Goal: Task Accomplishment & Management: Complete application form

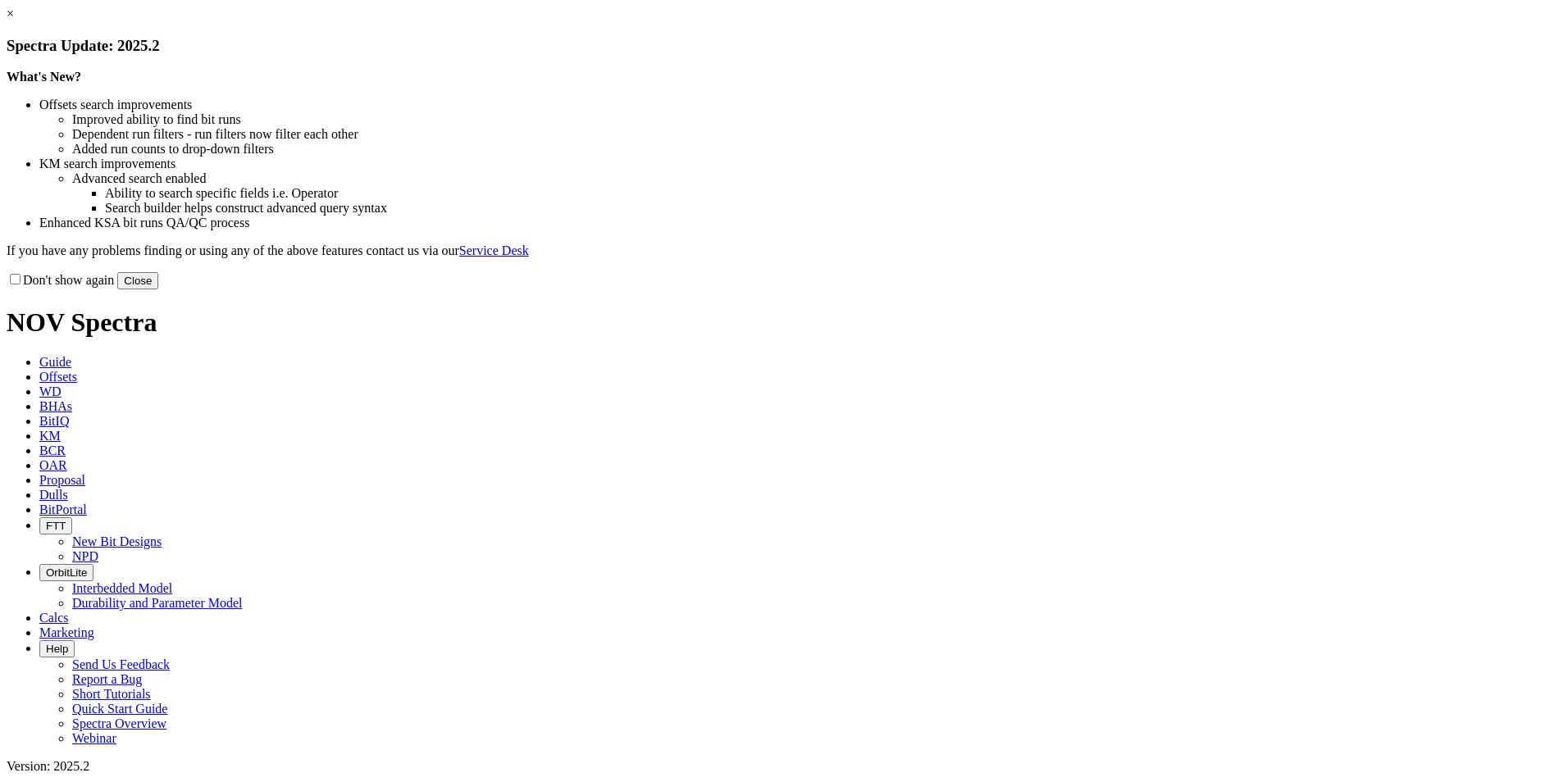
click at [158, 289] on button "Close" at bounding box center [137, 281] width 41 height 17
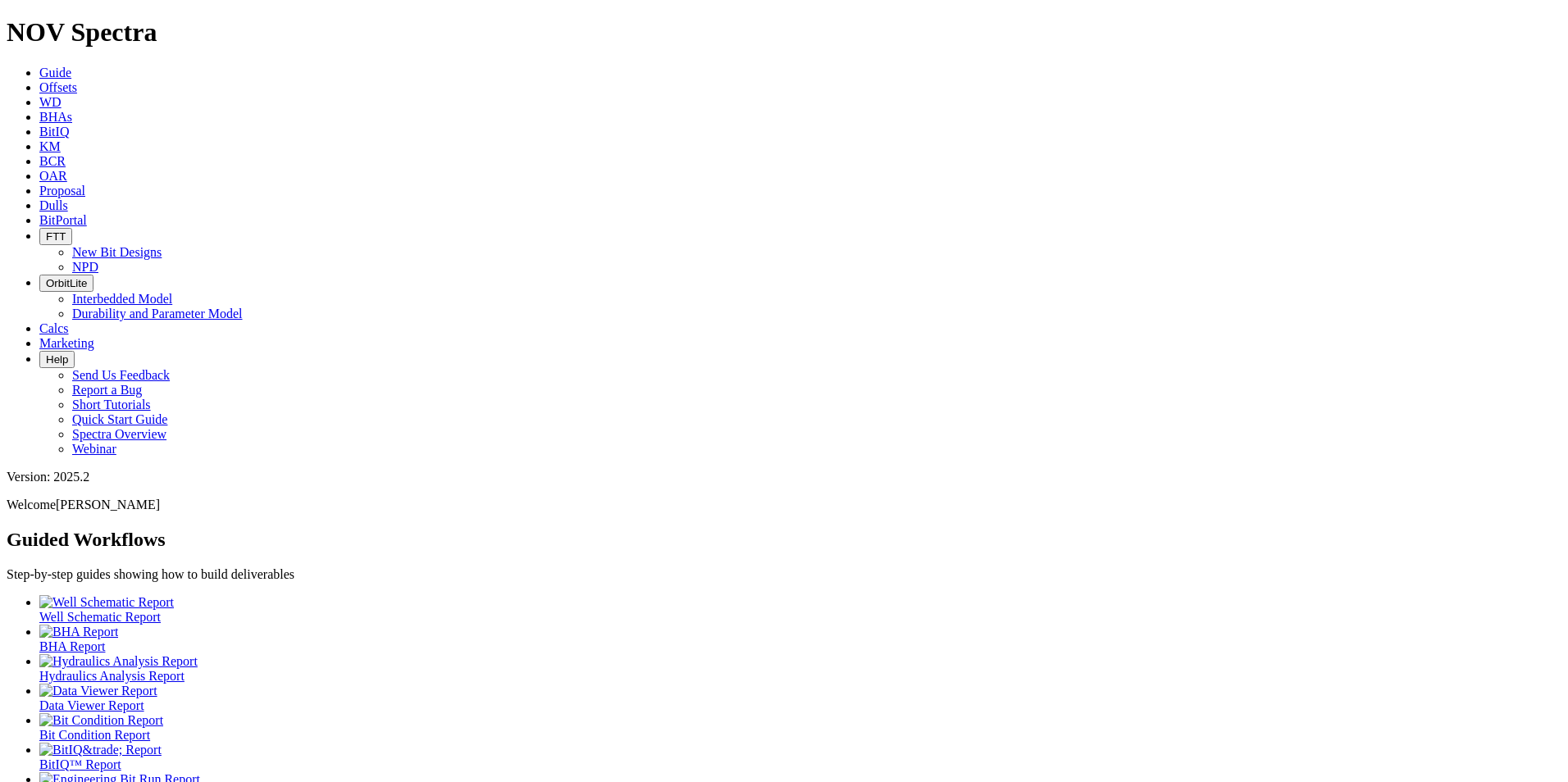
click at [86, 184] on span "Proposal" at bounding box center [61, 190] width 46 height 14
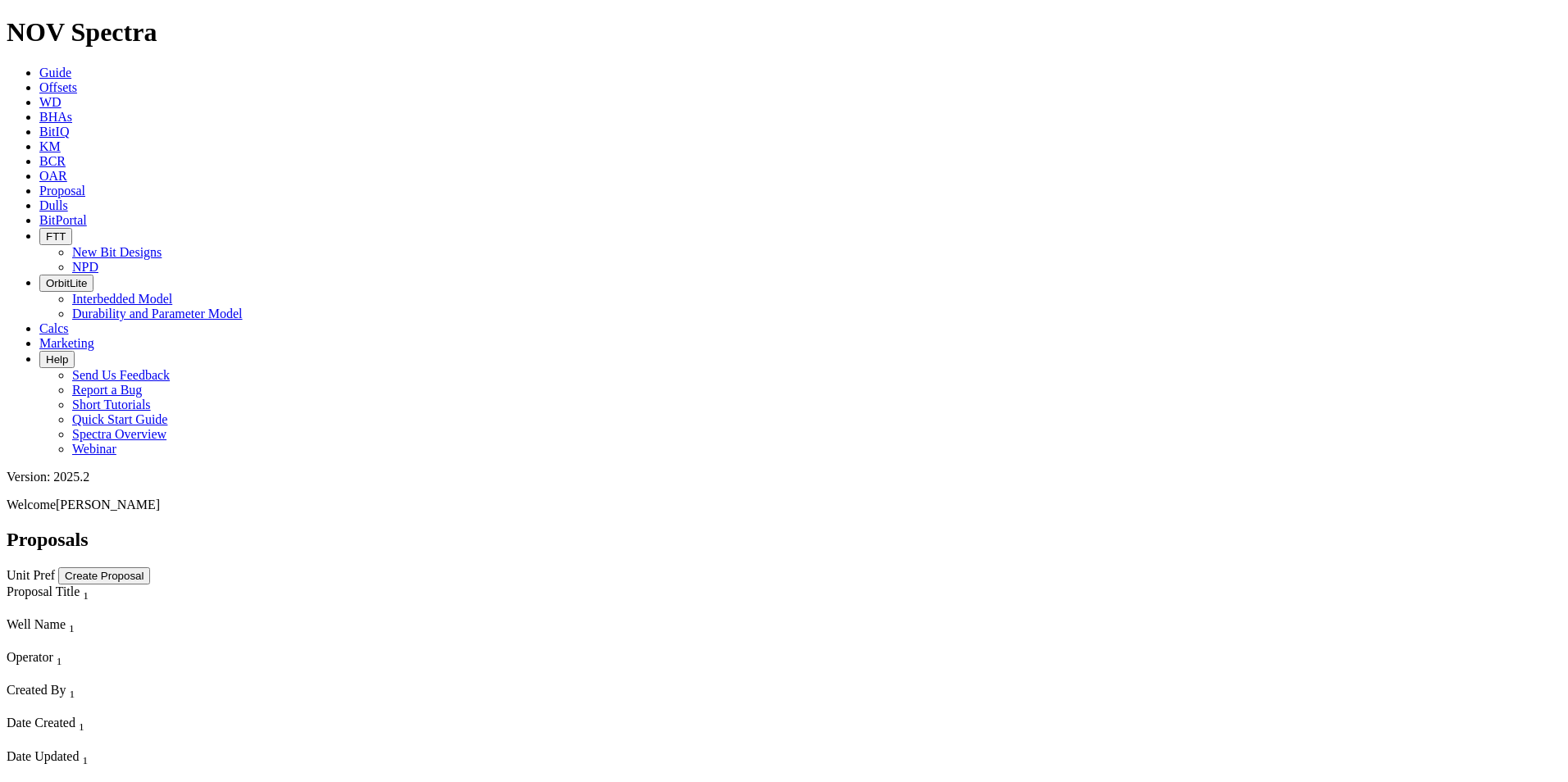
scroll to position [3854, 0]
select select "field"
select select "location"
select select "province"
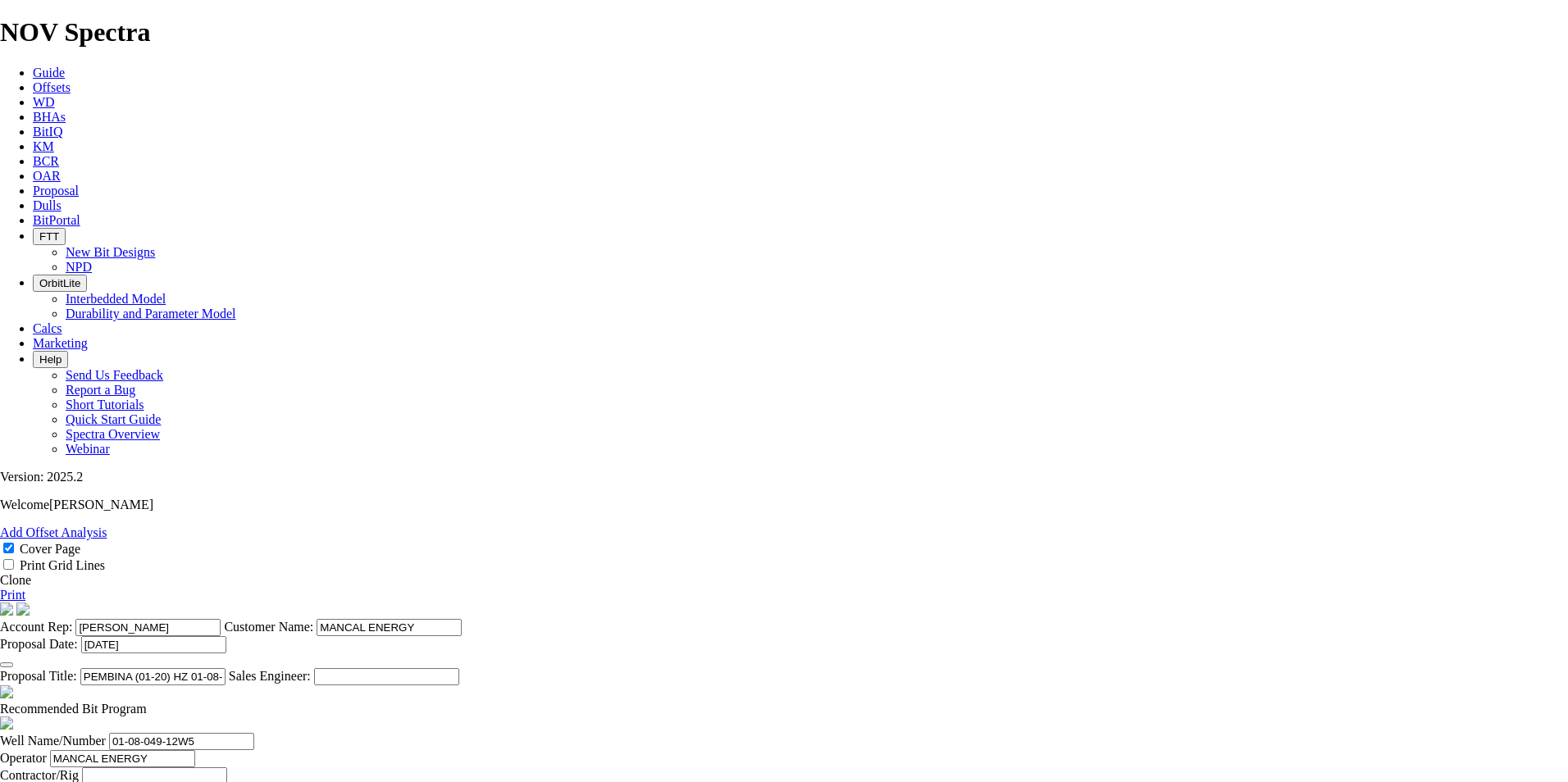
click at [32, 573] on link "Clone" at bounding box center [16, 580] width 32 height 14
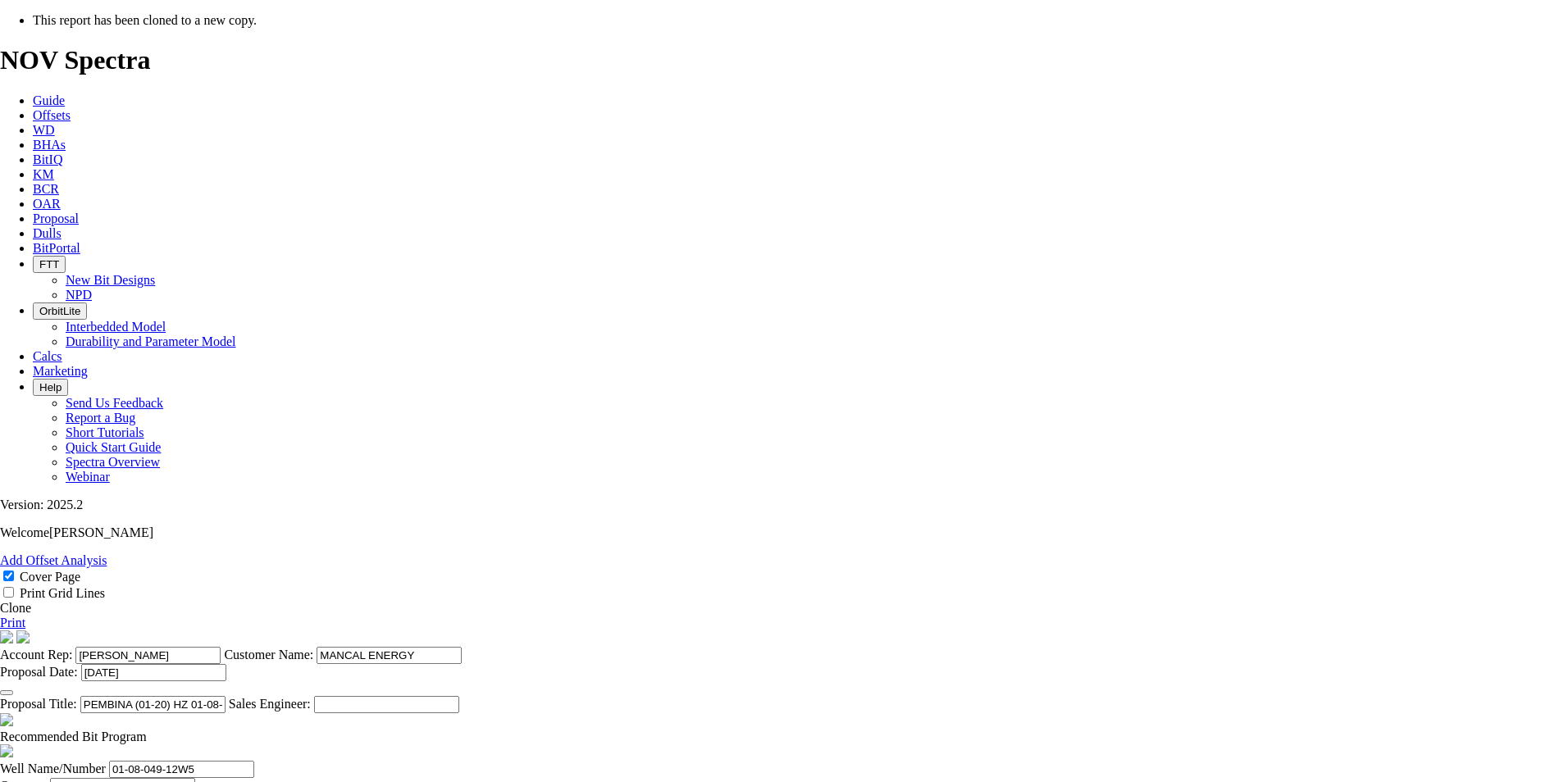
select select "field"
select select "location"
select select "province"
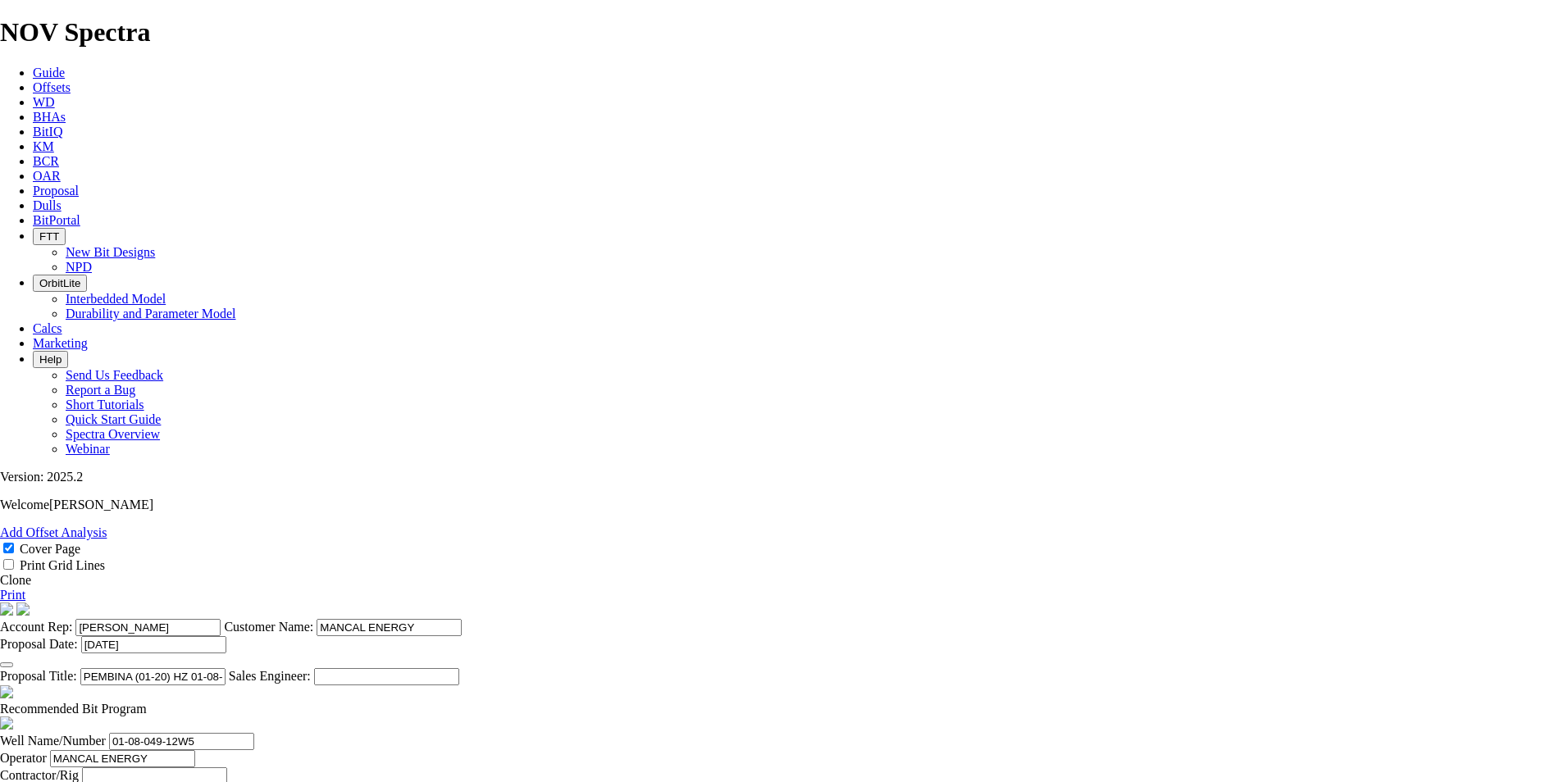
scroll to position [205, 0]
click at [7, 665] on icon "button" at bounding box center [7, 665] width 0 height 0
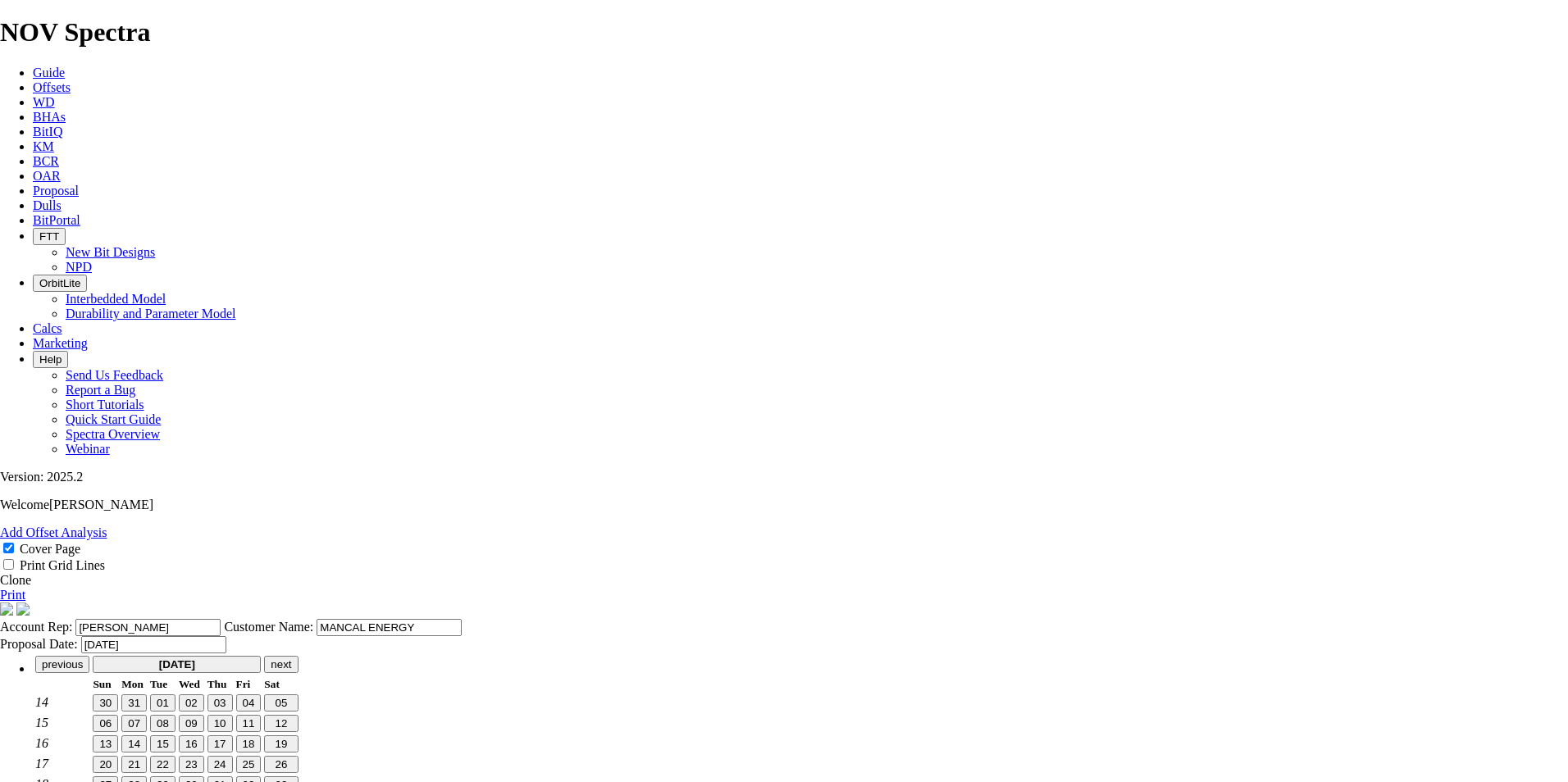
scroll to position [0, 0]
type input "[DATE]"
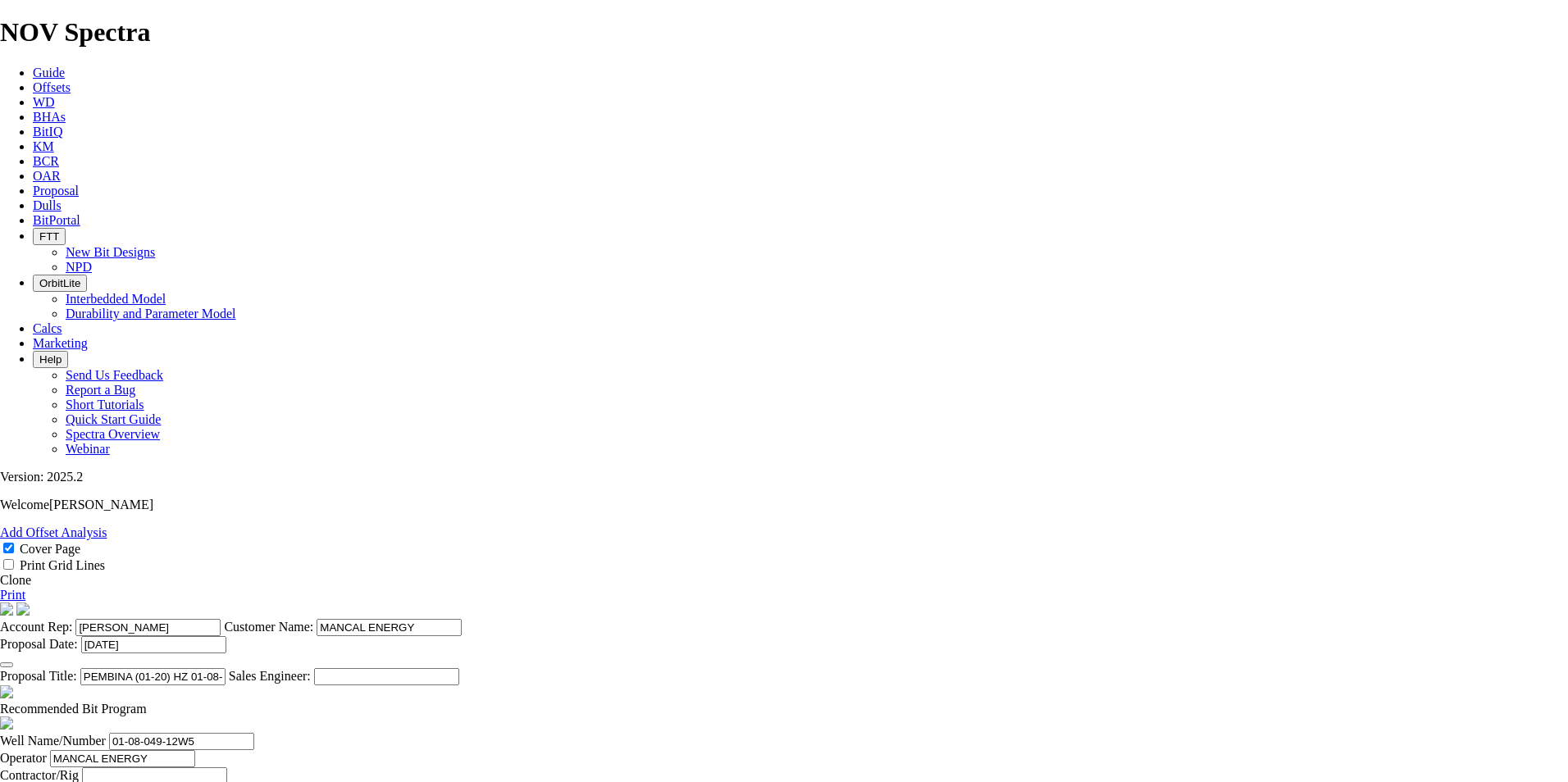
click at [225, 668] on input "PEMBINA (01-20) HZ 01-08-049-12W5 (8-10 [PERSON_NAME])" at bounding box center [153, 676] width 145 height 17
drag, startPoint x: 902, startPoint y: 632, endPoint x: 837, endPoint y: 627, distance: 65.2
click at [225, 668] on input "PEMBINA (01-20) HZ 03-08-049-12W5 (8-10 [PERSON_NAME])" at bounding box center [153, 676] width 145 height 17
type input "PEMBINA (01-20) HZ 03-08-049-12W5"
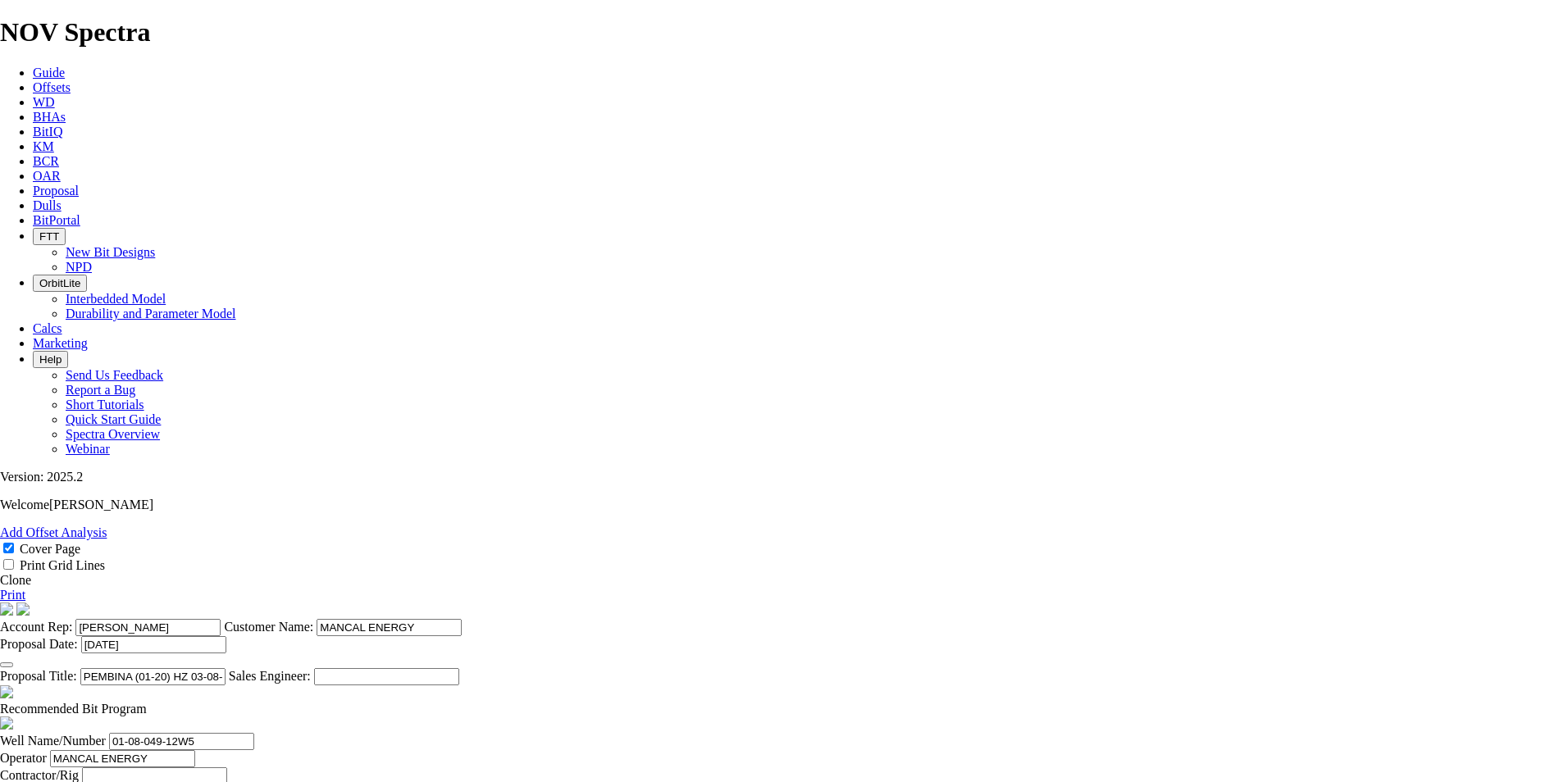
type input "[DATE]"
click at [254, 733] on input "01-08-049-12W5" at bounding box center [181, 741] width 145 height 17
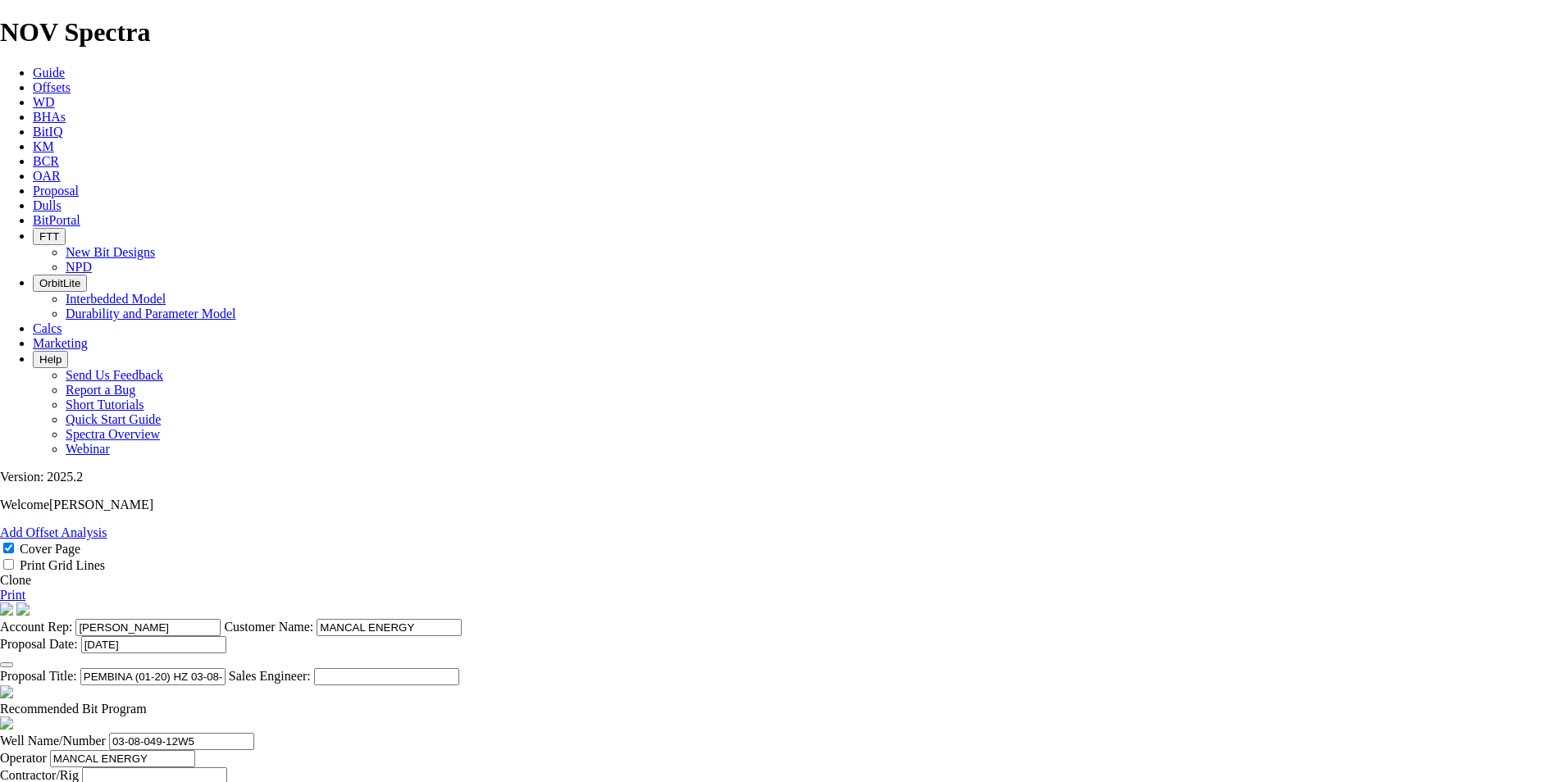
type input "03-08-049-12W5"
drag, startPoint x: 509, startPoint y: 695, endPoint x: 430, endPoint y: 687, distance: 79.4
type input "311.2"
drag, startPoint x: 487, startPoint y: 736, endPoint x: 410, endPoint y: 741, distance: 77.2
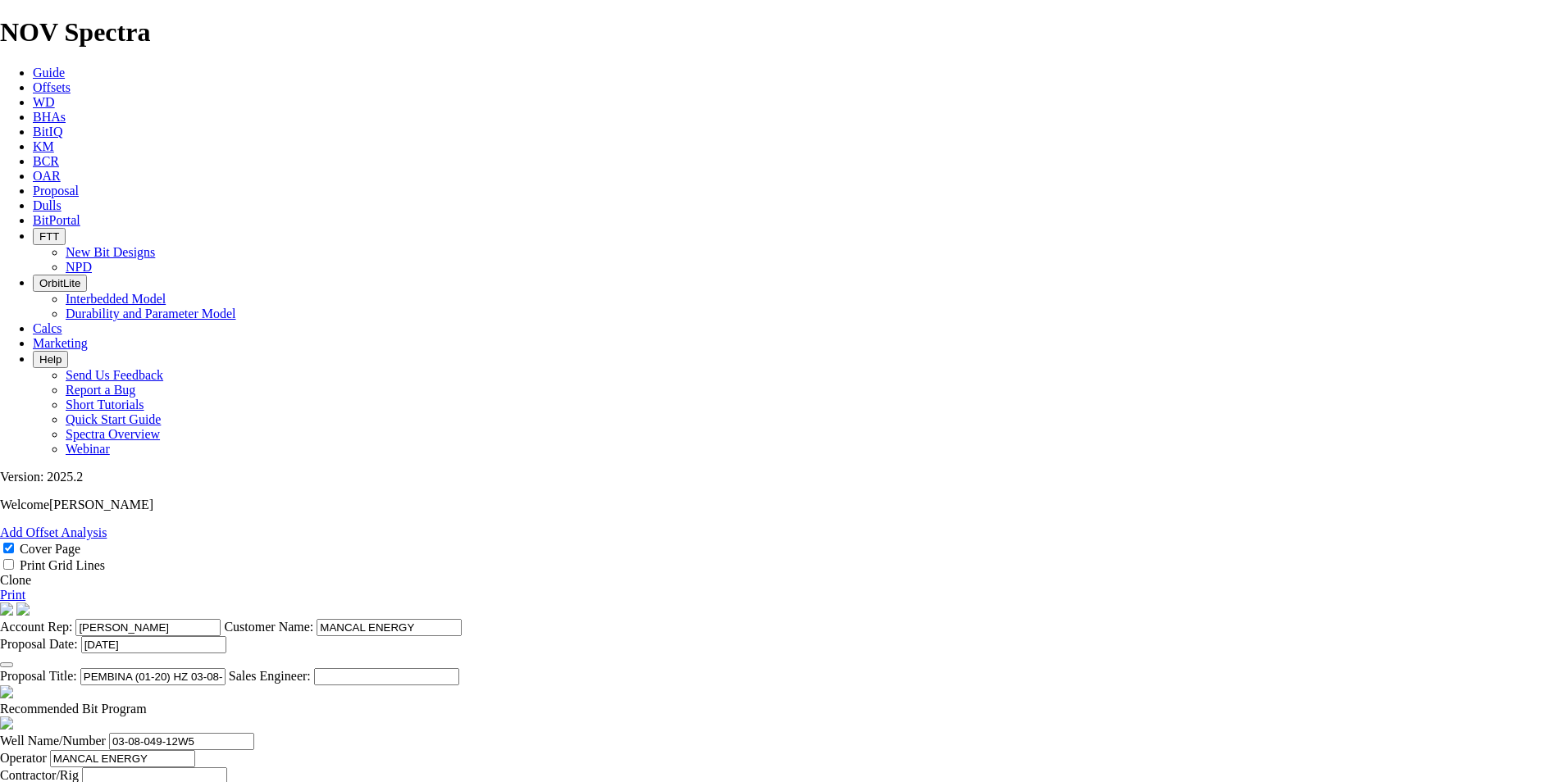
type input "171.5"
type input "TKC66-G1"
drag, startPoint x: 1077, startPoint y: 735, endPoint x: 1054, endPoint y: 735, distance: 23.0
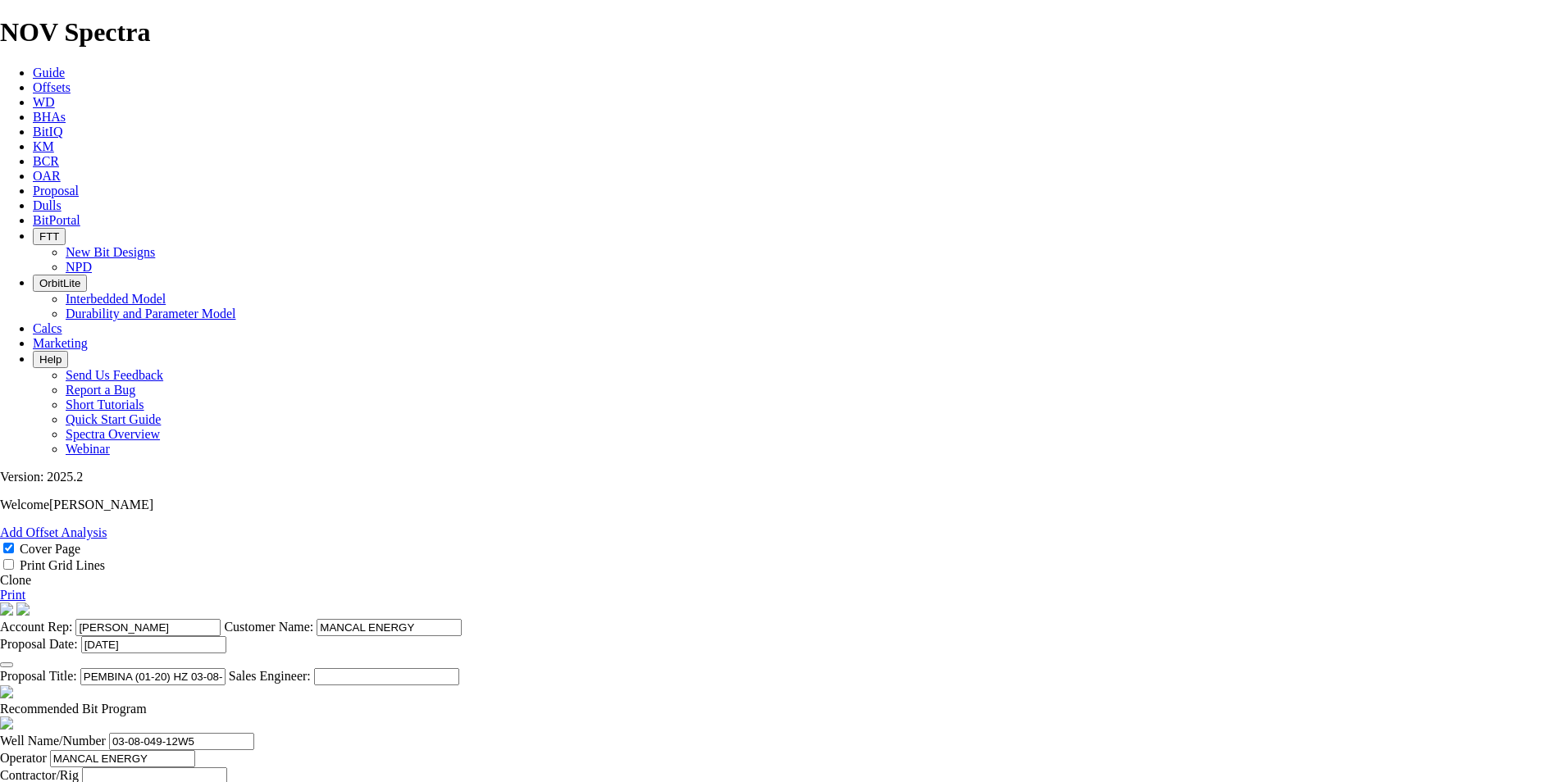
type input "18500"
click at [147, 702] on span at bounding box center [147, 709] width 0 height 14
checkbox input "false"
drag, startPoint x: 692, startPoint y: 724, endPoint x: 723, endPoint y: 700, distance: 39.2
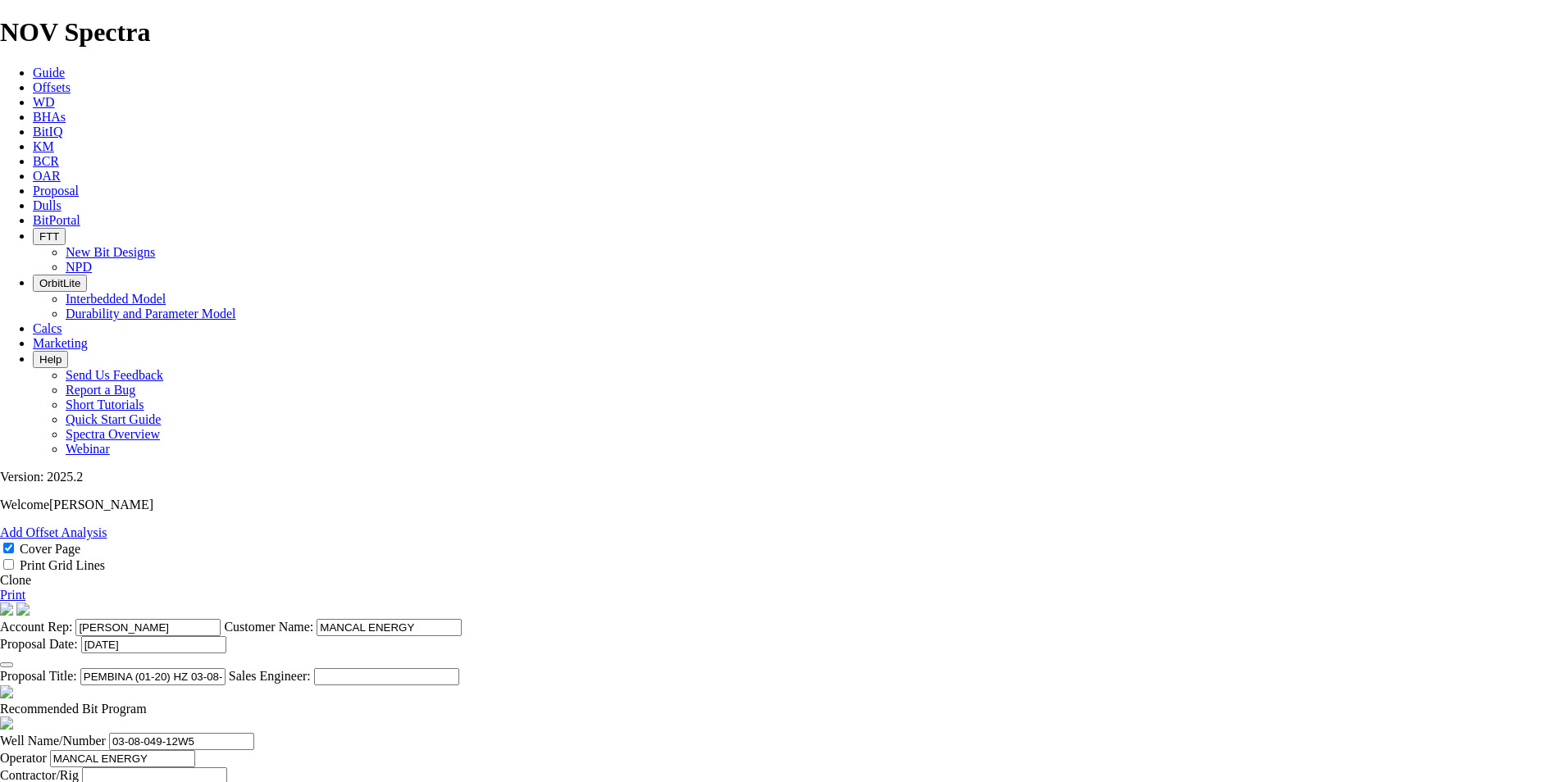
type input "5381"
type input "4781"
type input "73.554"
drag, startPoint x: 958, startPoint y: 719, endPoint x: 874, endPoint y: 714, distance: 84.1
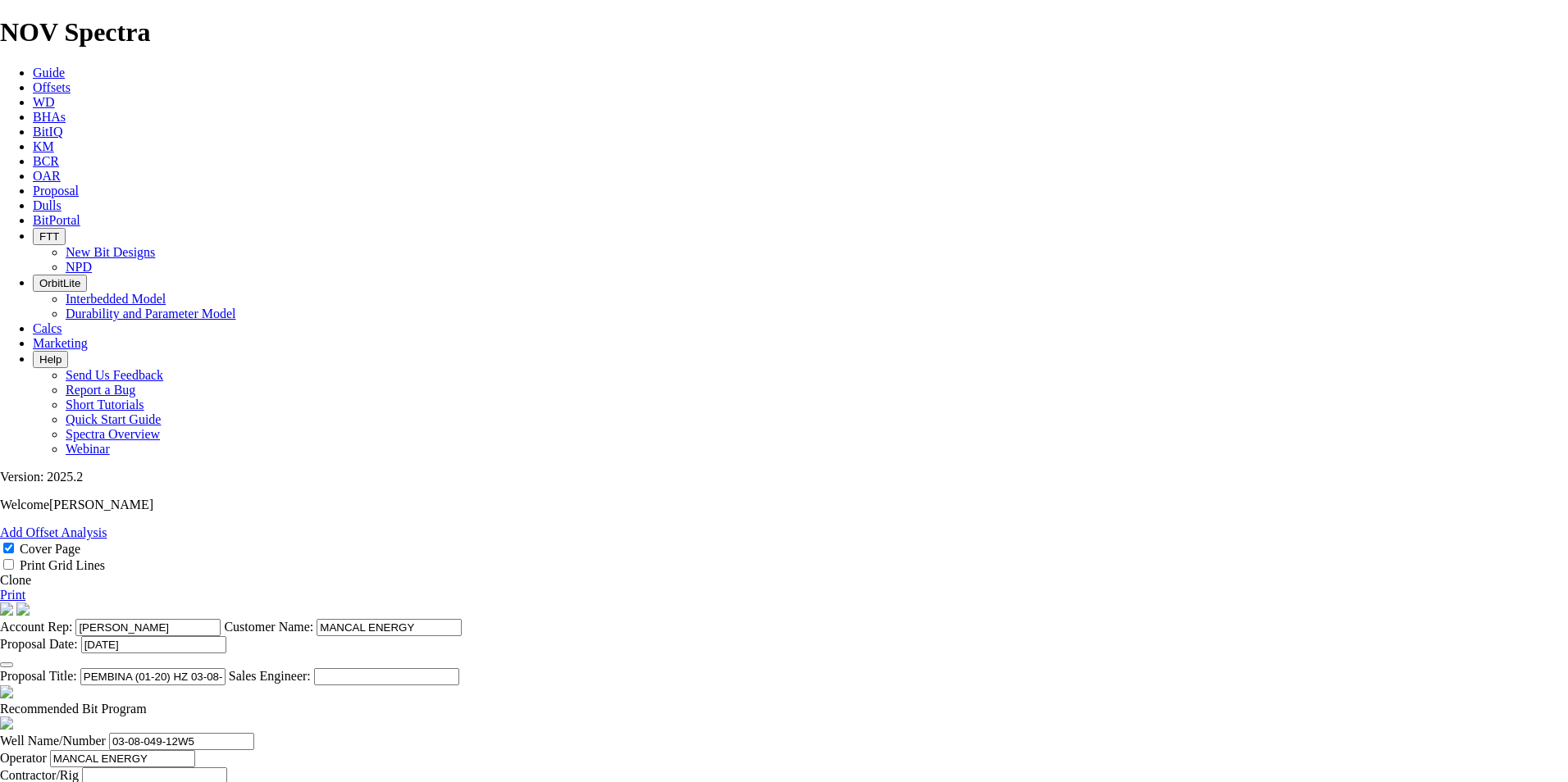
type input "50"
type input "95.62"
drag, startPoint x: 575, startPoint y: 479, endPoint x: 508, endPoint y: 489, distance: 67.7
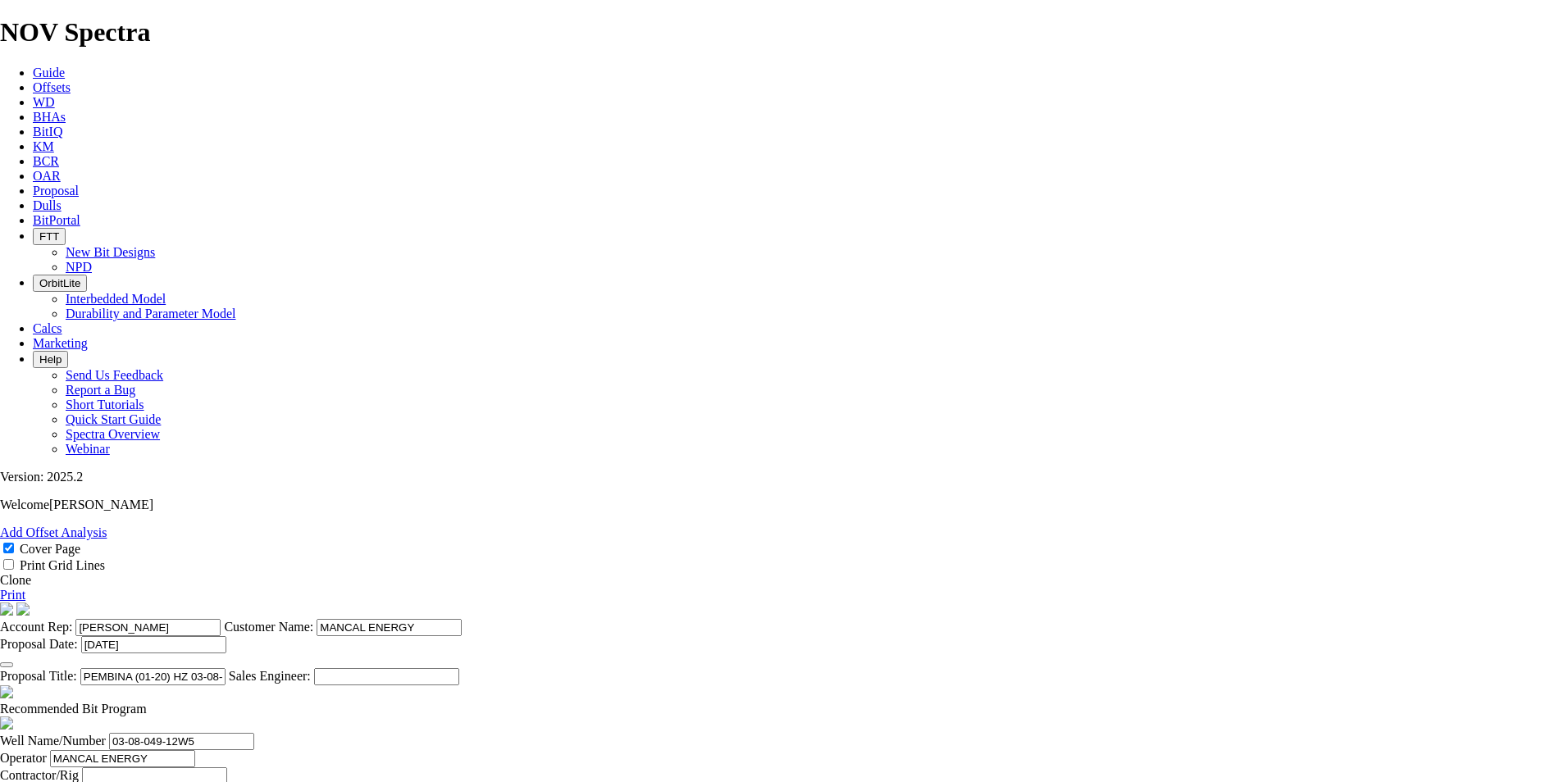
click at [848, 602] on section "Account Rep: [PERSON_NAME] Customer Name: MANCAL ENERGY Proposal Date: [DATE] P…" at bounding box center [784, 644] width 1568 height 83
click at [220, 619] on input "[PERSON_NAME]" at bounding box center [148, 627] width 145 height 17
drag, startPoint x: 828, startPoint y: 104, endPoint x: 682, endPoint y: 113, distance: 146.3
click at [682, 602] on section "Account Rep: [PERSON_NAME] Customer Name: MANCAL ENERGY Proposal Date: [DATE] P…" at bounding box center [784, 644] width 1568 height 83
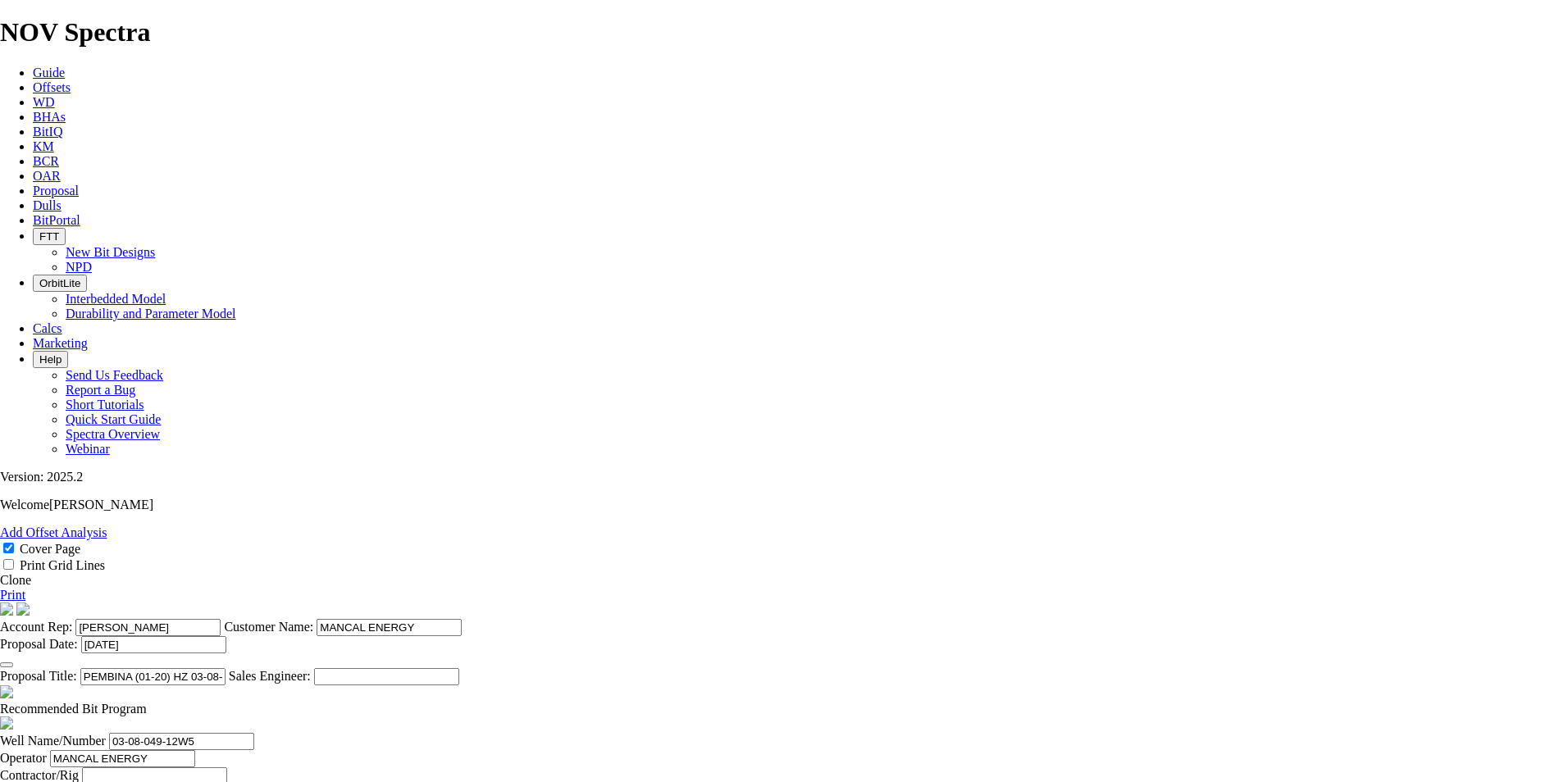
type input "[PERSON_NAME]"
drag, startPoint x: 573, startPoint y: 480, endPoint x: 495, endPoint y: 480, distance: 78.0
type input "[PERSON_NAME]"
type input "[PHONE_NUMBER]"
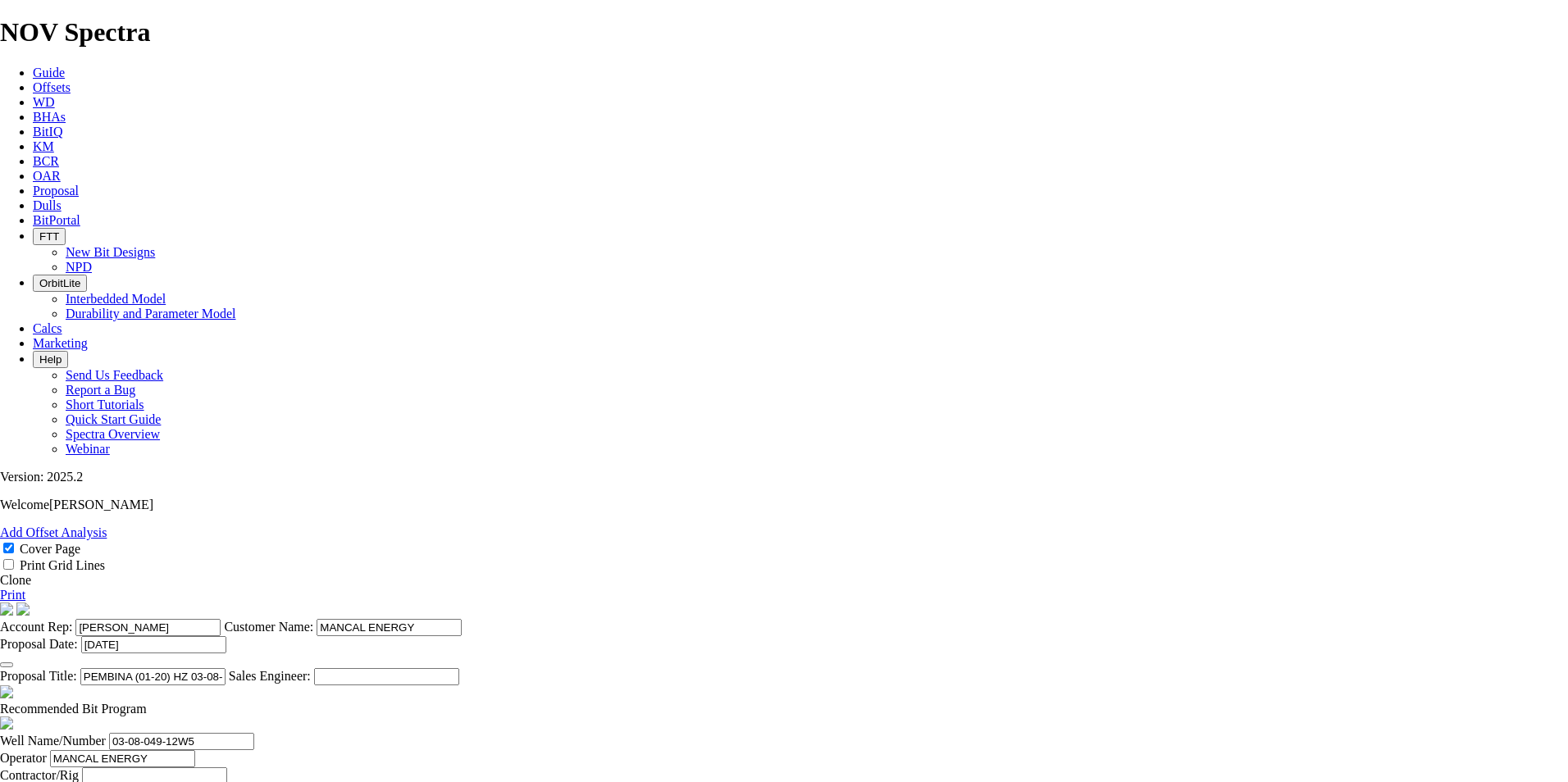
click at [26, 588] on link "Print" at bounding box center [12, 595] width 26 height 14
type input "[DATE]"
click at [26, 588] on link "Print" at bounding box center [12, 595] width 26 height 14
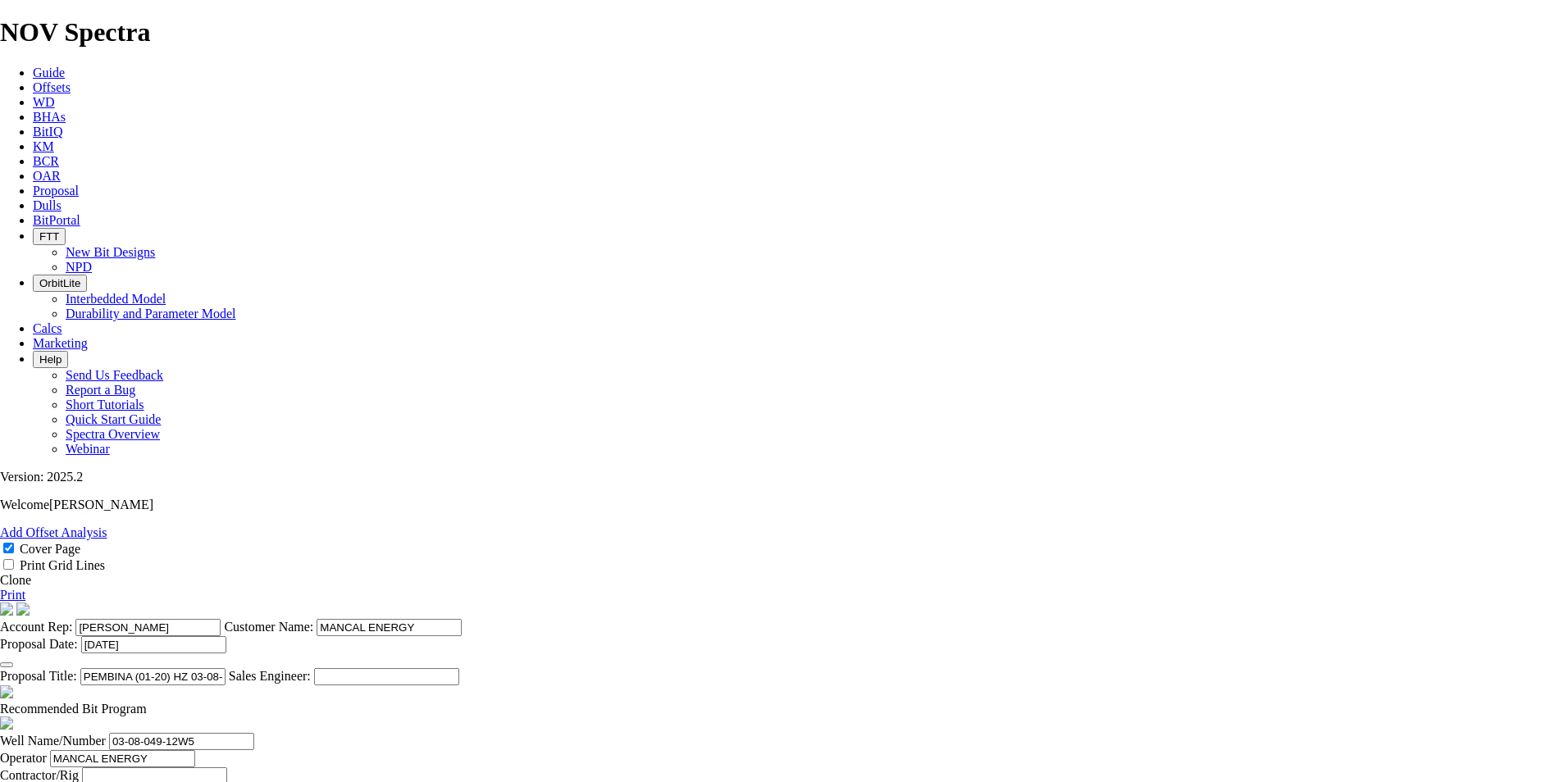
drag, startPoint x: 1030, startPoint y: 443, endPoint x: 1010, endPoint y: 447, distance: 20.4
type input "01-20-049-12W5"
click at [26, 588] on link "Print" at bounding box center [12, 595] width 26 height 14
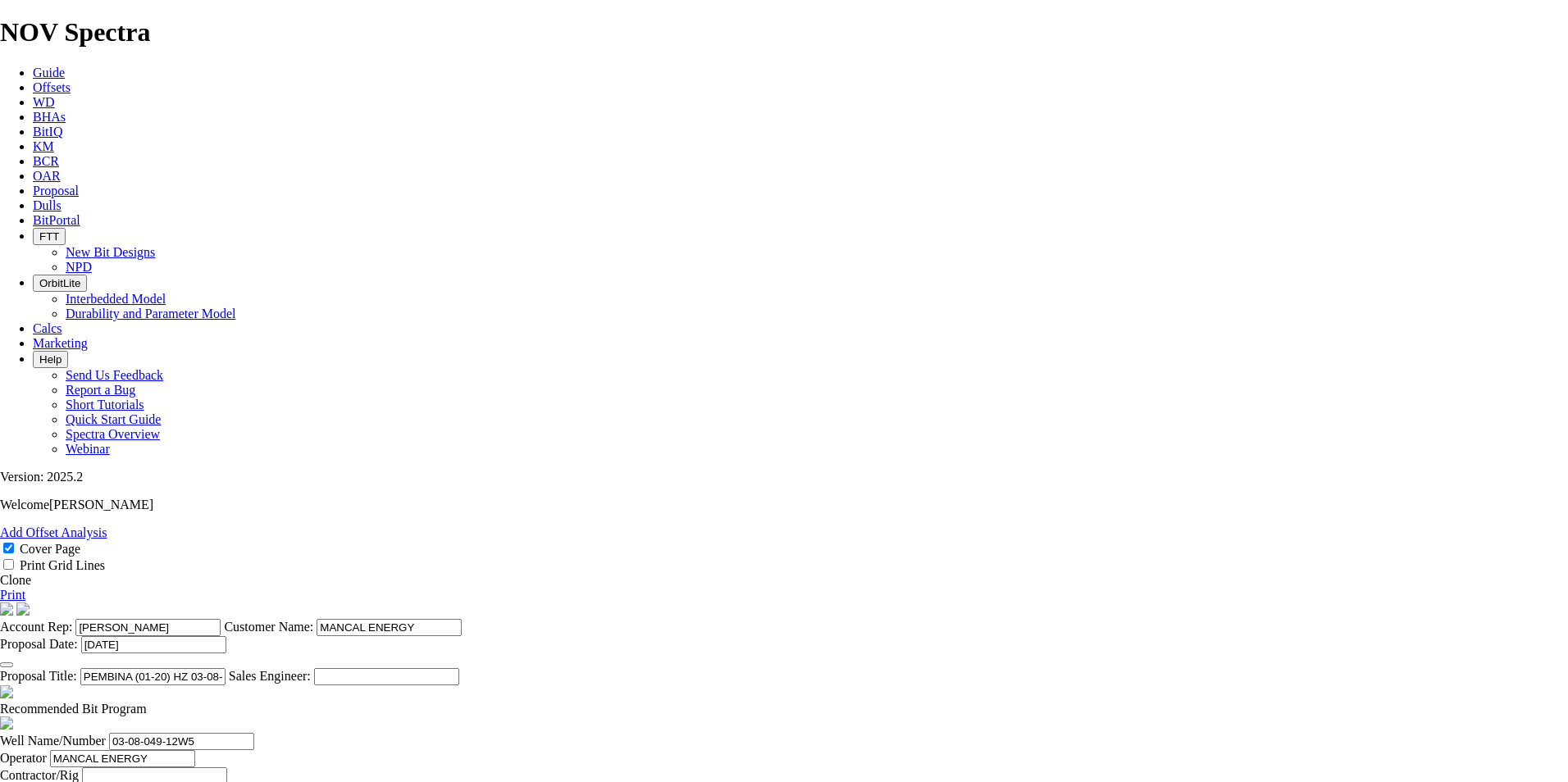
click at [32, 184] on icon at bounding box center [32, 190] width 0 height 14
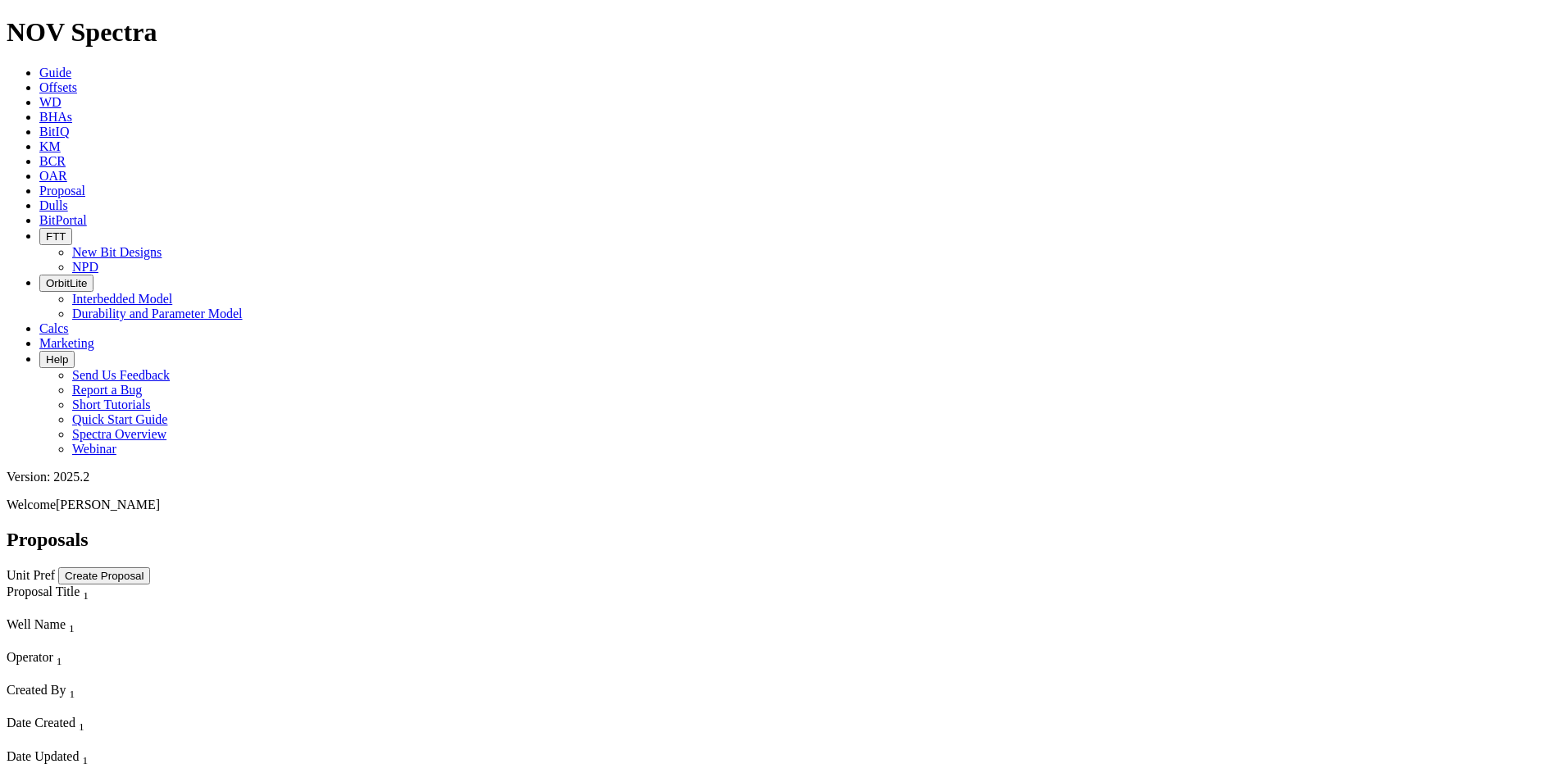
select select "field"
select select "location"
select select "province"
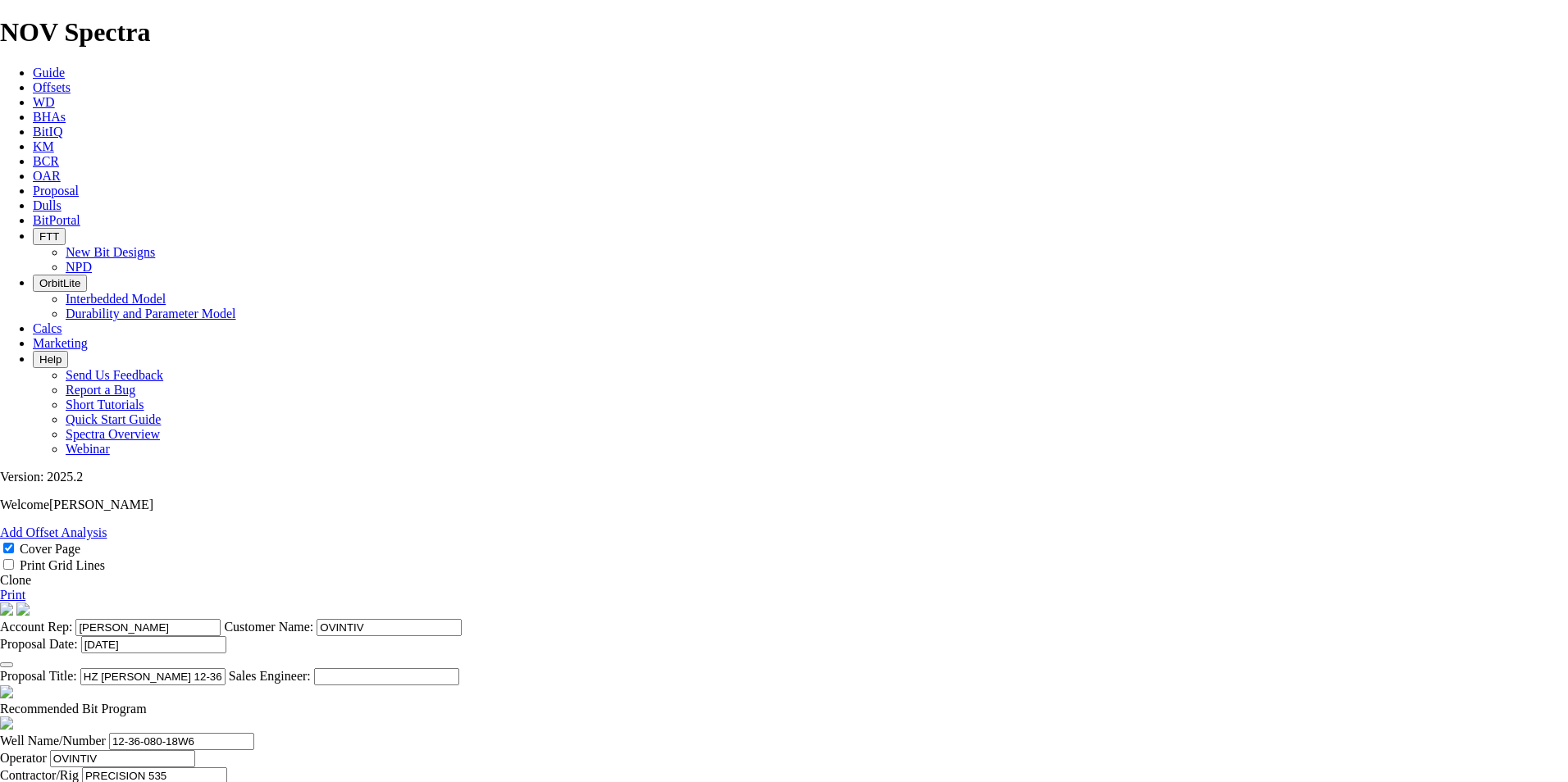
scroll to position [287, 0]
click at [32, 573] on link "Clone" at bounding box center [16, 580] width 32 height 14
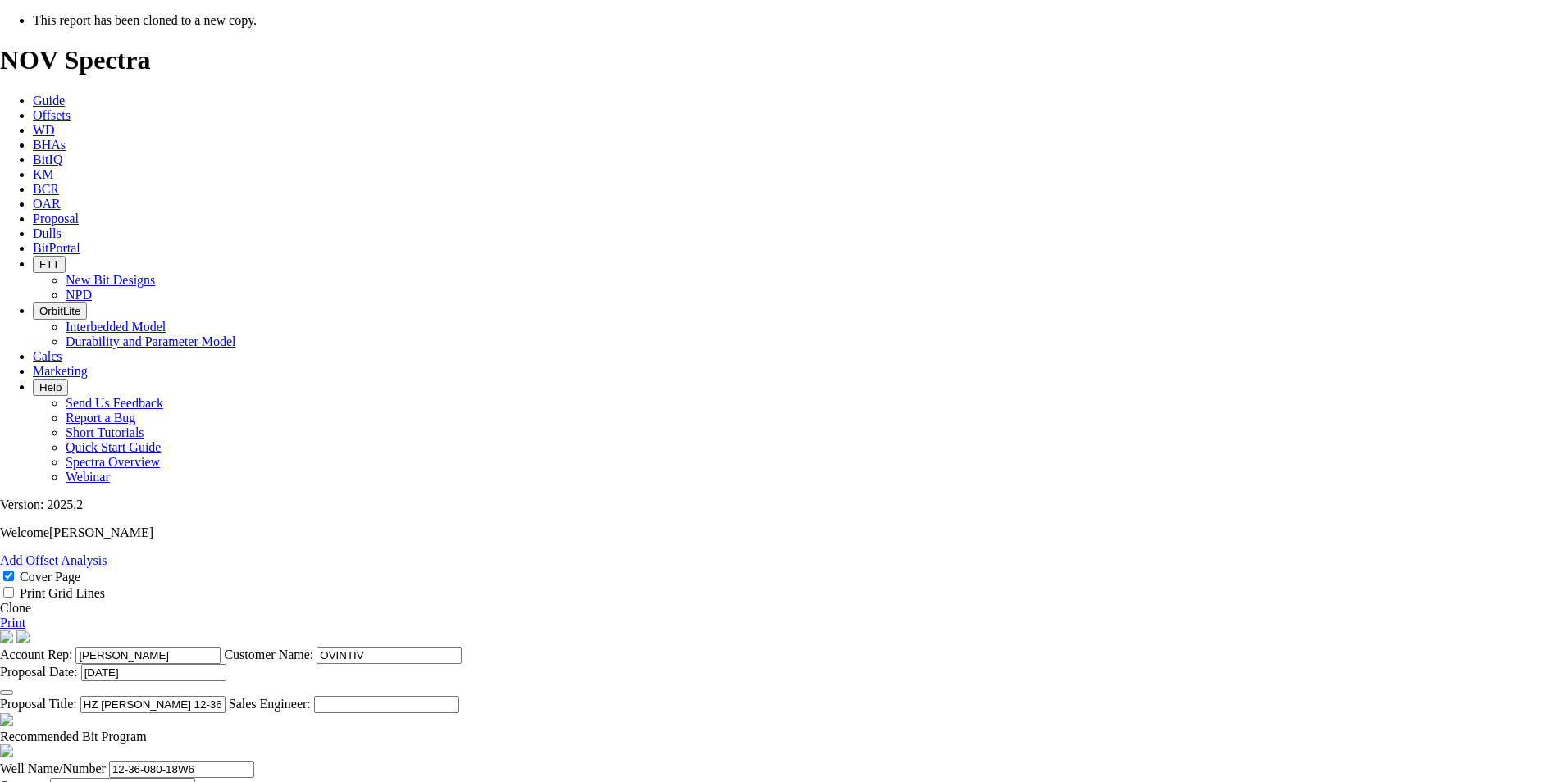
select select "field"
select select "location"
select select "province"
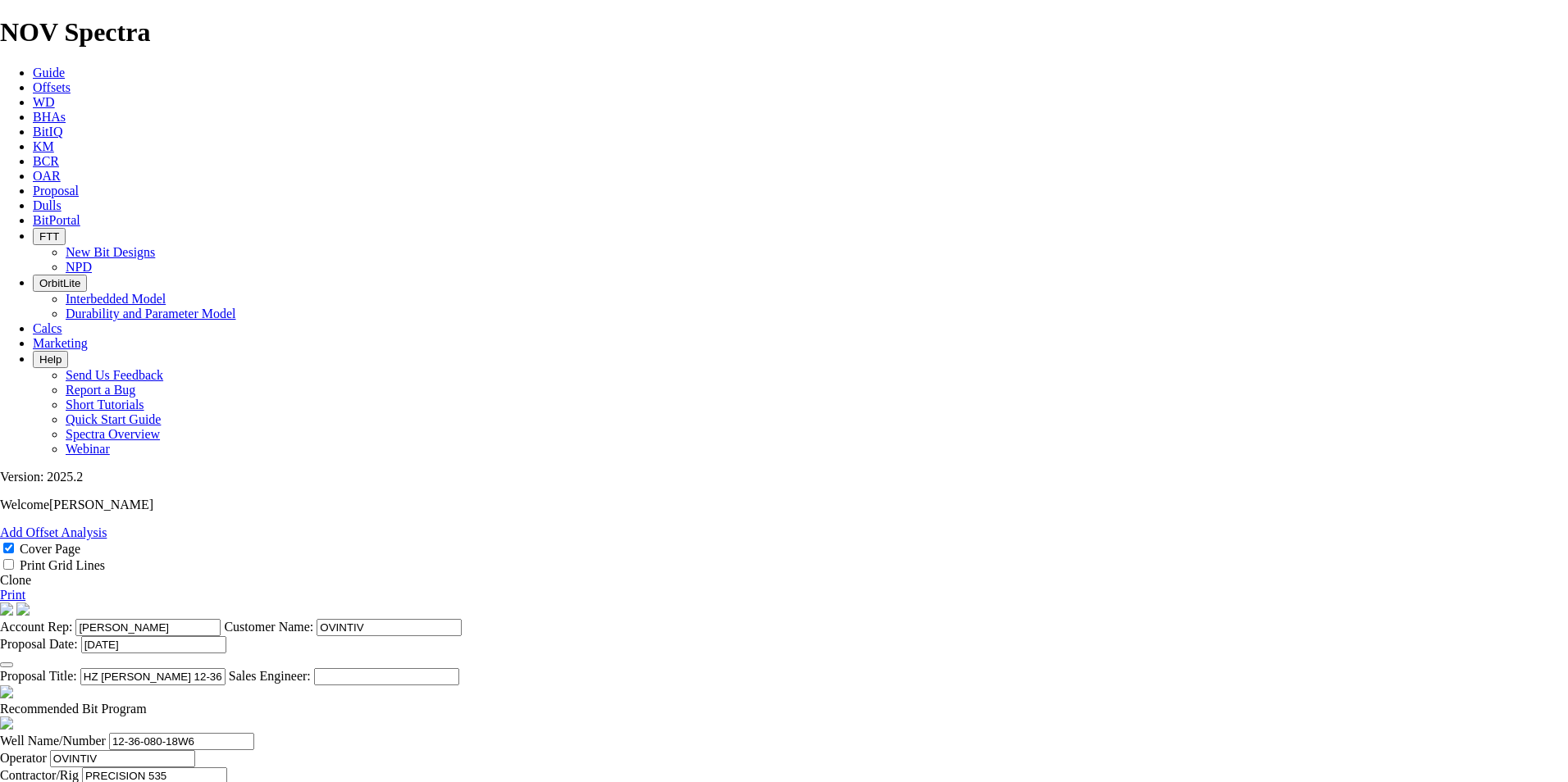
click at [7, 665] on icon "button" at bounding box center [7, 665] width 0 height 0
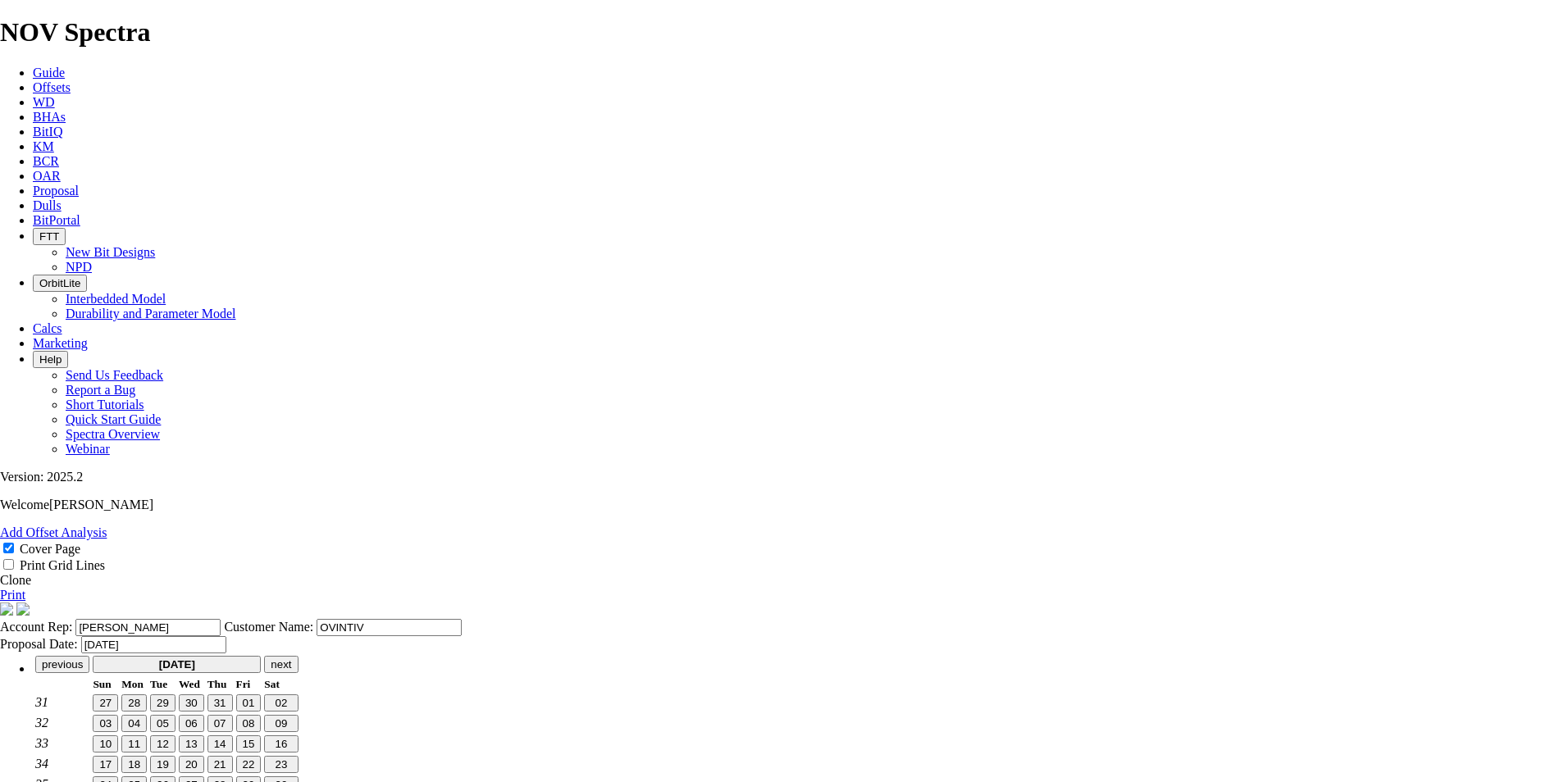
type input "[DATE]"
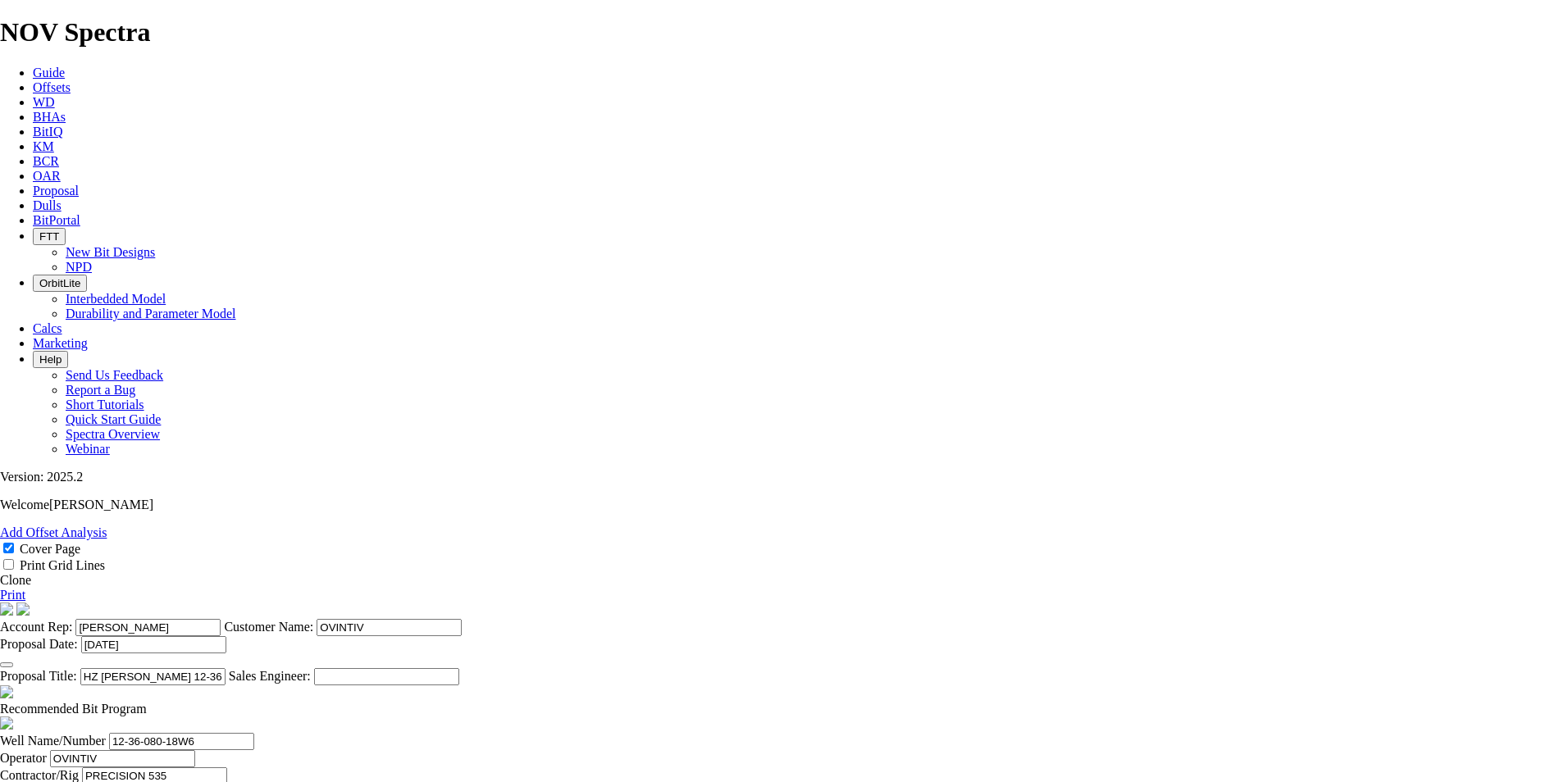
scroll to position [307, 0]
type input "[DATE]"
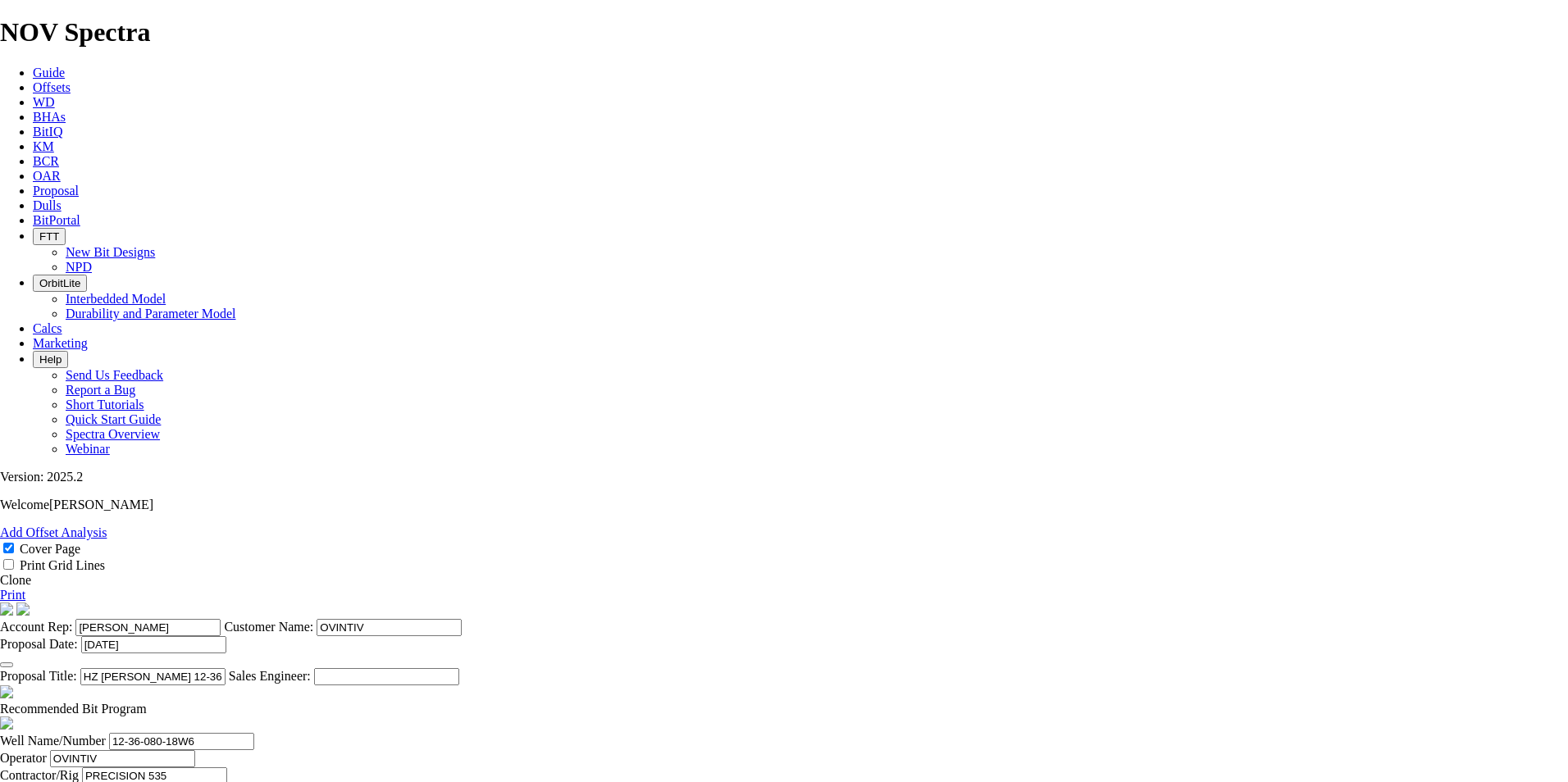
scroll to position [328, 0]
drag, startPoint x: 886, startPoint y: 300, endPoint x: 692, endPoint y: 287, distance: 194.4
click at [692, 602] on section "Account Rep: [PERSON_NAME] Customer Name: OVINTIV Proposal Date: [DATE] Proposa…" at bounding box center [784, 644] width 1568 height 83
type input "HZ SUNRISE E3-11-079-17W6 ([PERSON_NAME] D1)"
drag, startPoint x: 463, startPoint y: 524, endPoint x: 332, endPoint y: 508, distance: 132.0
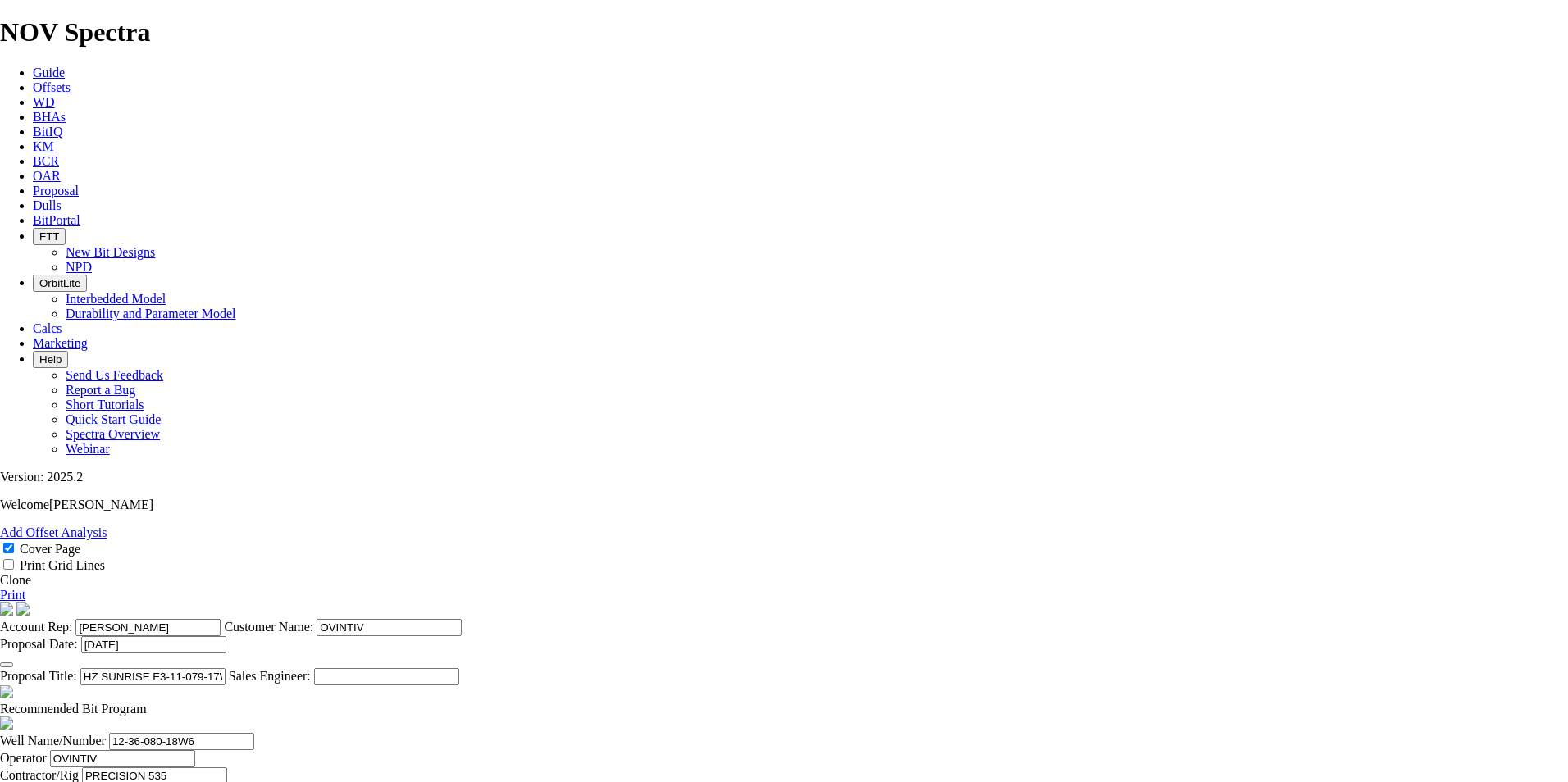
type input "E3-11-079-17W6"
type input "PRECISION 521"
type input "SUNRISE"
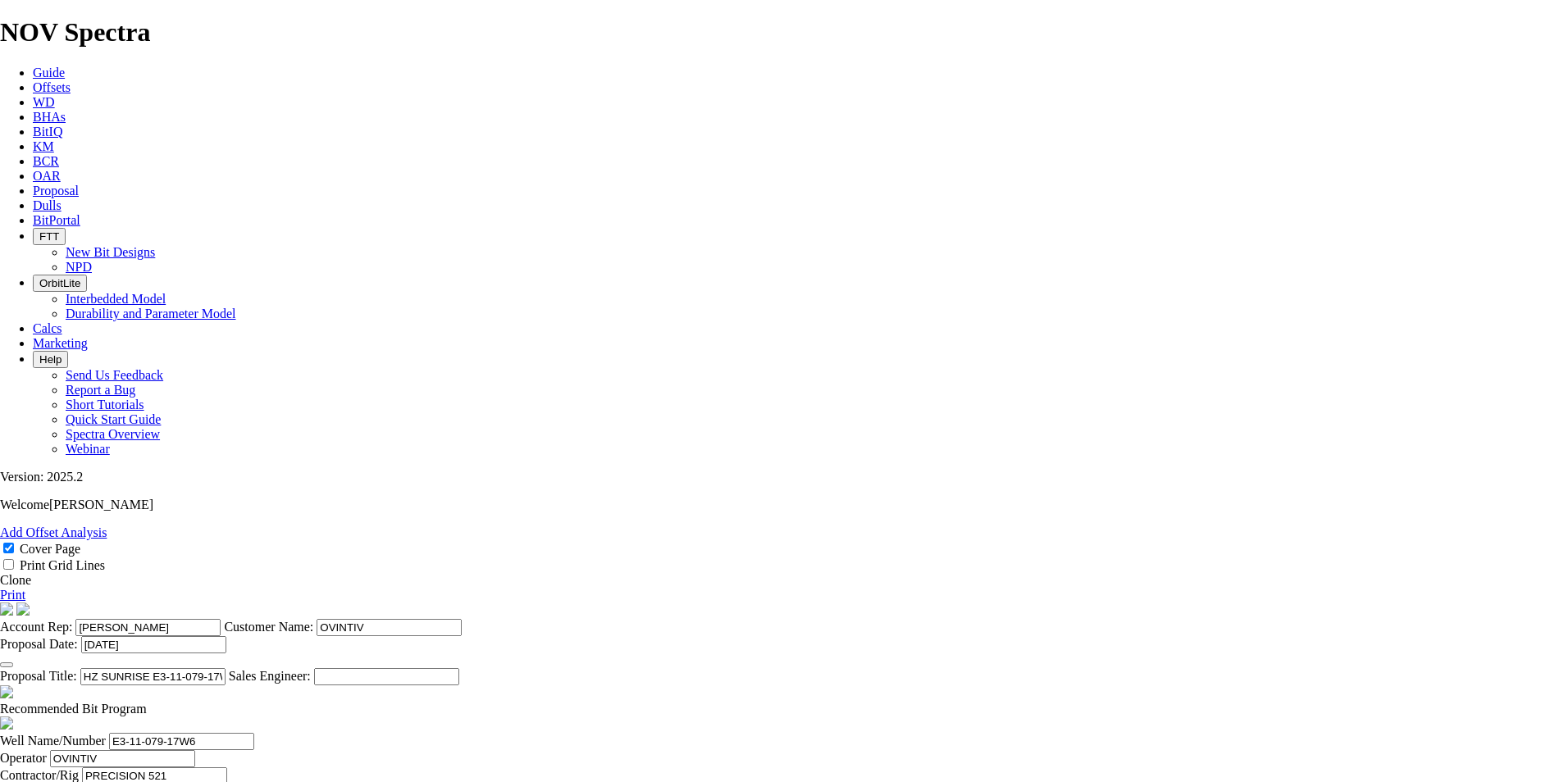
drag, startPoint x: 1053, startPoint y: 530, endPoint x: 986, endPoint y: 536, distance: 67.3
type input "BH:11-10-79-17W6"
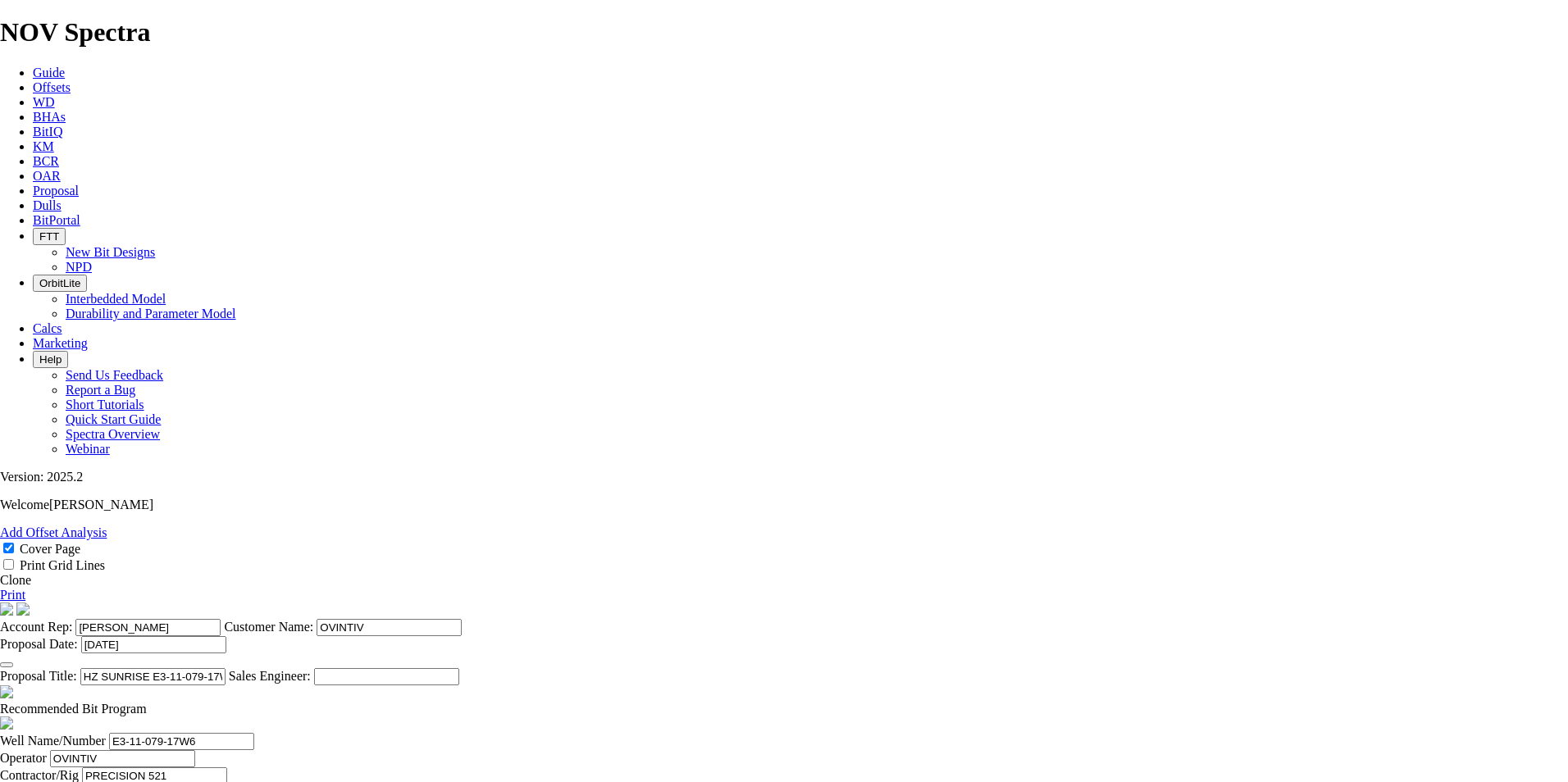
type input "[DATE]"
click at [147, 702] on span at bounding box center [147, 709] width 0 height 14
checkbox input "false"
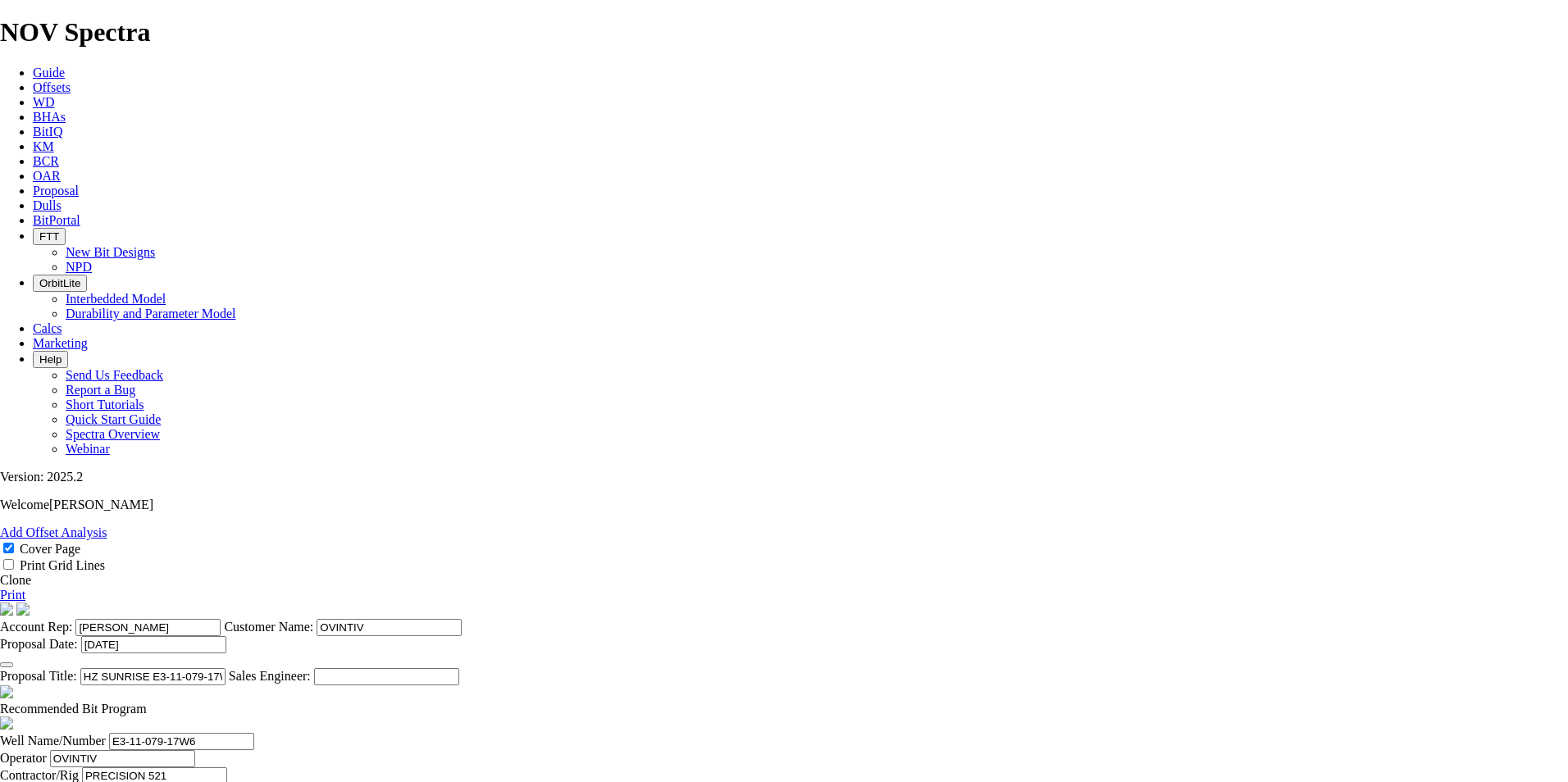
drag, startPoint x: 696, startPoint y: 684, endPoint x: 630, endPoint y: 671, distance: 67.3
type input "2215"
type input "1765"
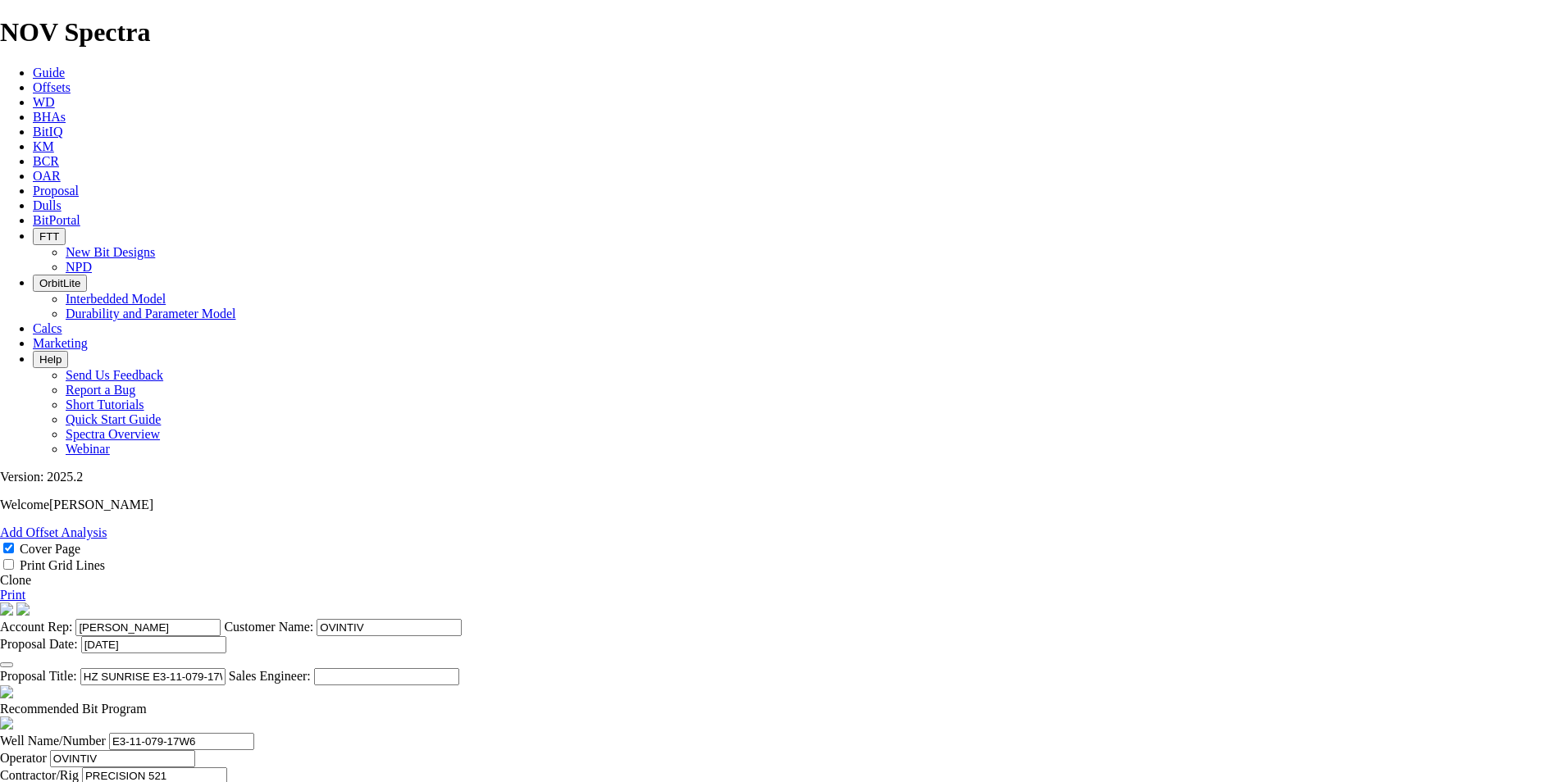
type input "35.3"
drag, startPoint x: 434, startPoint y: 699, endPoint x: 406, endPoint y: 701, distance: 28.1
type input "KOP @ 2214.9m"
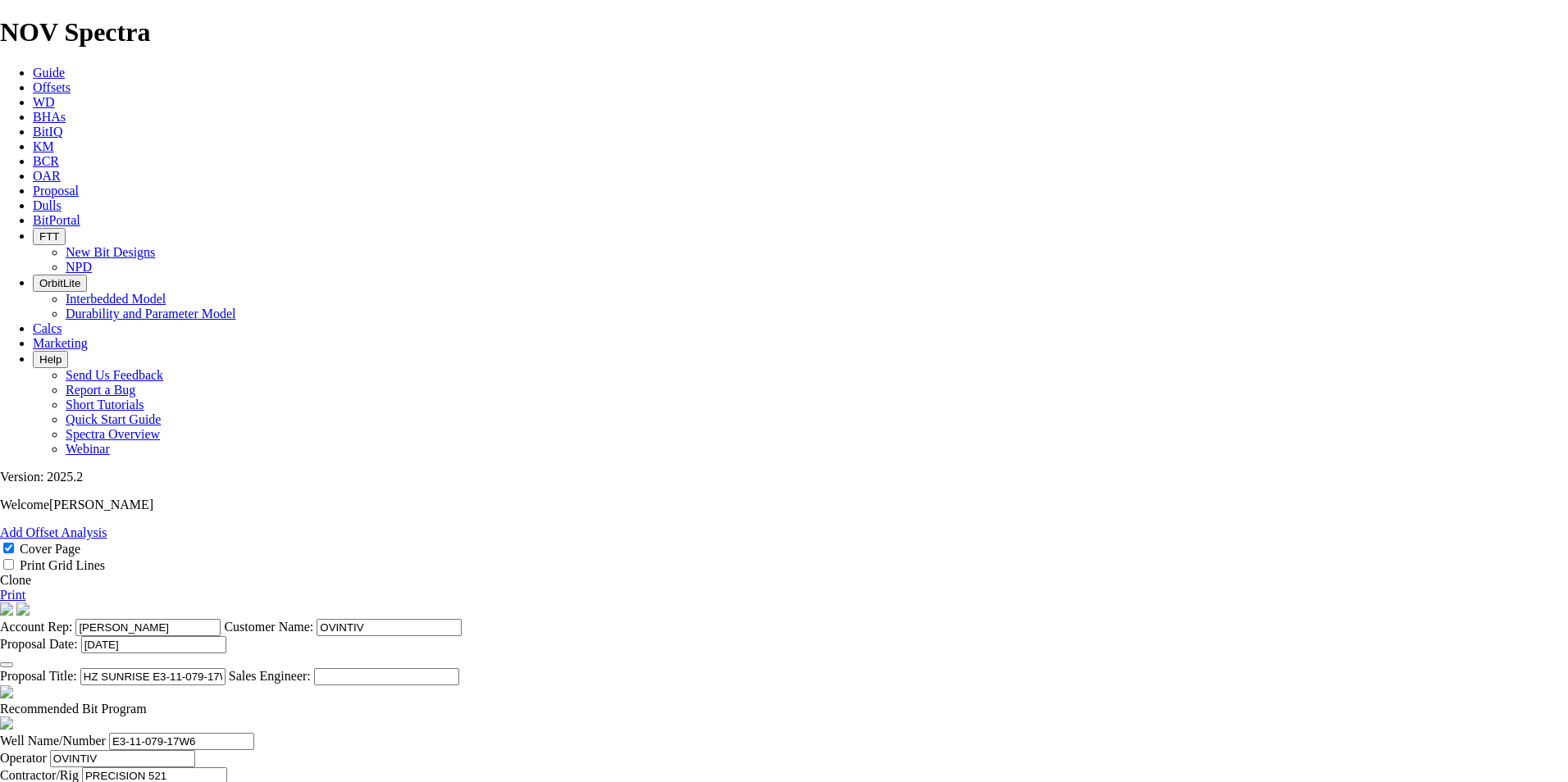
drag, startPoint x: 696, startPoint y: 553, endPoint x: 620, endPoint y: 551, distance: 76.0
type input "2600"
type input "385"
type input "25.667"
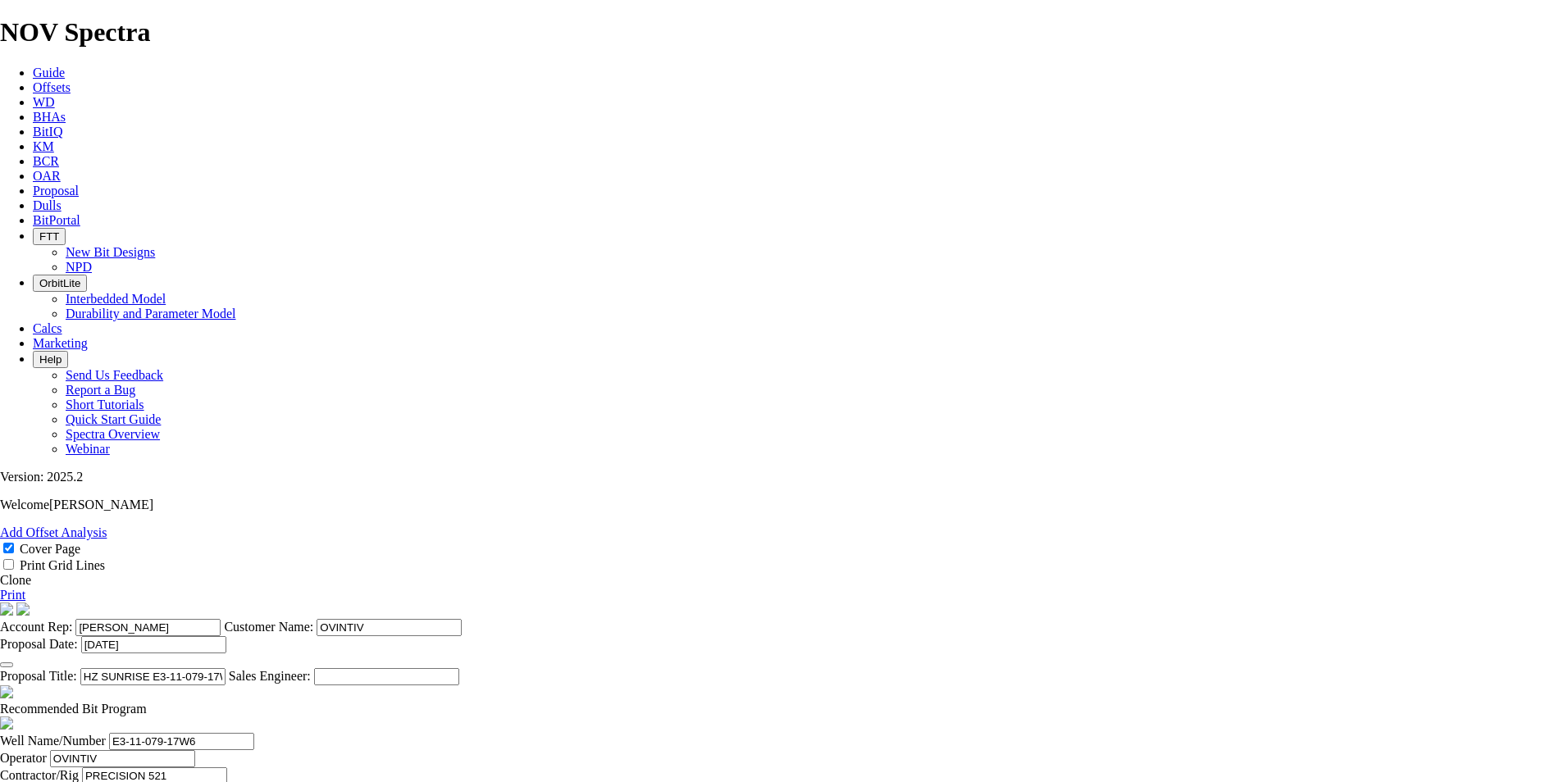
type input "15"
drag, startPoint x: 684, startPoint y: 597, endPoint x: 613, endPoint y: 596, distance: 71.0
type input "4508"
type input "70"
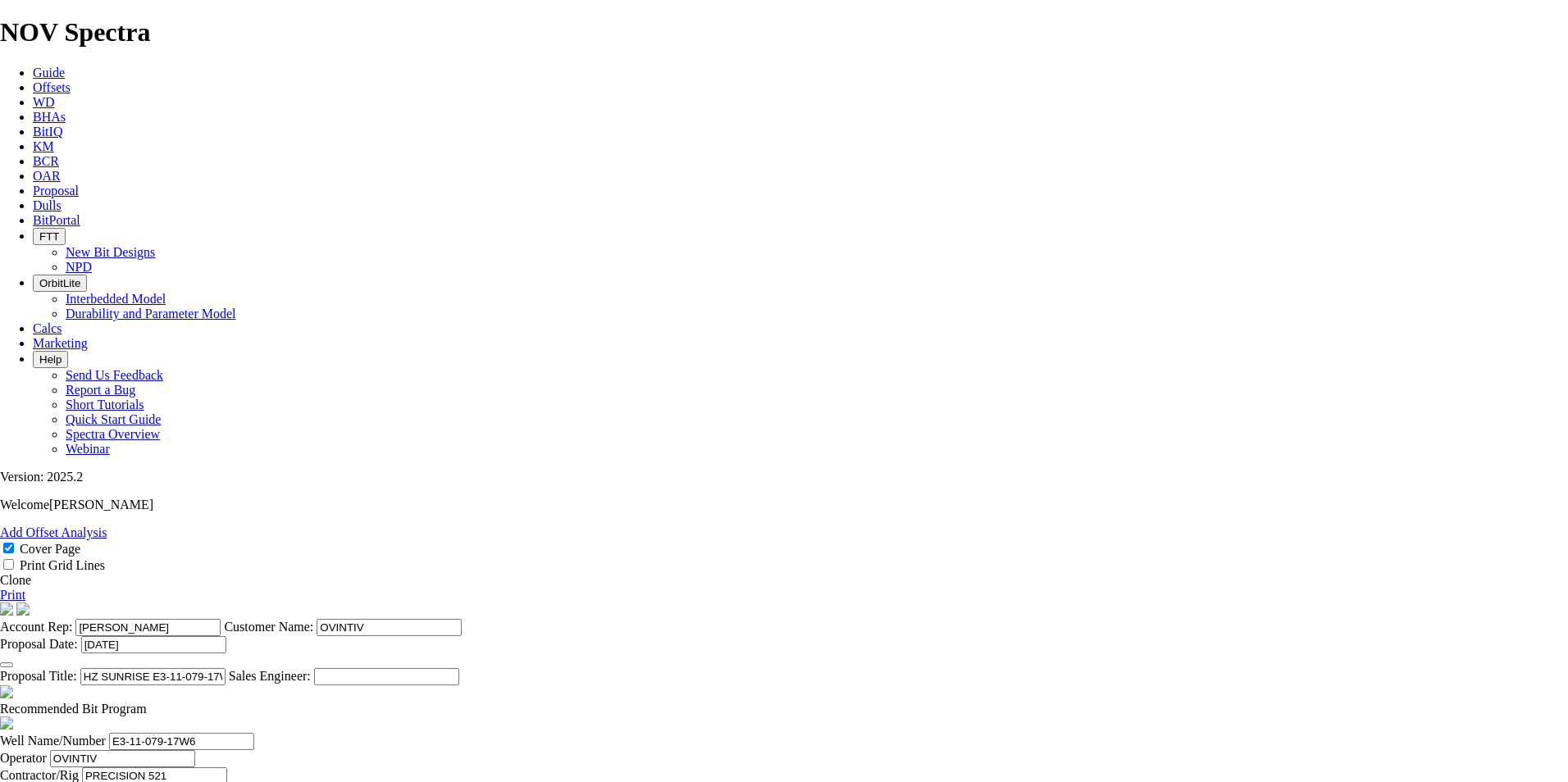
type input "1908"
click at [26, 588] on link "Print" at bounding box center [12, 595] width 26 height 14
click at [32, 184] on icon at bounding box center [32, 190] width 0 height 14
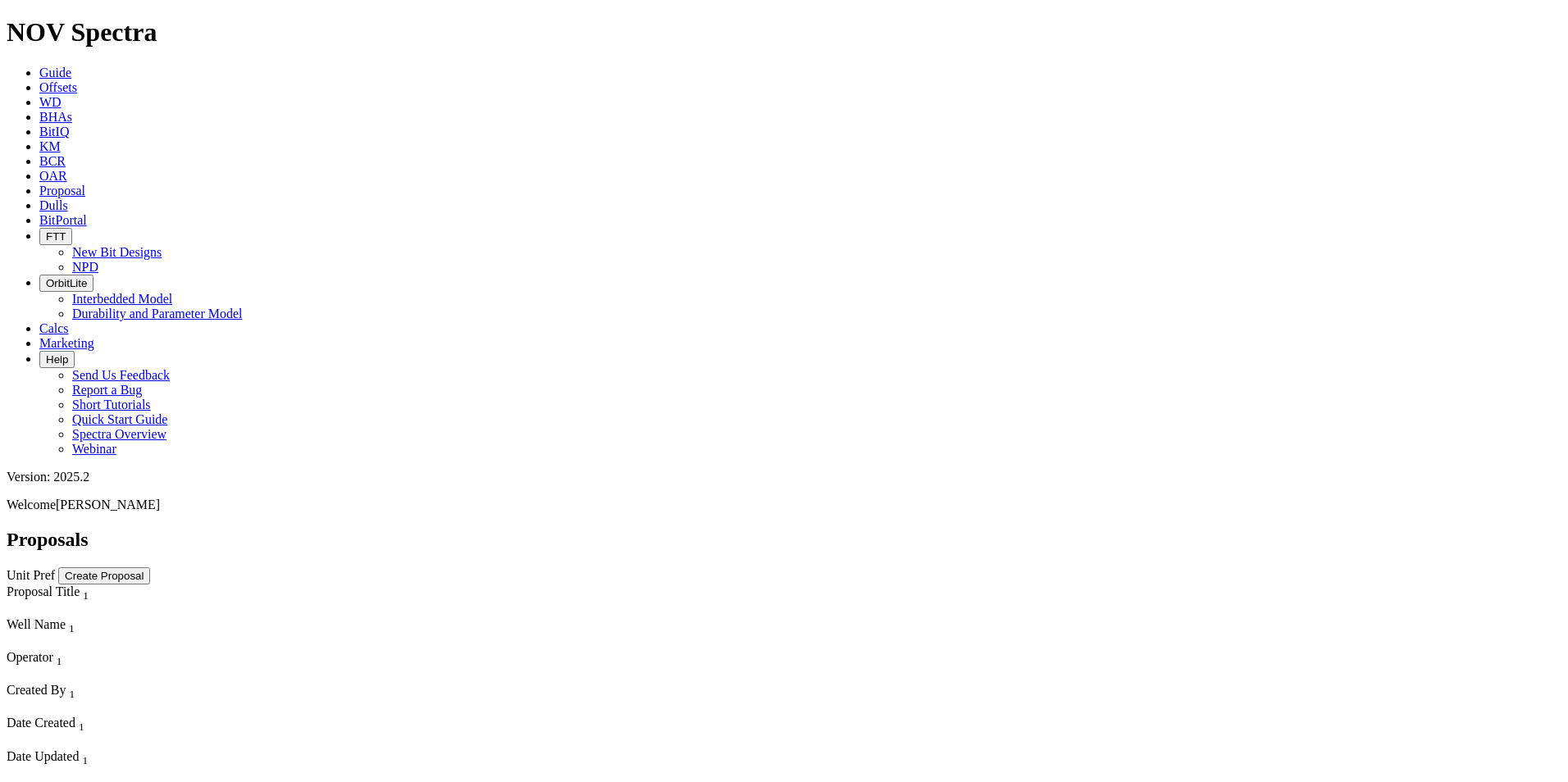
scroll to position [656, 0]
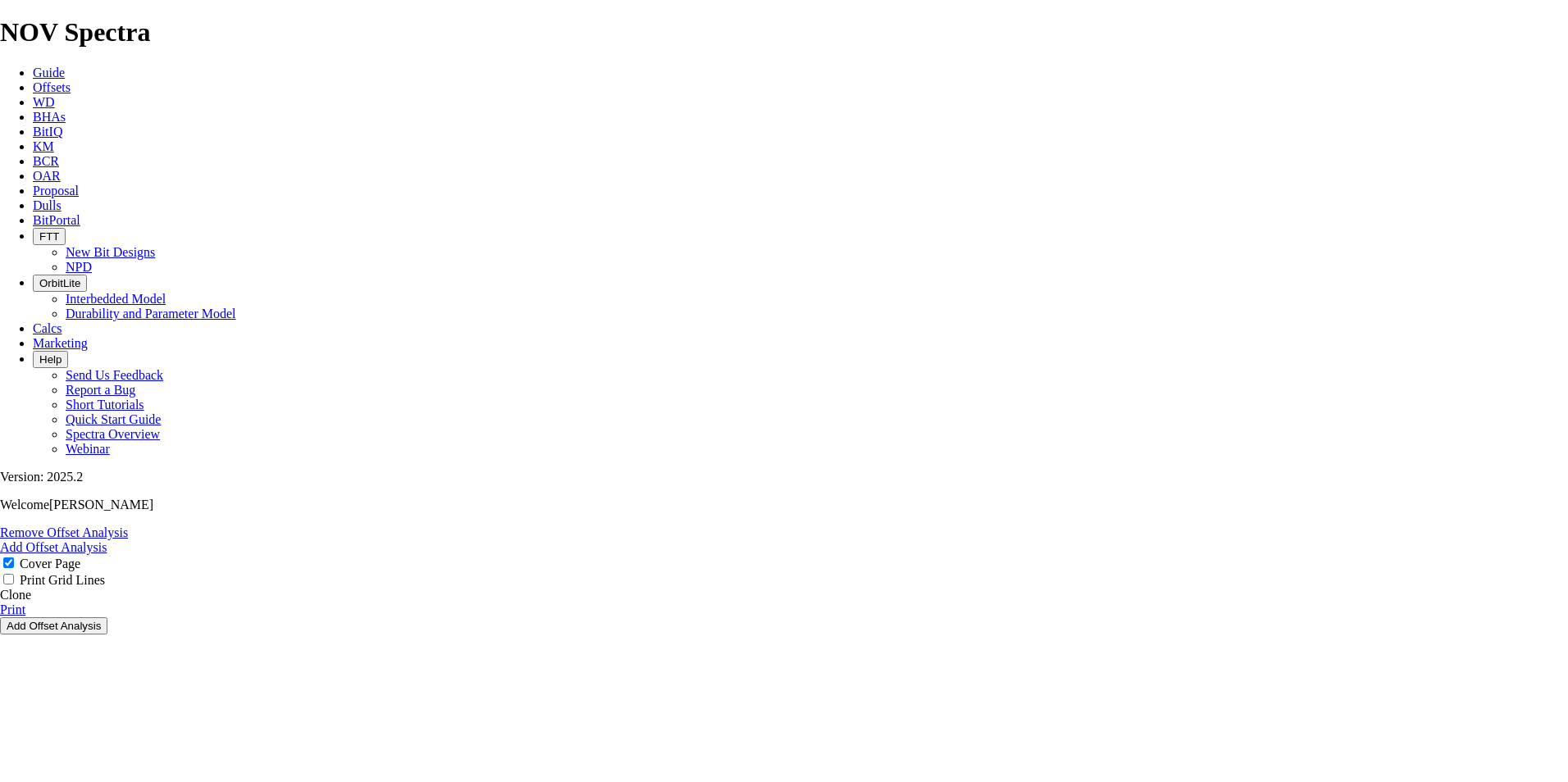
select select "field"
select select "location"
select select "province"
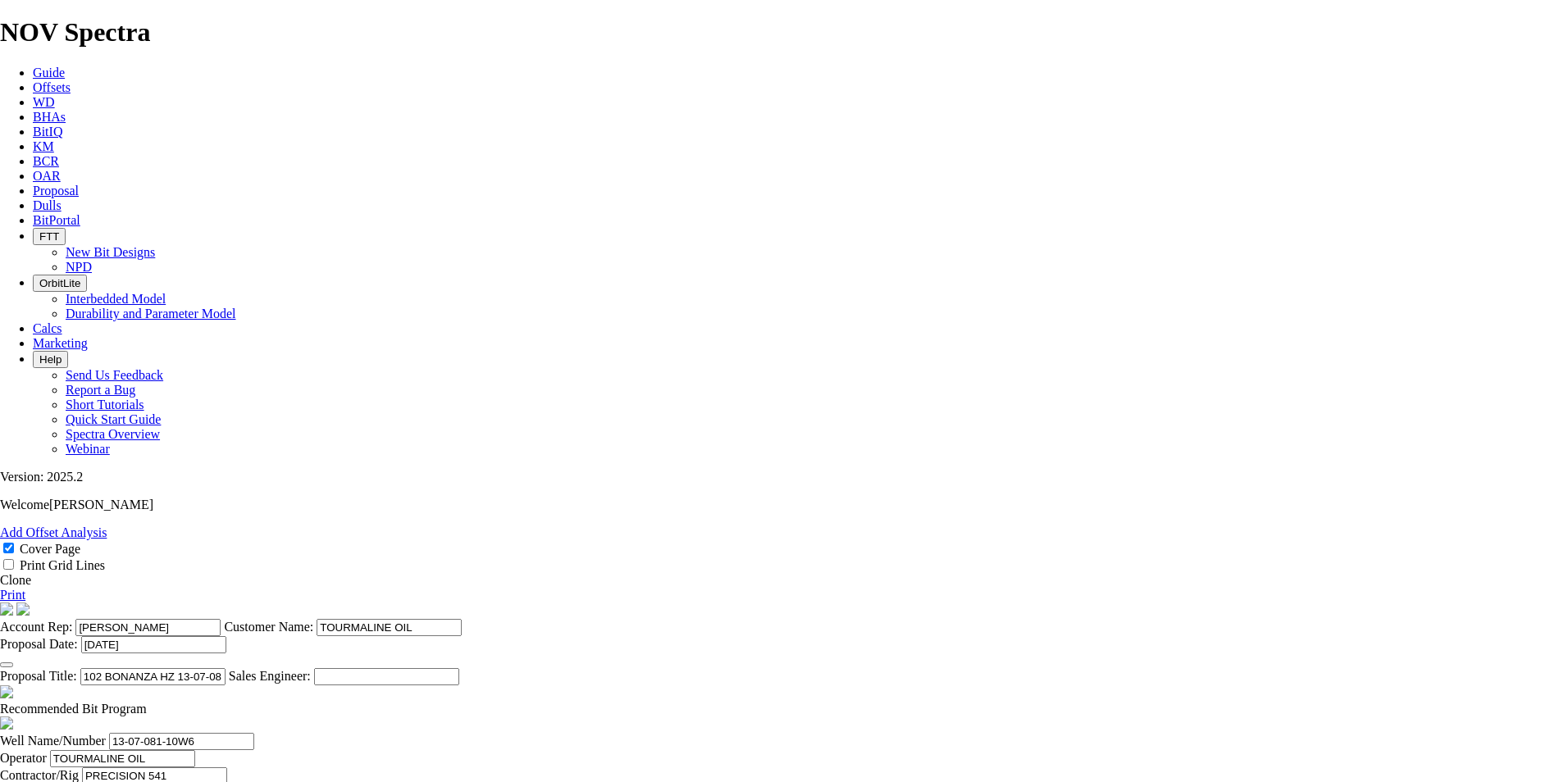
click at [32, 573] on link "Clone" at bounding box center [16, 580] width 32 height 14
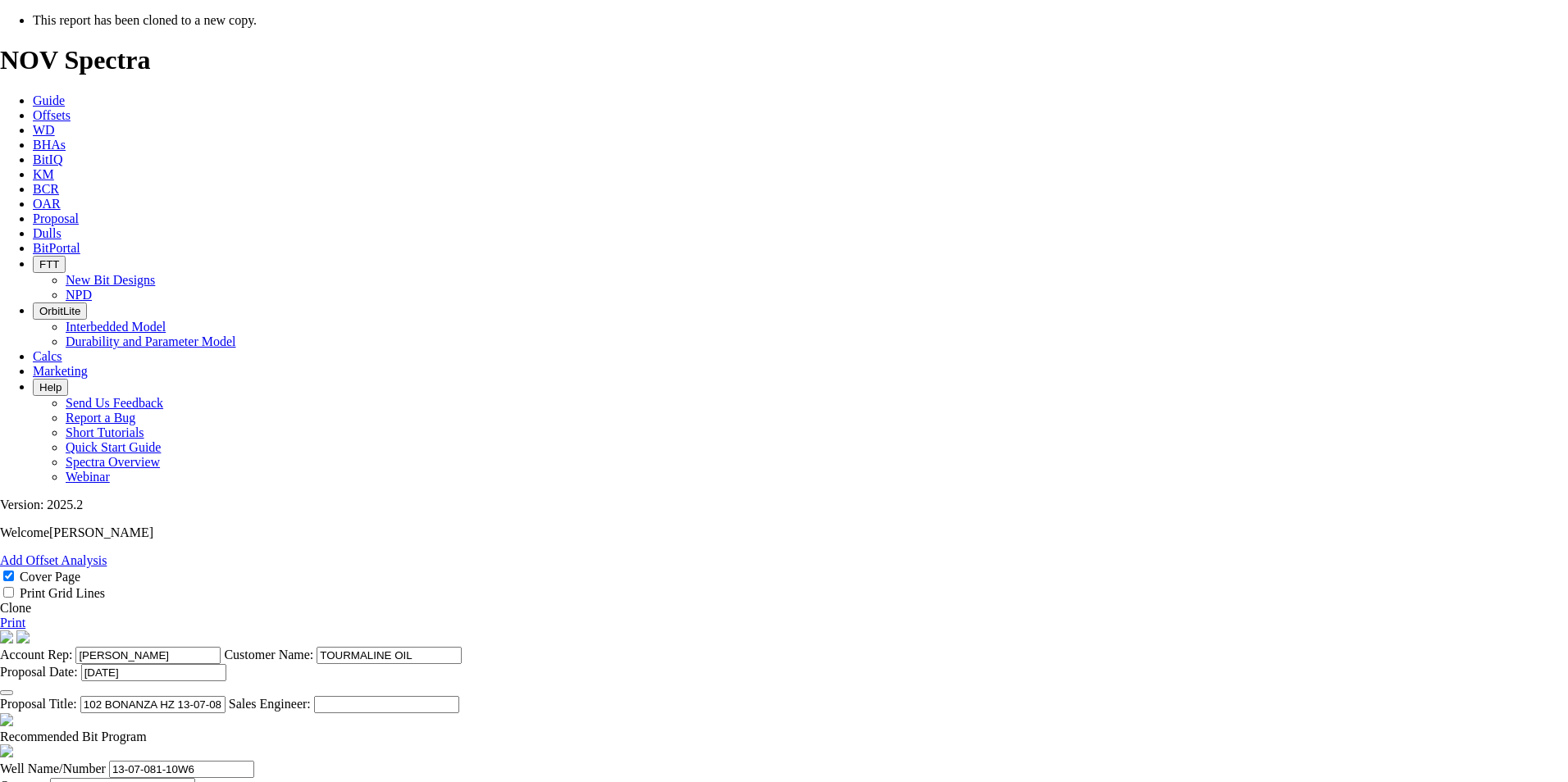
select select "field"
select select "location"
select select "province"
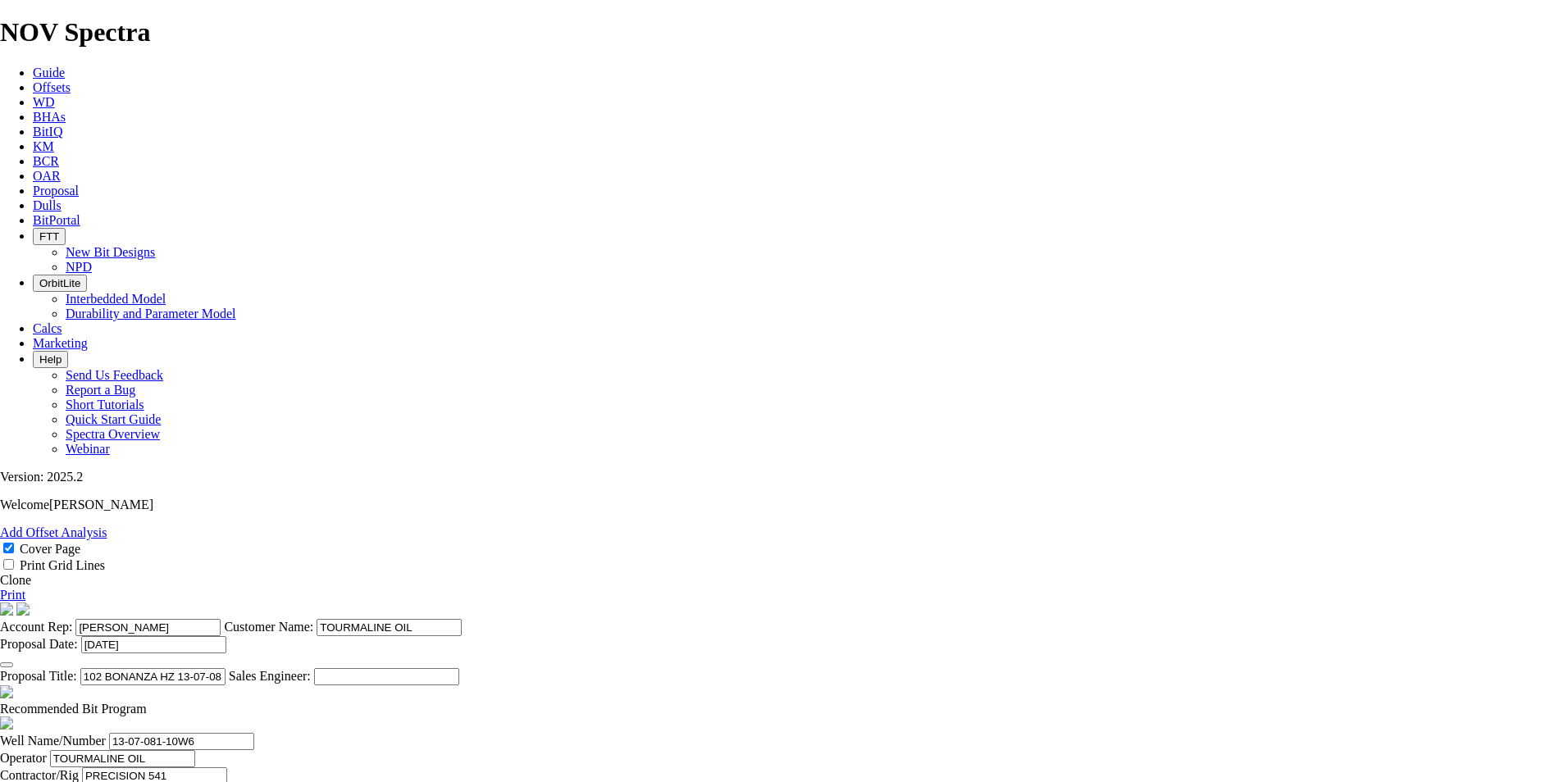
click at [1174, 602] on section "Account Rep: [PERSON_NAME] Customer Name: TOURMALINE OIL Proposal Date: [DATE] …" at bounding box center [784, 644] width 1568 height 83
click at [7, 665] on icon "button" at bounding box center [7, 665] width 0 height 0
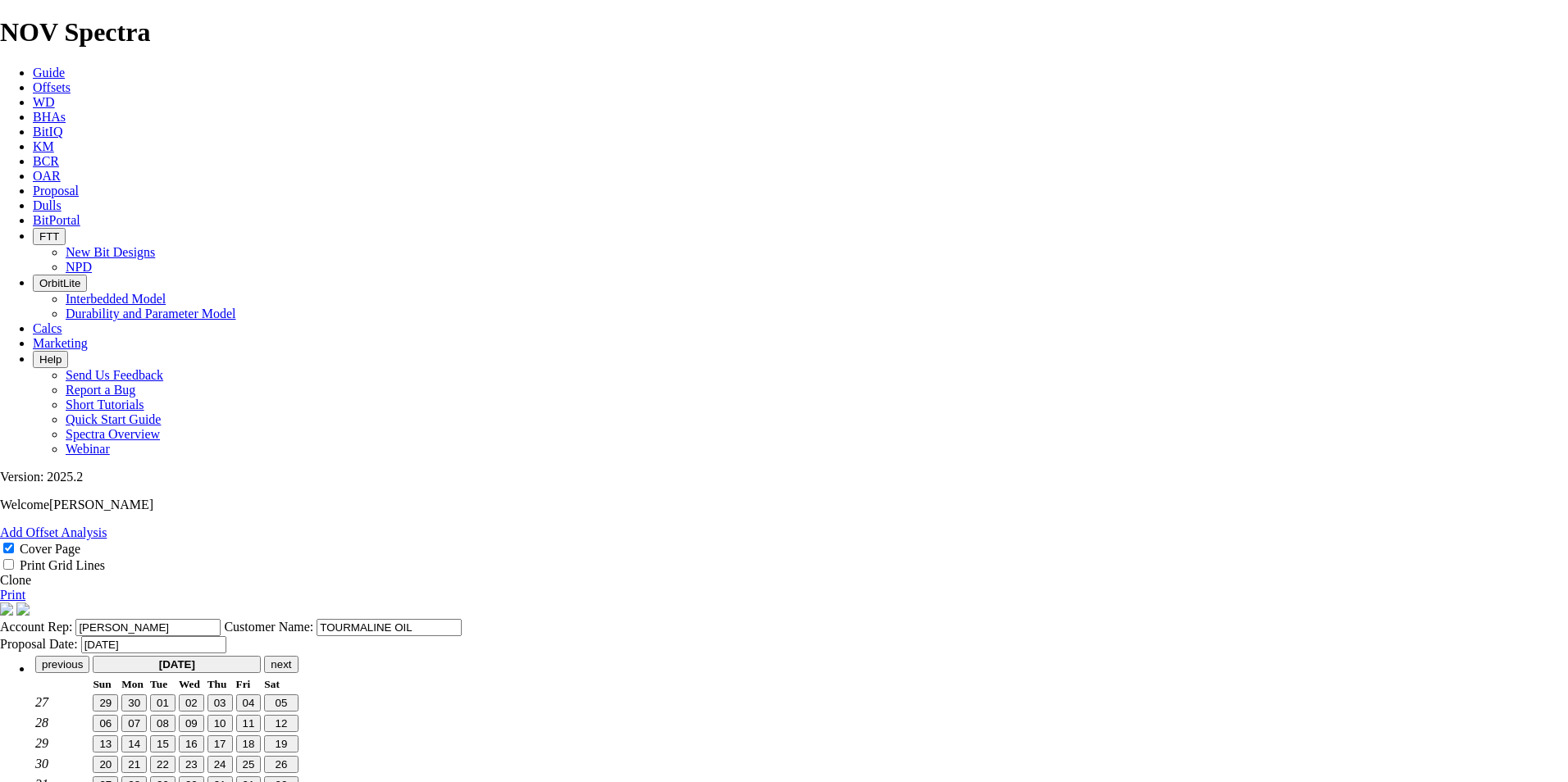
type input "[DATE]"
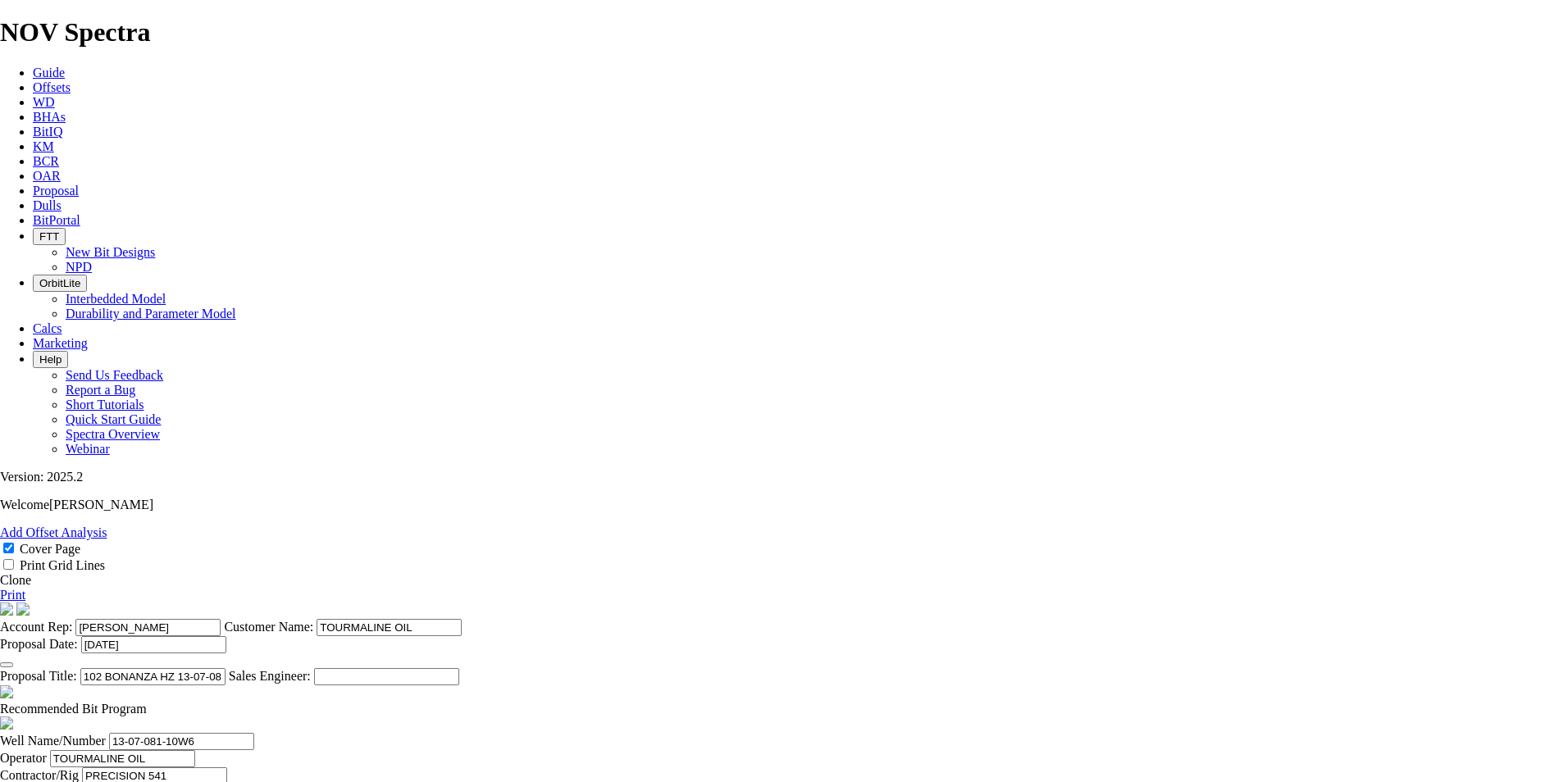
drag, startPoint x: 896, startPoint y: 624, endPoint x: 670, endPoint y: 612, distance: 226.3
click at [670, 612] on section "Account Rep: [PERSON_NAME] Customer Name: TOURMALINE OIL Proposal Date: [DATE] …" at bounding box center [784, 644] width 1568 height 83
drag, startPoint x: 823, startPoint y: 629, endPoint x: 749, endPoint y: 637, distance: 74.4
click at [749, 637] on section "Account Rep: [PERSON_NAME] Customer Name: TOURMALINE OIL Proposal Date: [DATE] …" at bounding box center [784, 644] width 1568 height 83
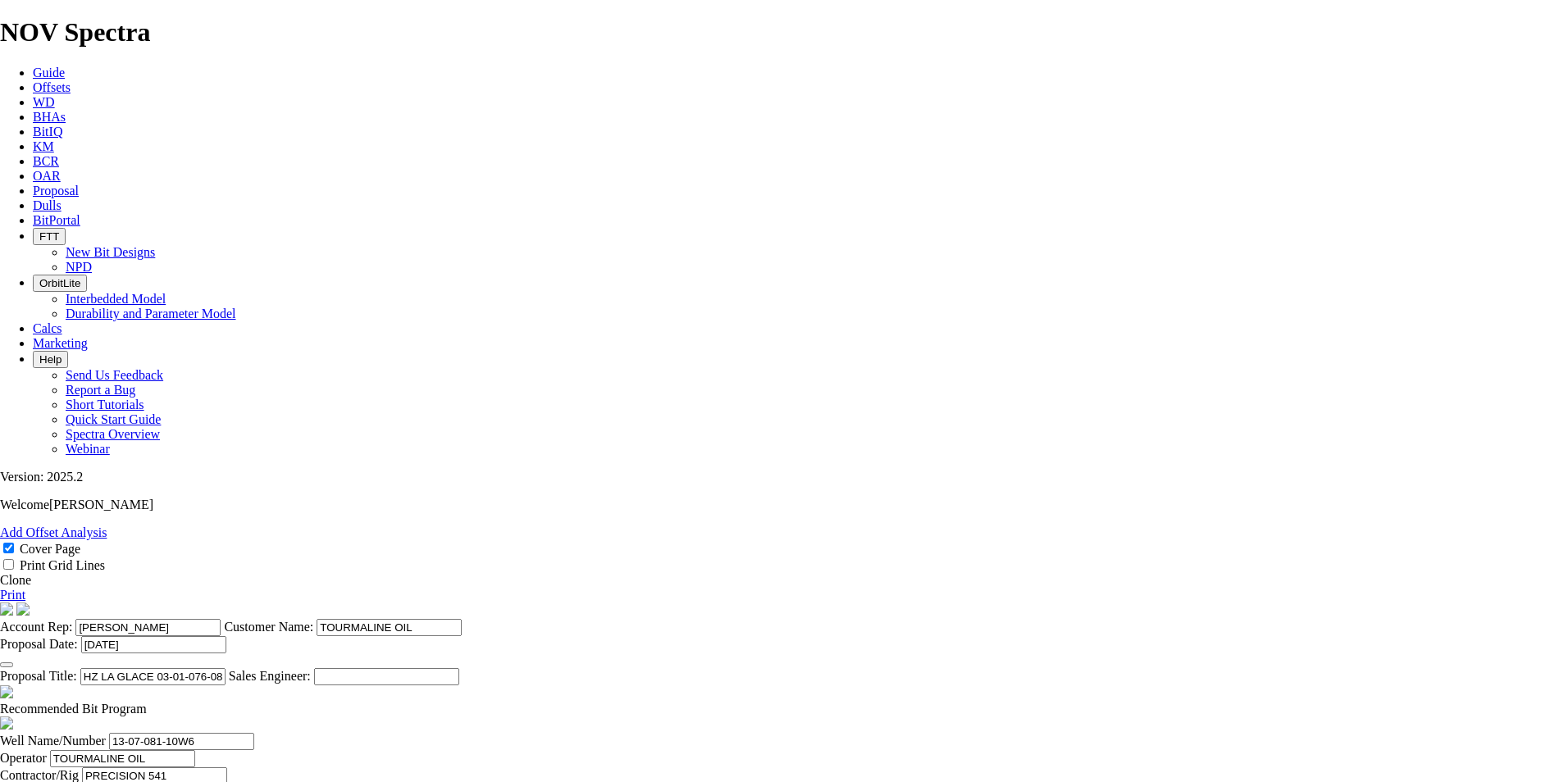
type input "HZ LA GLACE 03-01-076-08W6 (4 [PERSON_NAME])"
drag, startPoint x: 468, startPoint y: 568, endPoint x: 345, endPoint y: 553, distance: 123.9
paste input "03-01-076-08"
type input "03-01-076-08W6"
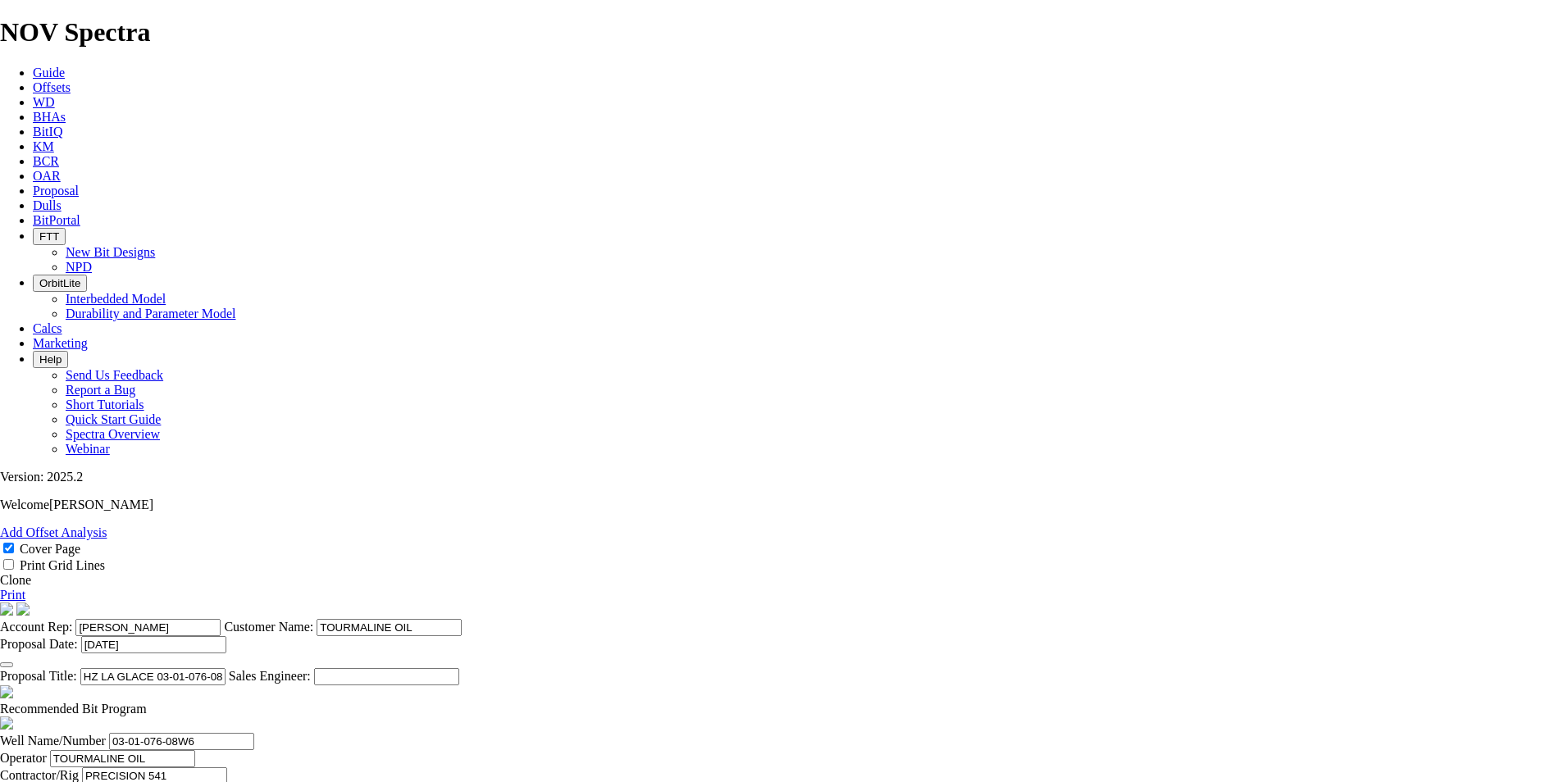
type input "[DATE]"
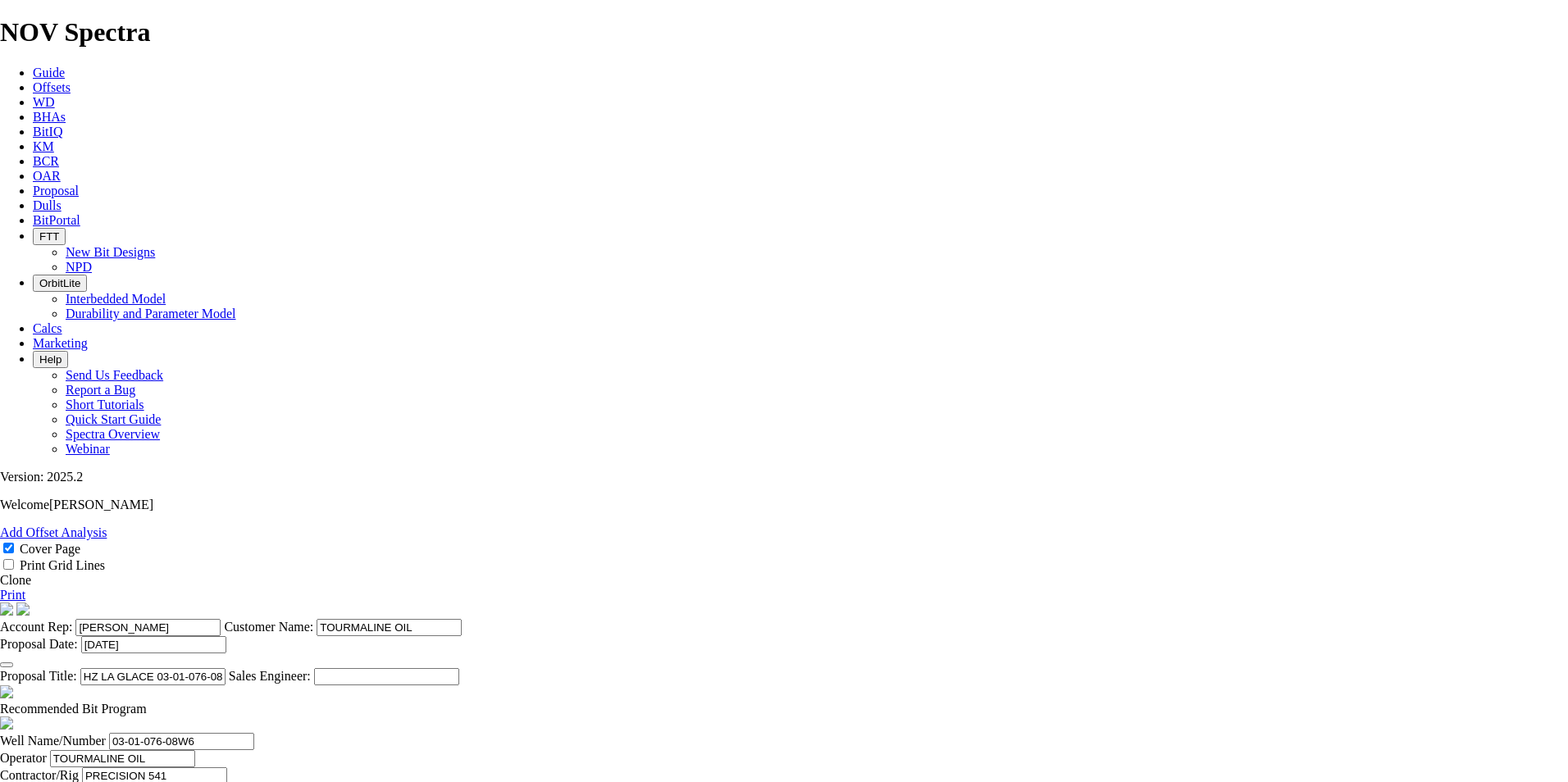
type input "[DATE]"
type input "16-11-076-08W6"
click at [147, 702] on span at bounding box center [147, 709] width 0 height 14
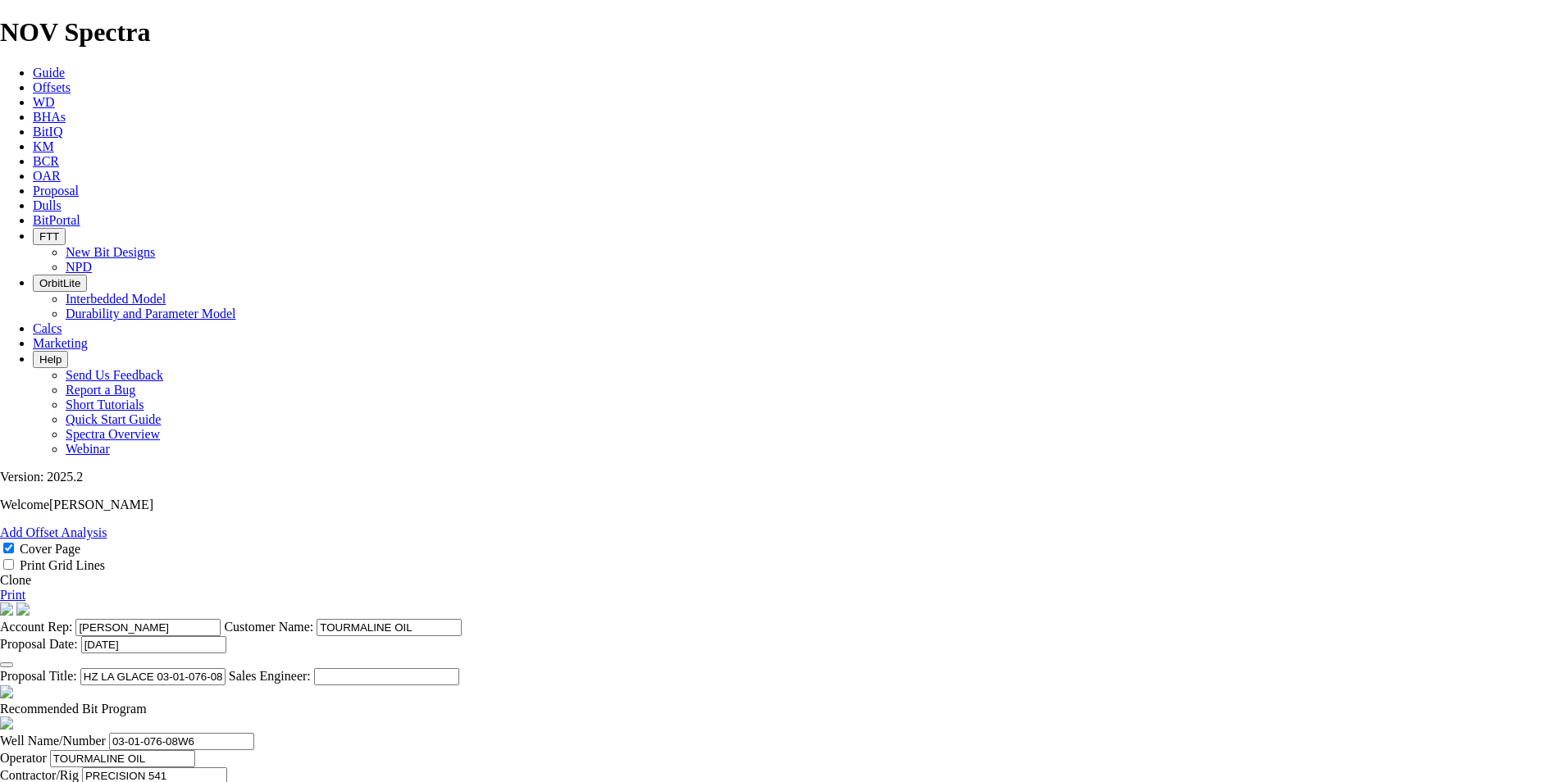
checkbox input "false"
type input "410"
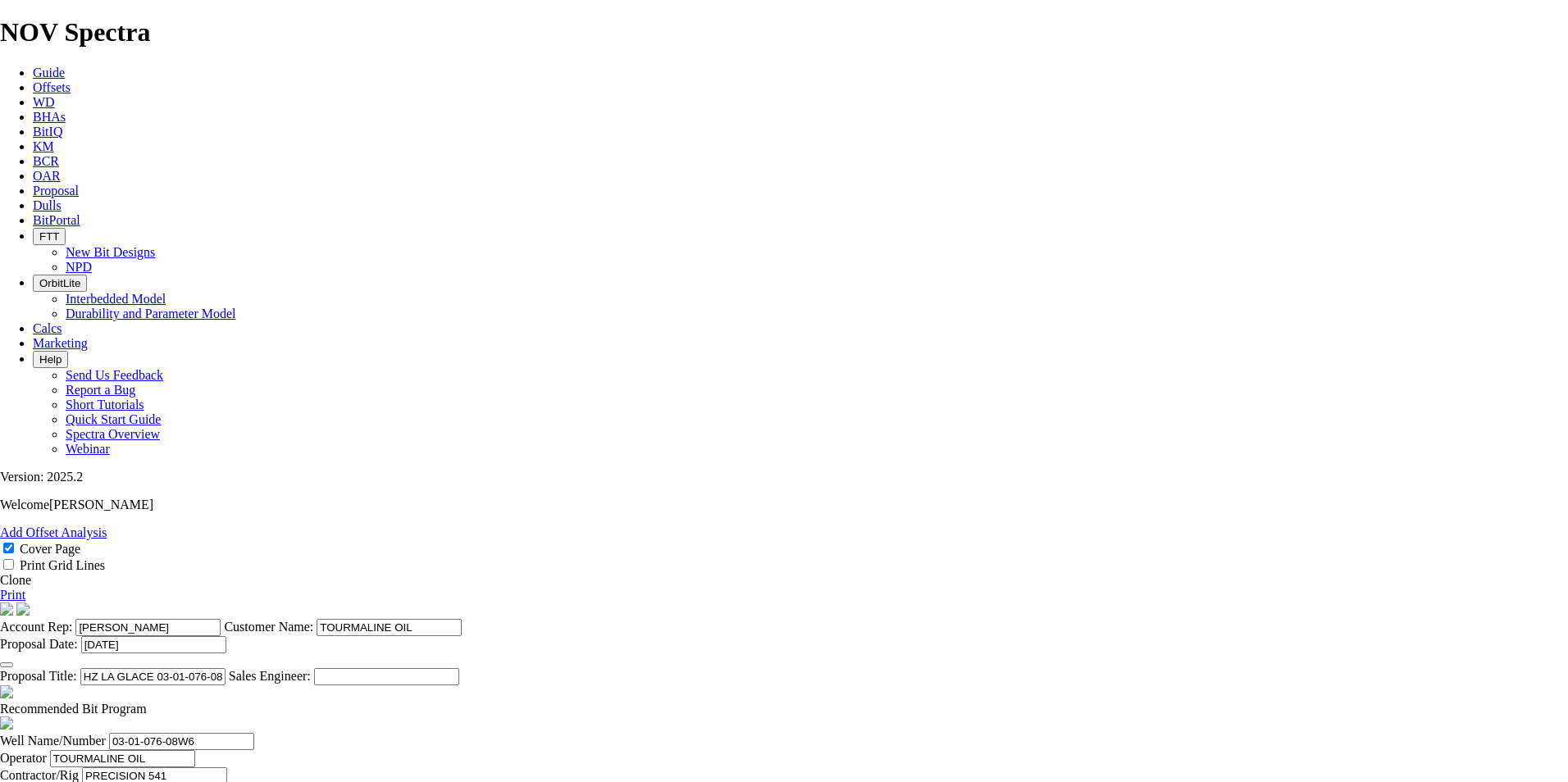
type input "410"
type input "90"
type input "4.556"
type input "4.5556"
type input "90"
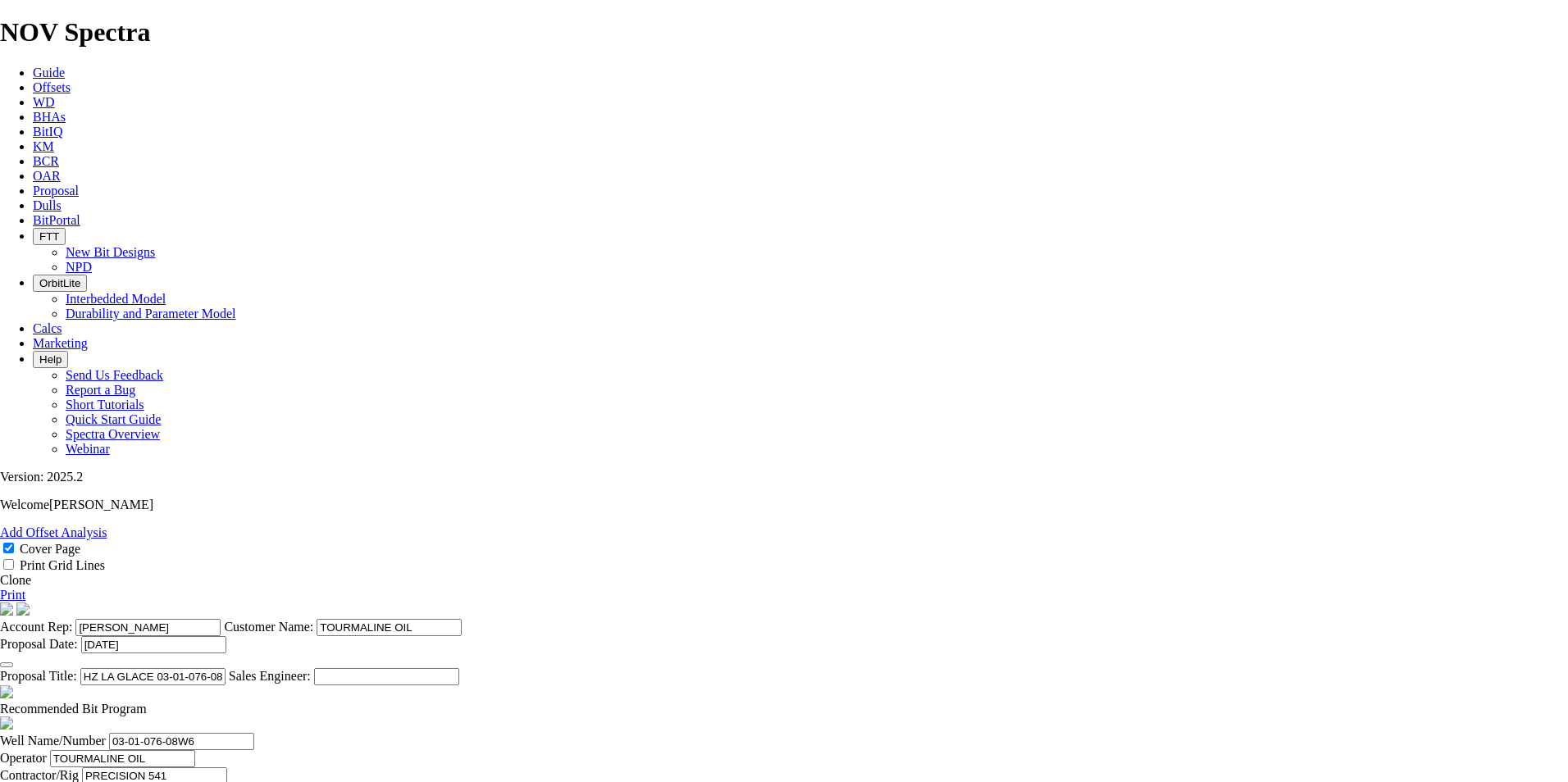
drag, startPoint x: 460, startPoint y: 577, endPoint x: 356, endPoint y: 574, distance: 104.0
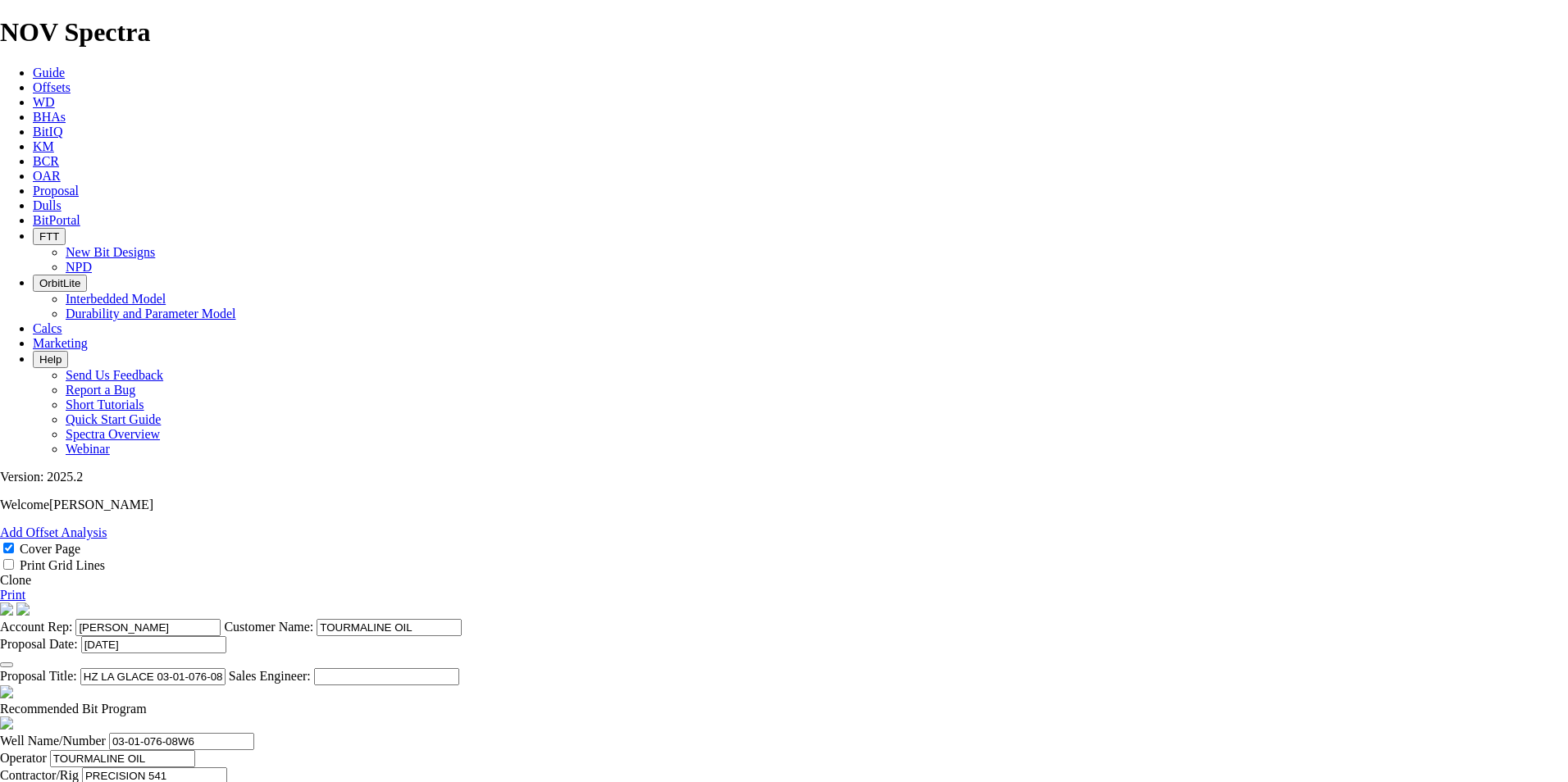
drag, startPoint x: 953, startPoint y: 561, endPoint x: 893, endPoint y: 568, distance: 60.4
type input "45"
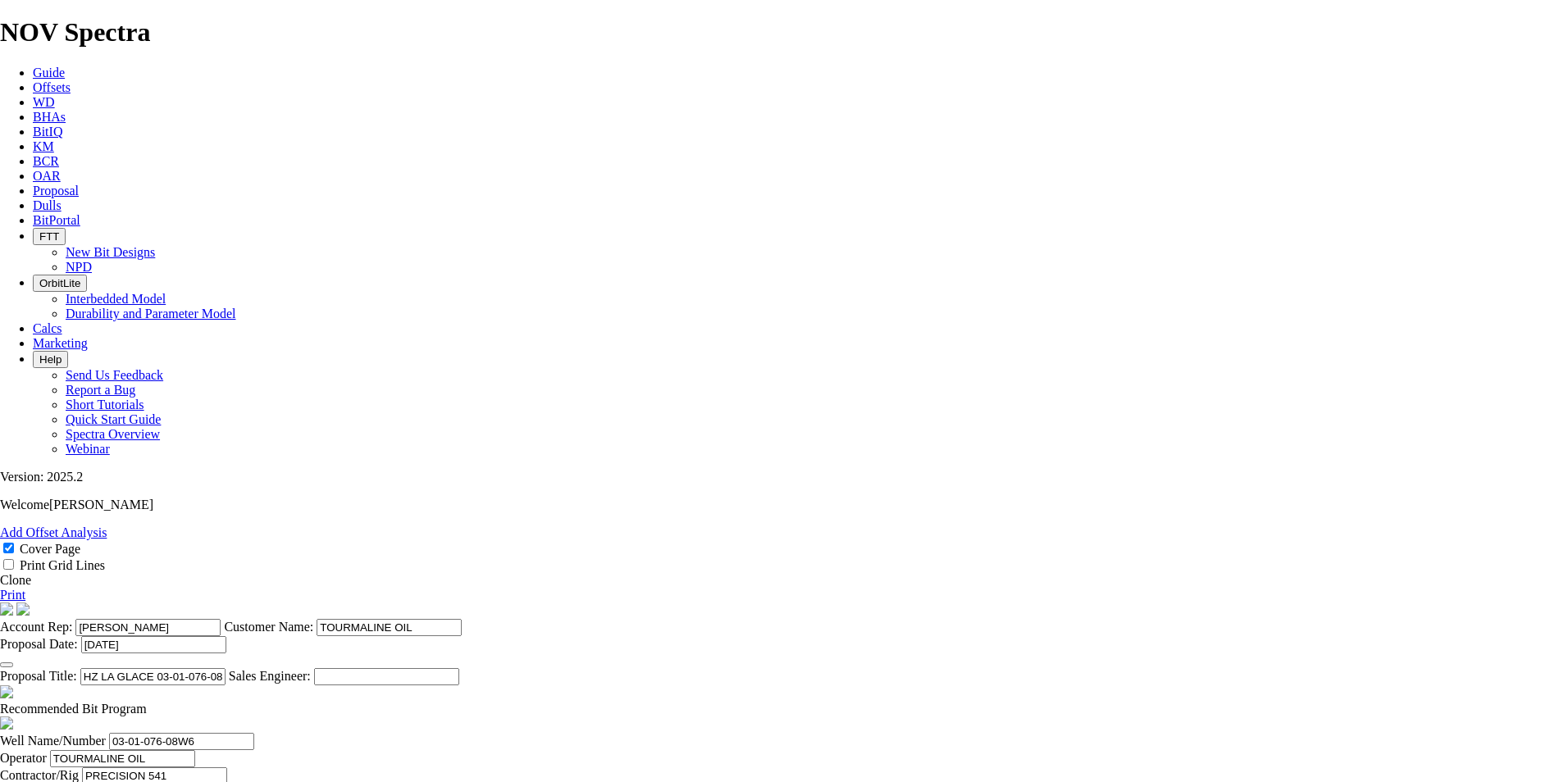
type input "4886"
type input "4476"
type input "99.4667"
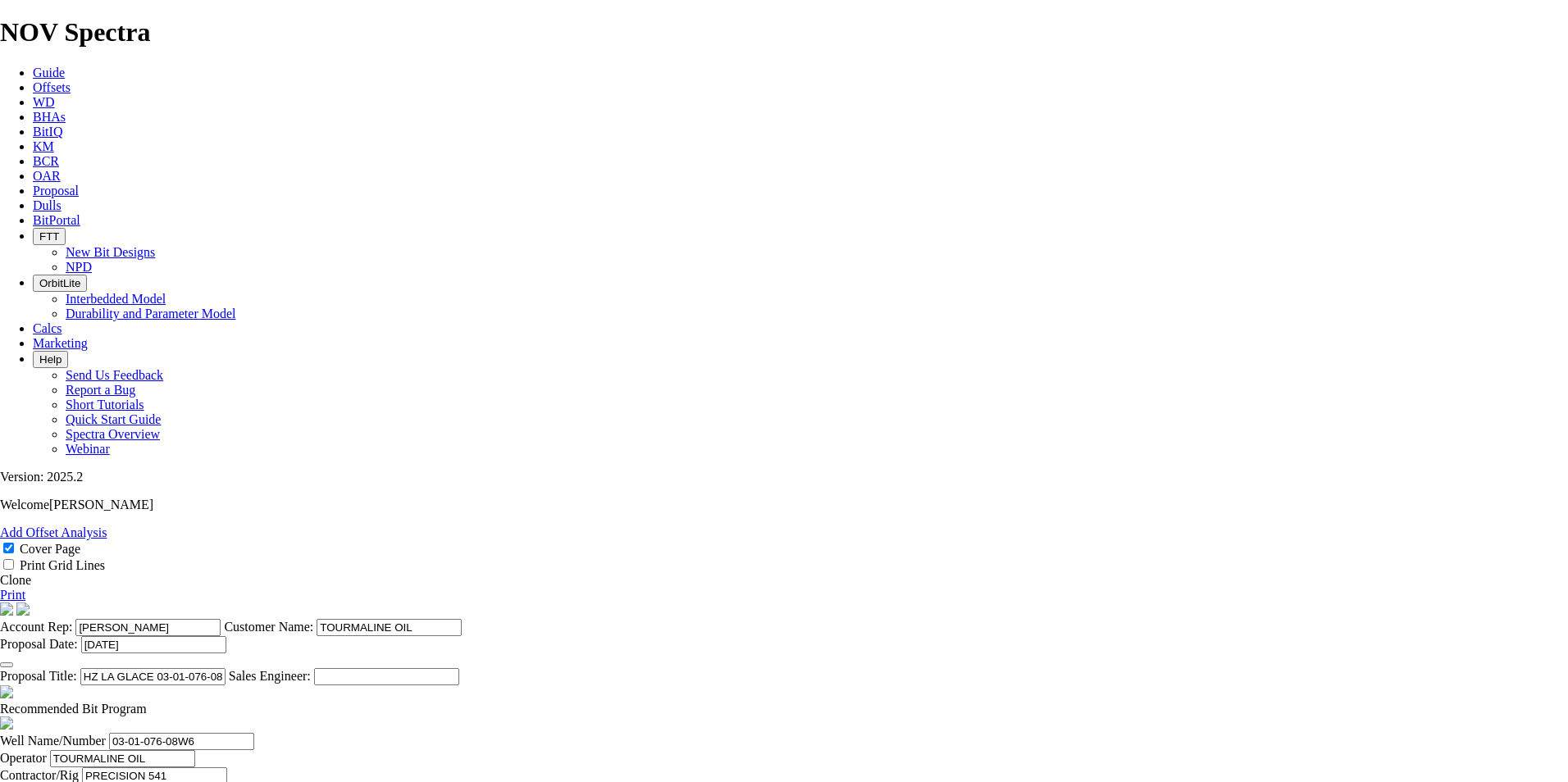
type input "45"
click at [26, 588] on link "Print" at bounding box center [12, 595] width 26 height 14
click at [32, 184] on icon at bounding box center [32, 190] width 0 height 14
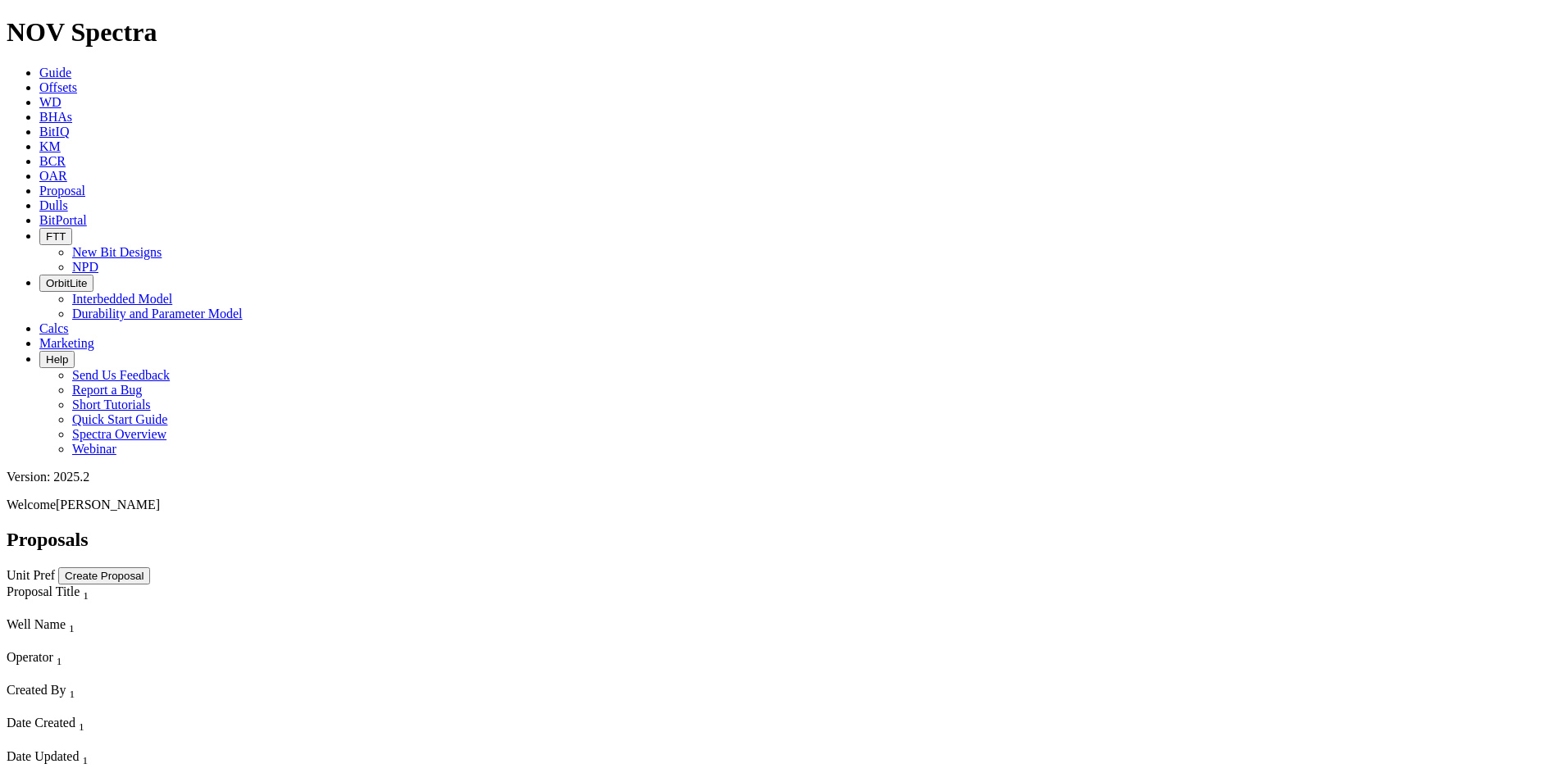
click at [150, 568] on button "Create Proposal" at bounding box center [104, 576] width 92 height 17
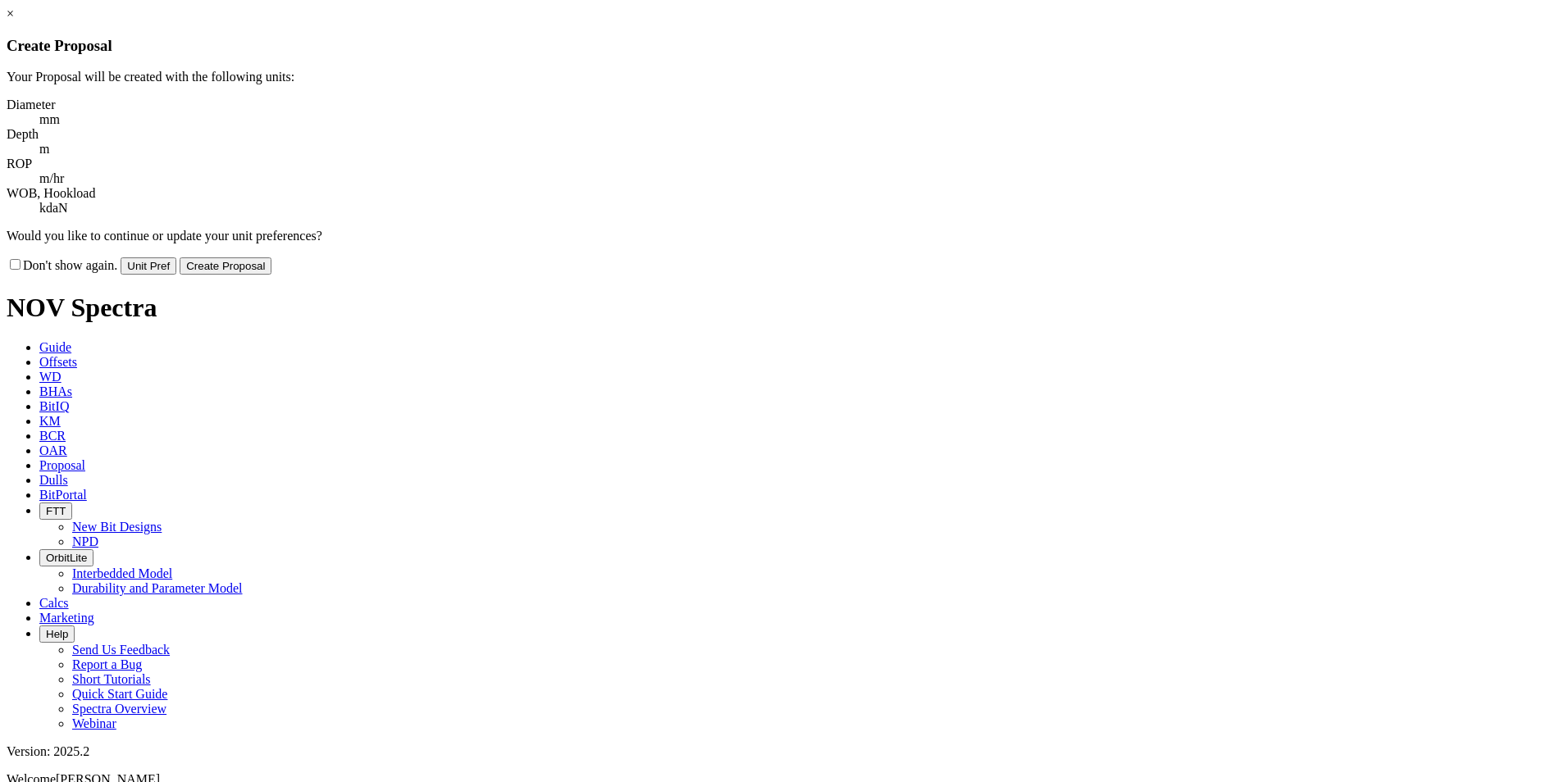
click at [272, 258] on button "Create Proposal" at bounding box center [225, 266] width 92 height 17
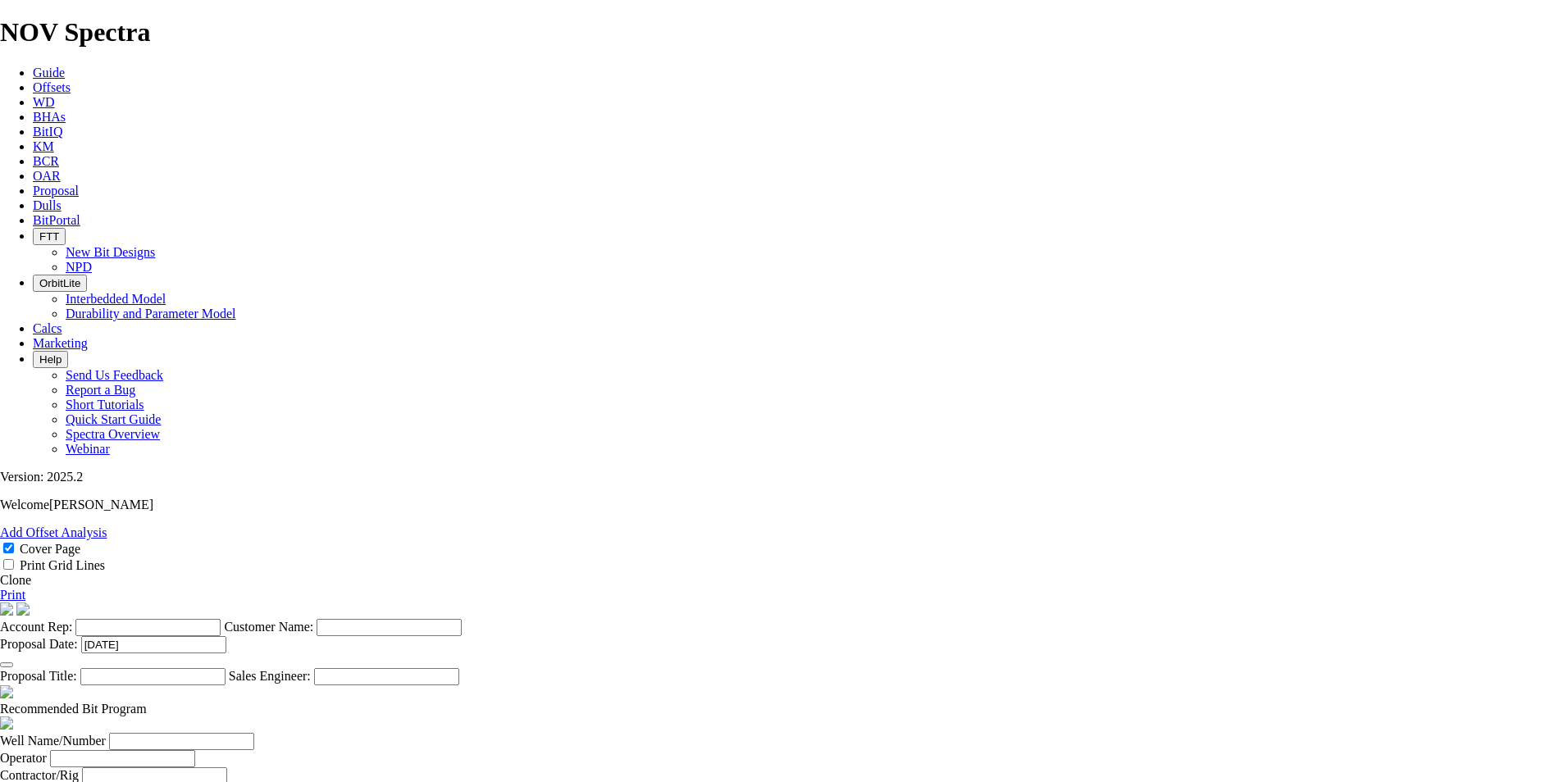
click at [220, 619] on input "Account Rep:" at bounding box center [148, 627] width 145 height 17
type input "[PERSON_NAME]"
type input "OBSIDIAN ENERGY"
type input "OBE 100 HZ [PERSON_NAME] 01-27-079-17W5"
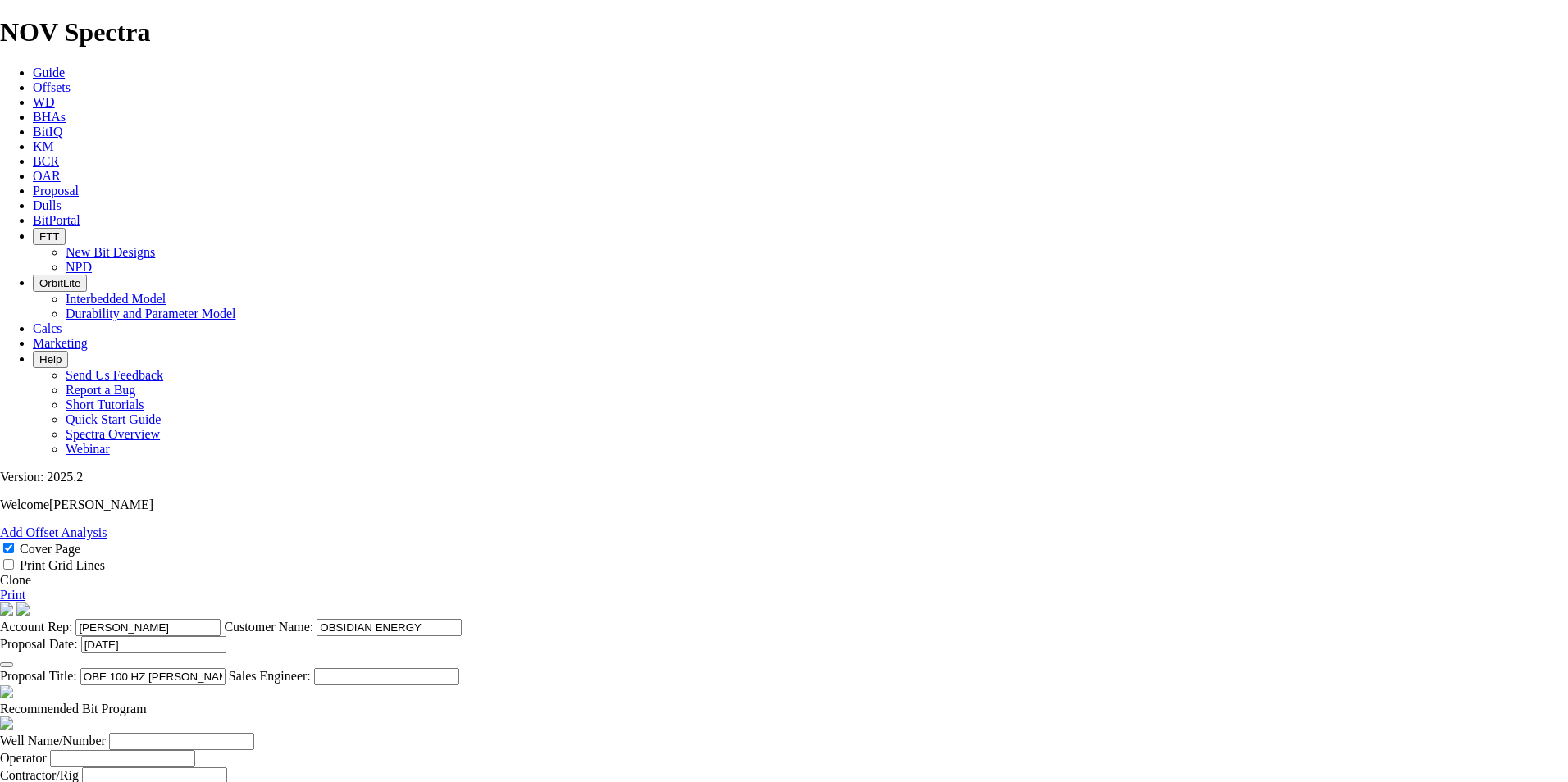
click at [147, 702] on span at bounding box center [147, 709] width 0 height 14
select select "string:Redline"
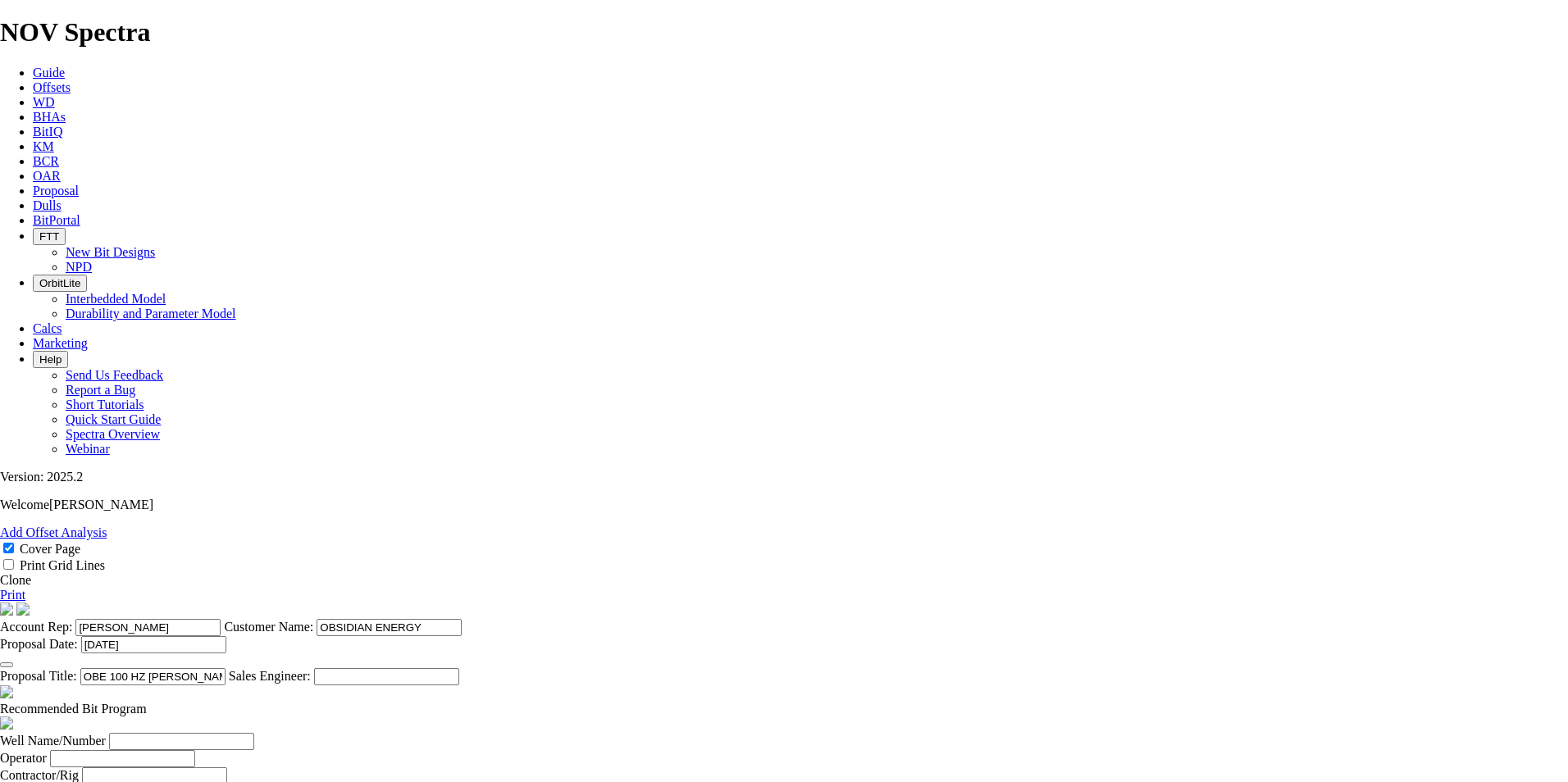
select select "string:CAD"
checkbox input "false"
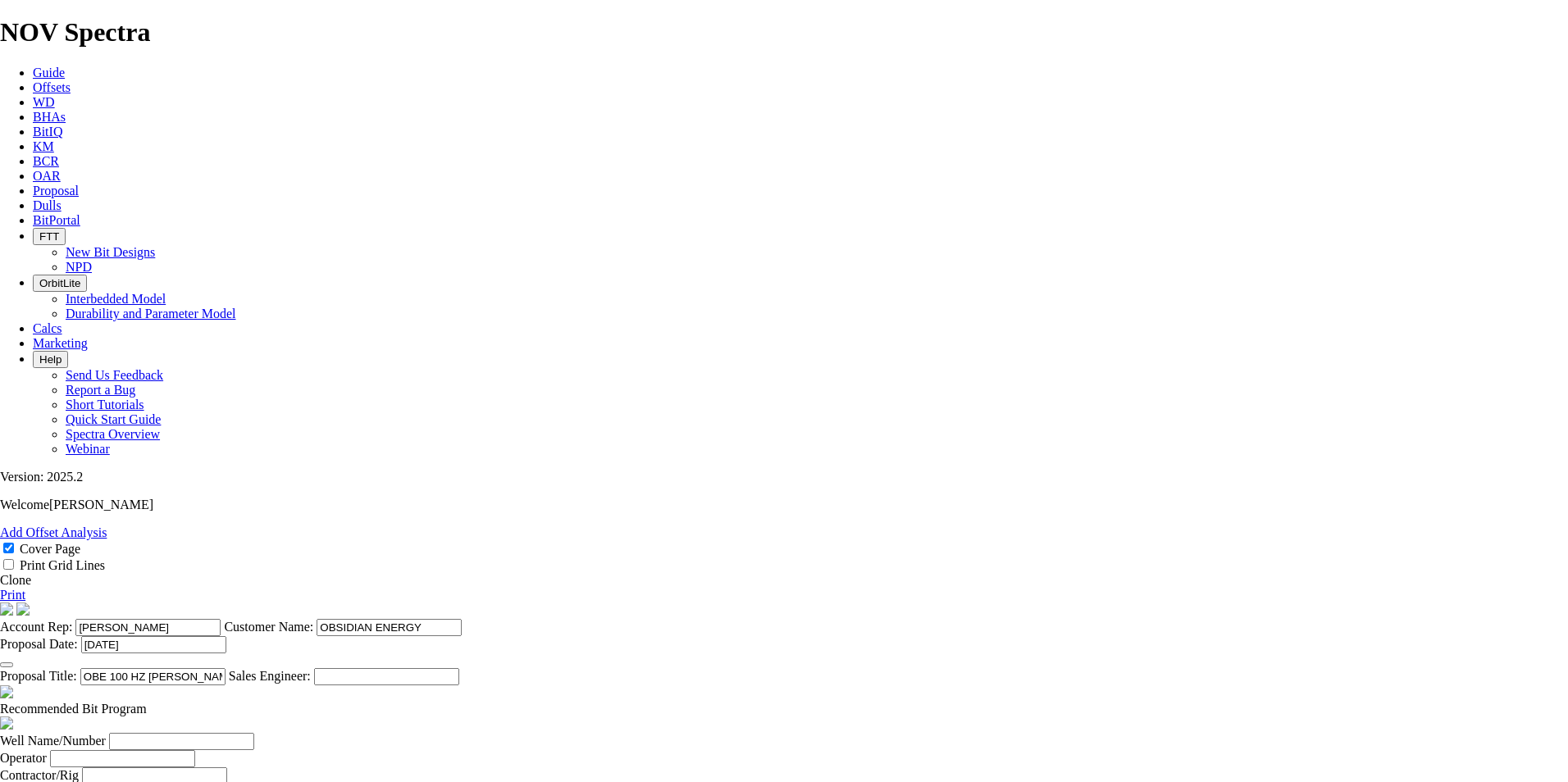
checkbox input "false"
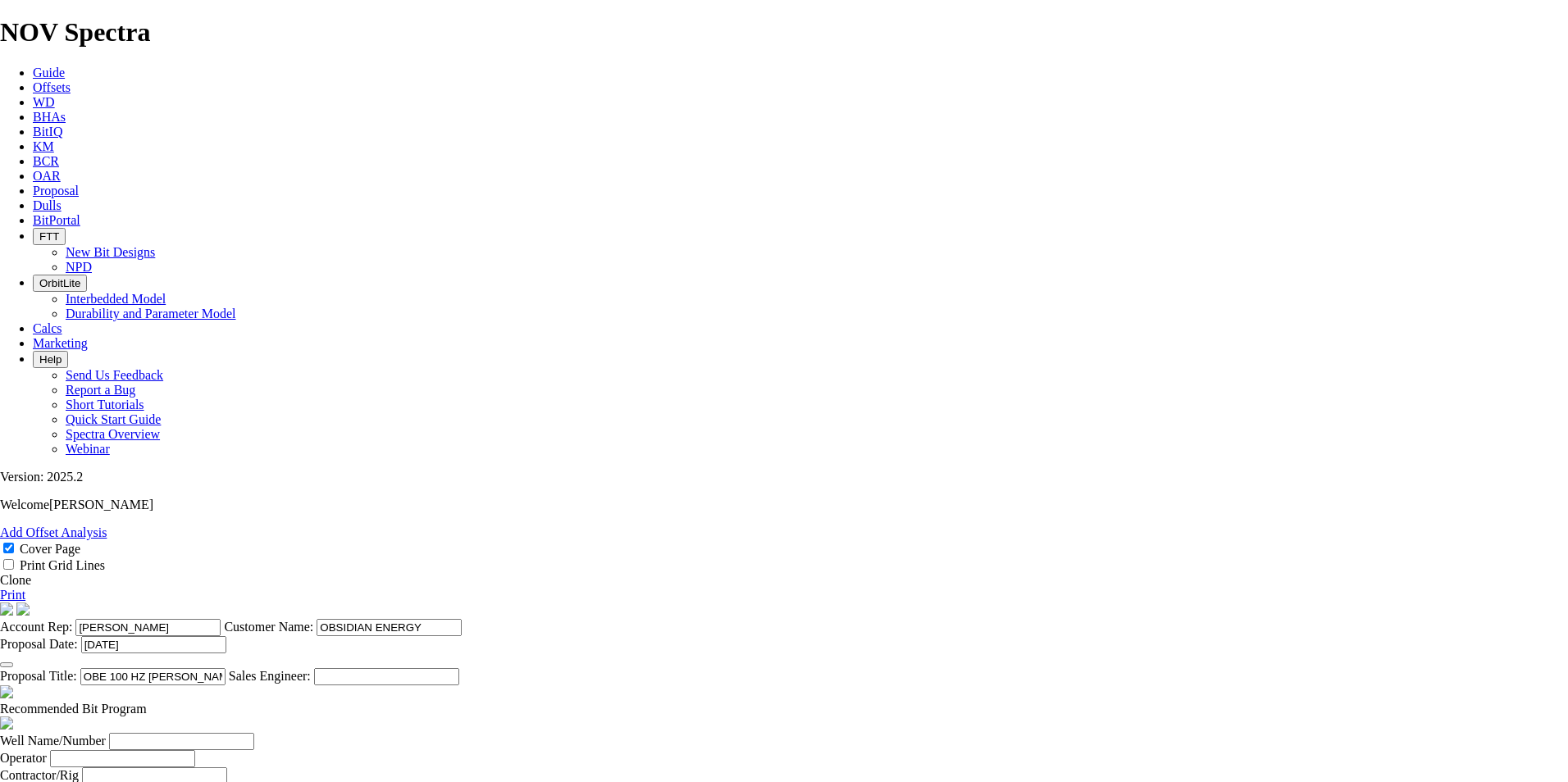
checkbox input "false"
drag, startPoint x: 908, startPoint y: 90, endPoint x: 792, endPoint y: 97, distance: 116.2
click at [225, 668] on input "OBE 100 HZ [PERSON_NAME] 01-27-079-17W5" at bounding box center [153, 676] width 145 height 17
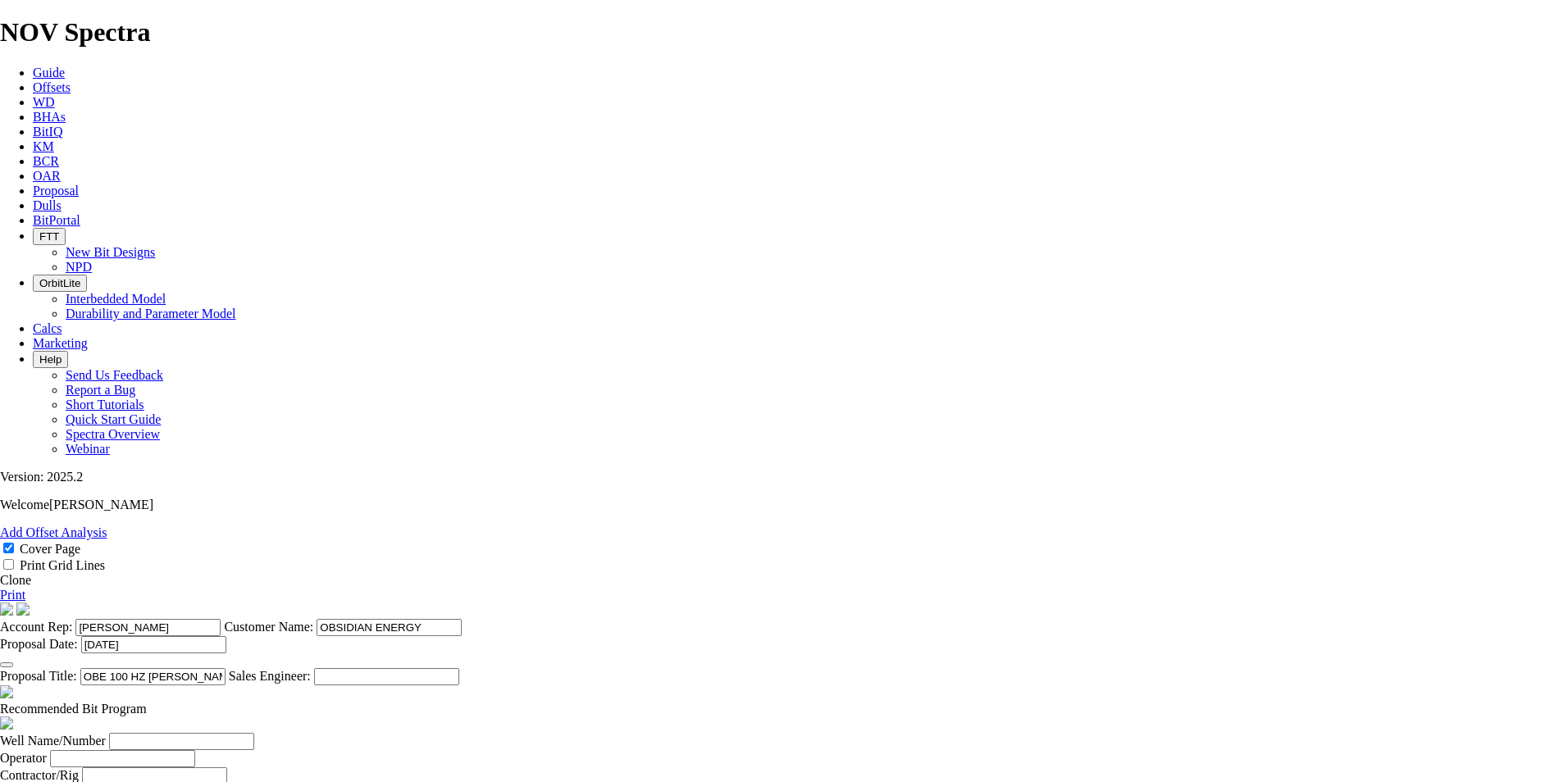
click at [254, 733] on input "Well Name/Number" at bounding box center [181, 741] width 145 height 17
paste input "01-27-079-17W5"
type input "01-27-079-17W5"
type input "o"
type input "OBSIDIAN ENERGY"
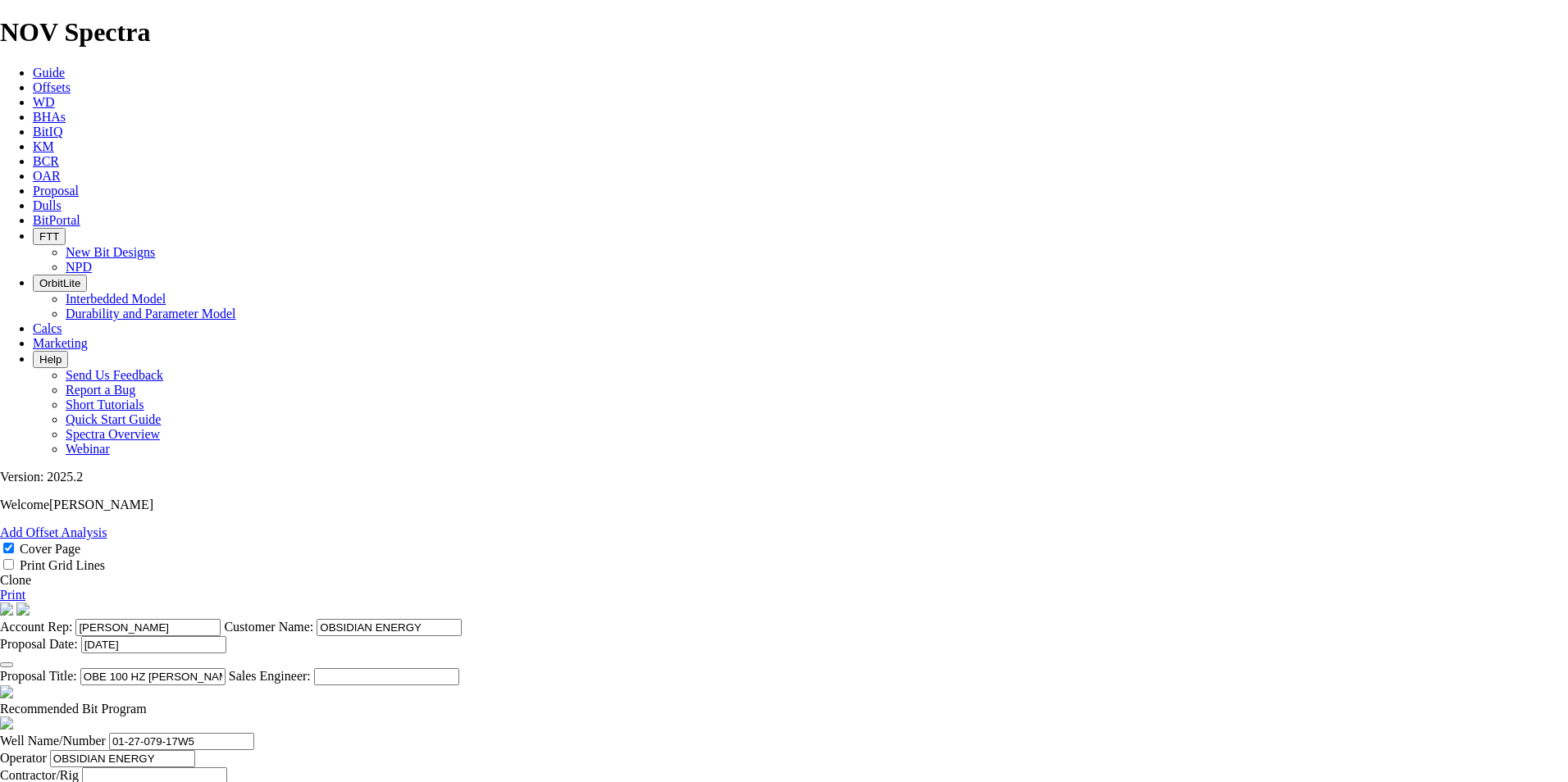
click at [227, 768] on input "text" at bounding box center [155, 776] width 145 height 17
type input "PRECISION 141"
click at [217, 781] on input "Prepared For" at bounding box center [144, 793] width 145 height 17
type input "[PERSON_NAME]"
select select "field"
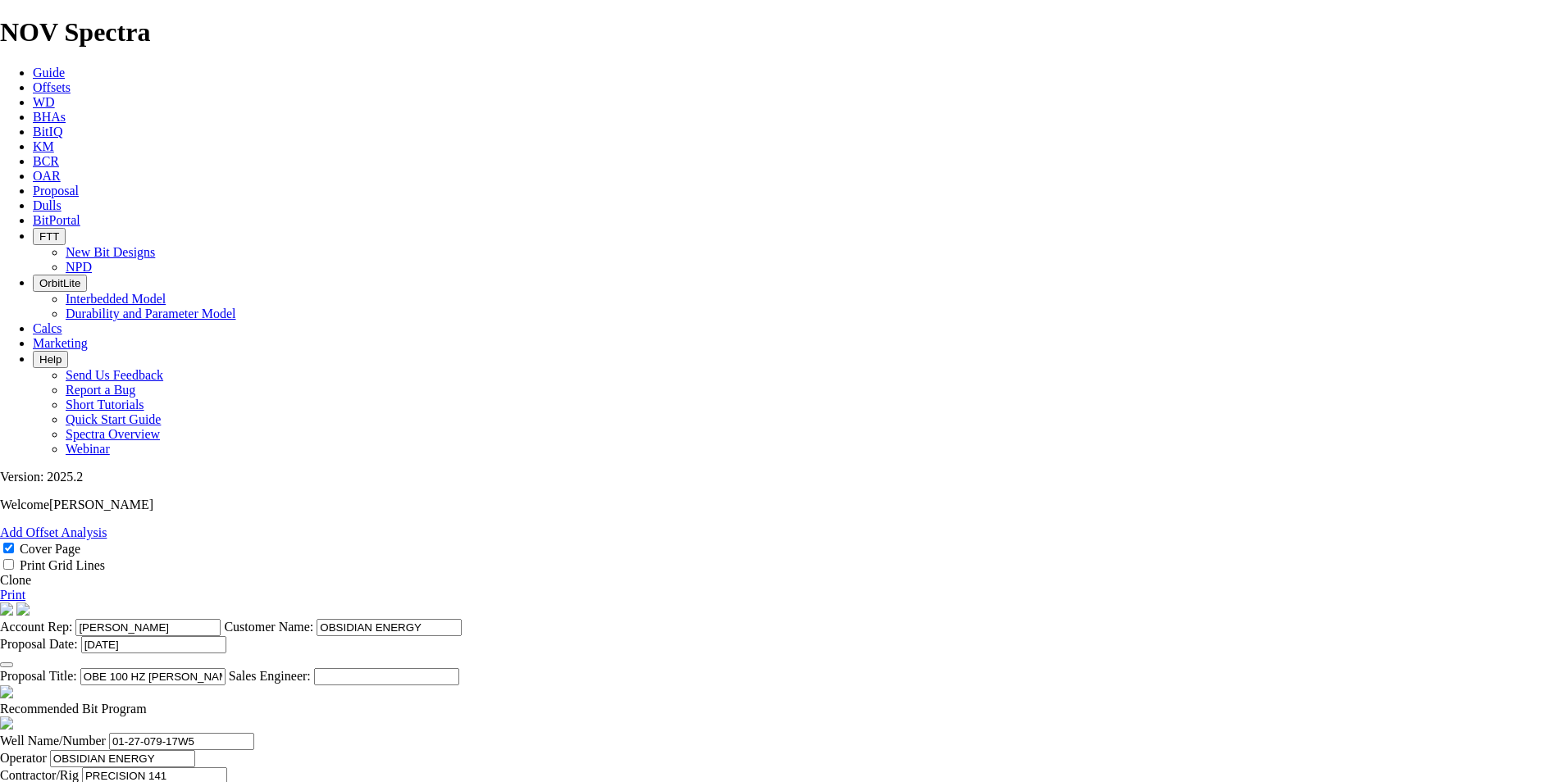
type input "[PERSON_NAME]"
select select "location"
type input "09-28-079-17W5"
select select "province"
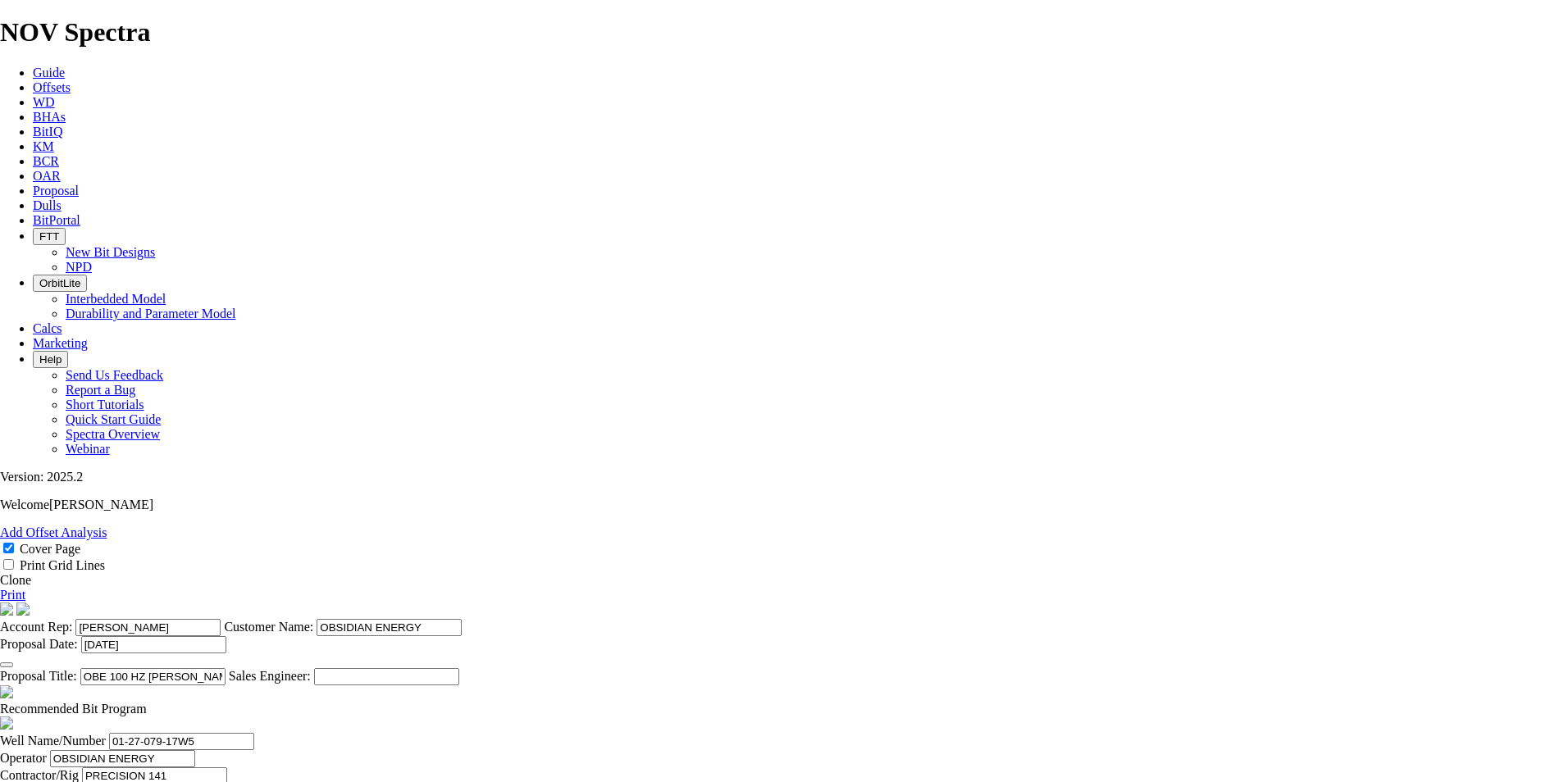
type input "[GEOGRAPHIC_DATA]"
type input "a"
type input "[PERSON_NAME]"
click at [26, 588] on link "Print" at bounding box center [12, 595] width 26 height 14
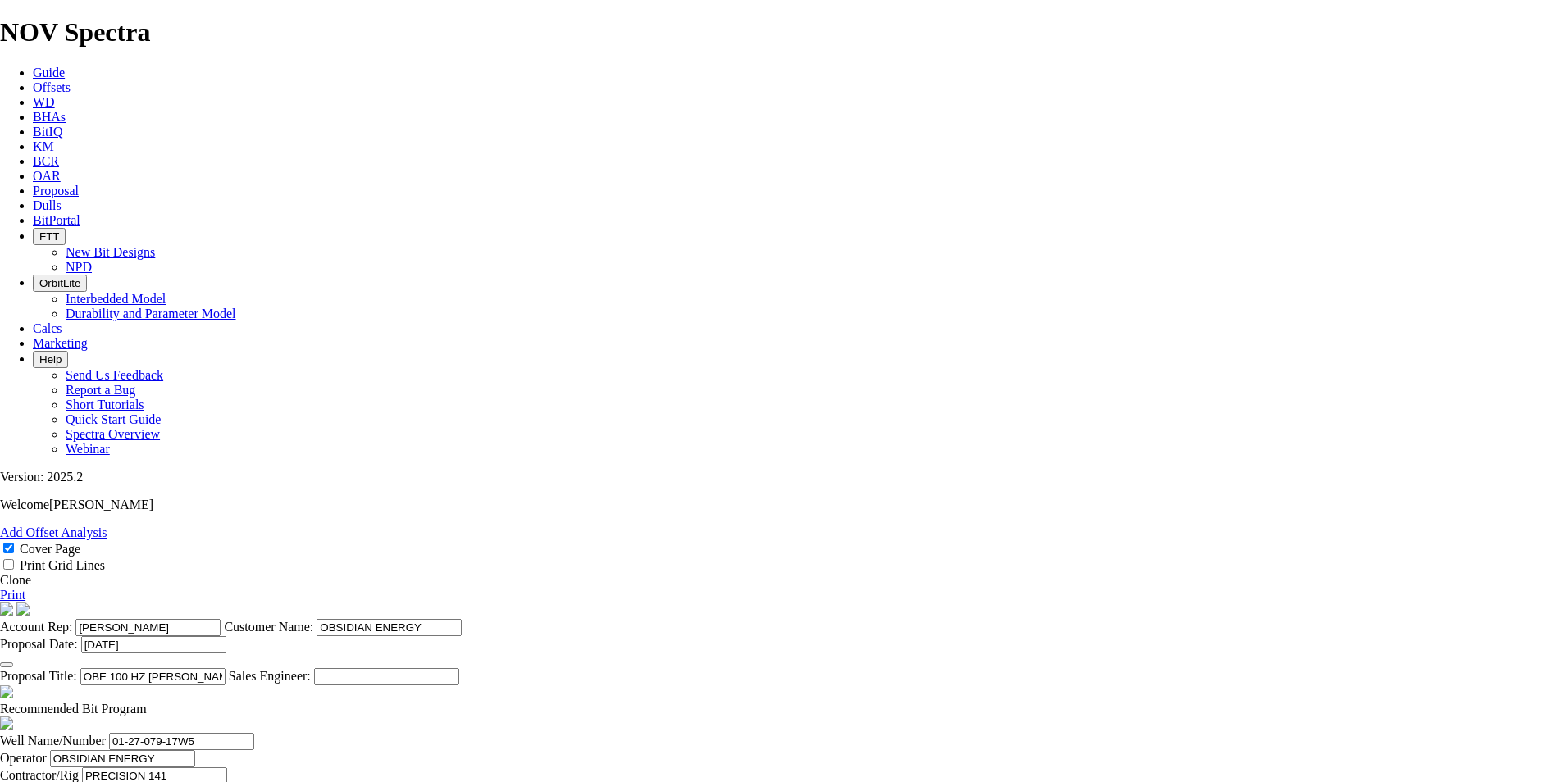
scroll to position [0, 0]
paste input "4034735864"
type input "[PHONE_NUMBER]"
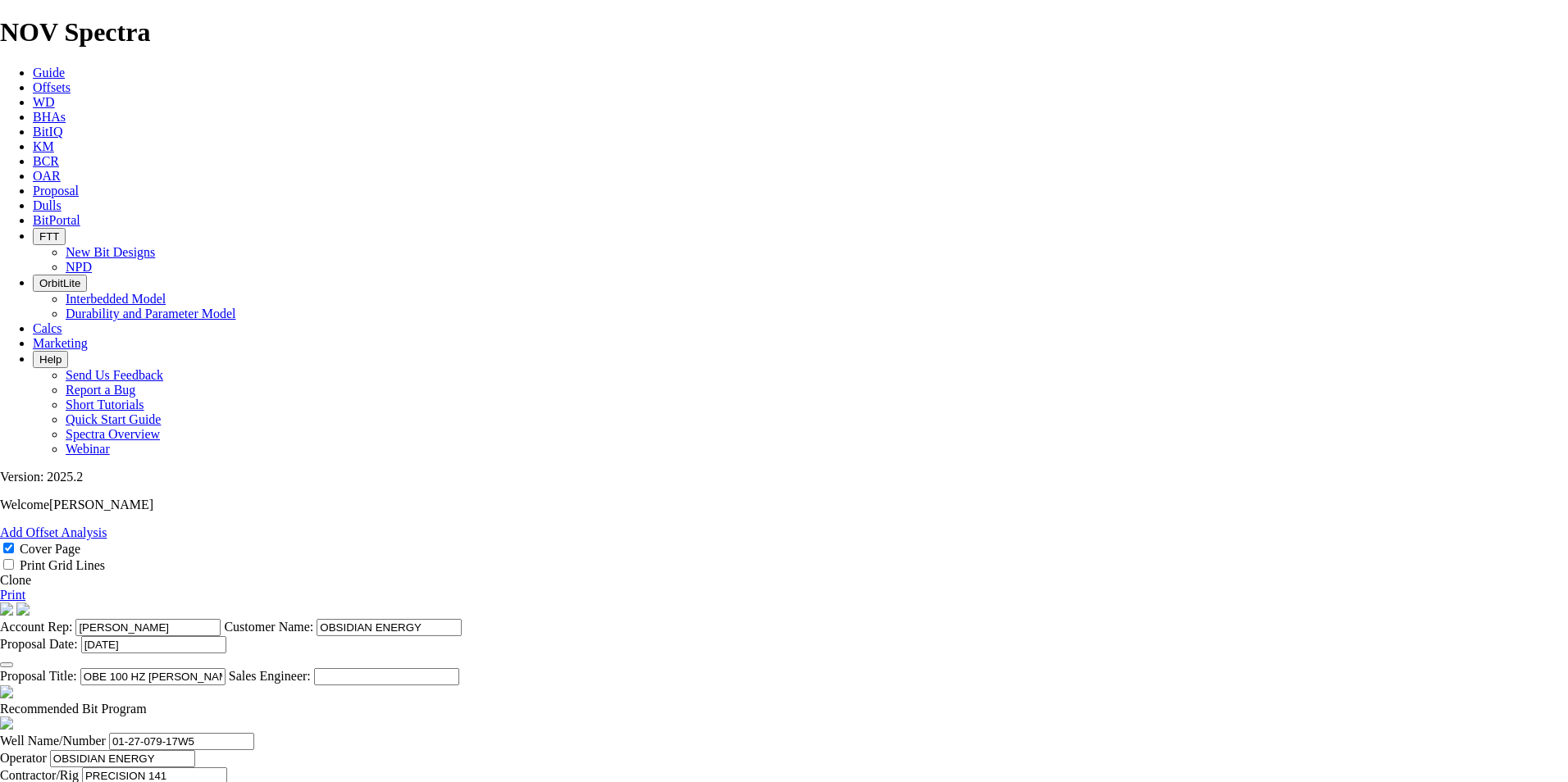
type input "5429"
type input "[PERSON_NAME]"
type input "[PHONE_NUMBER]"
drag, startPoint x: 1043, startPoint y: 575, endPoint x: 436, endPoint y: 732, distance: 627.0
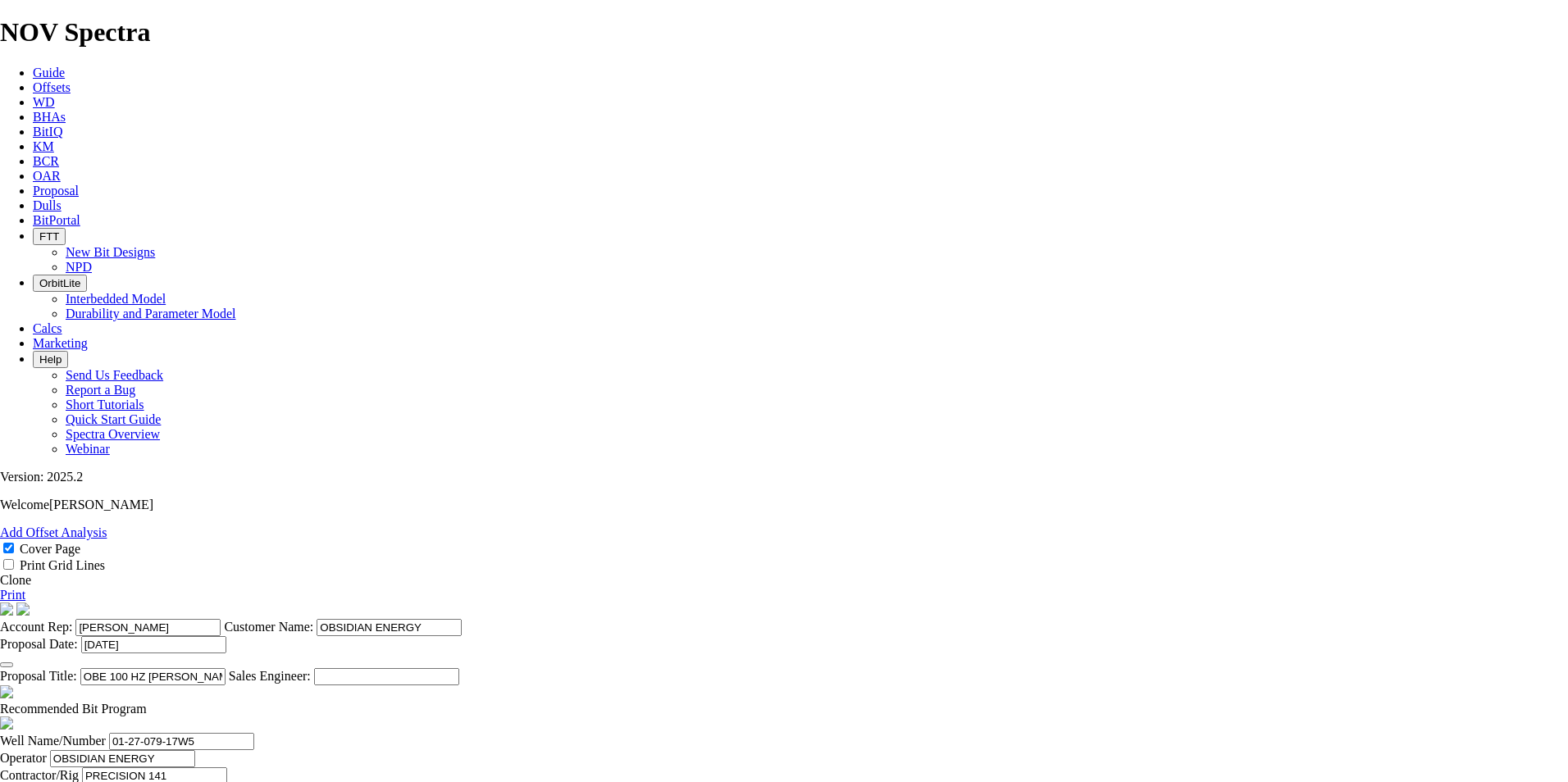
type input "[DATE]"
type input "MID [DATE]"
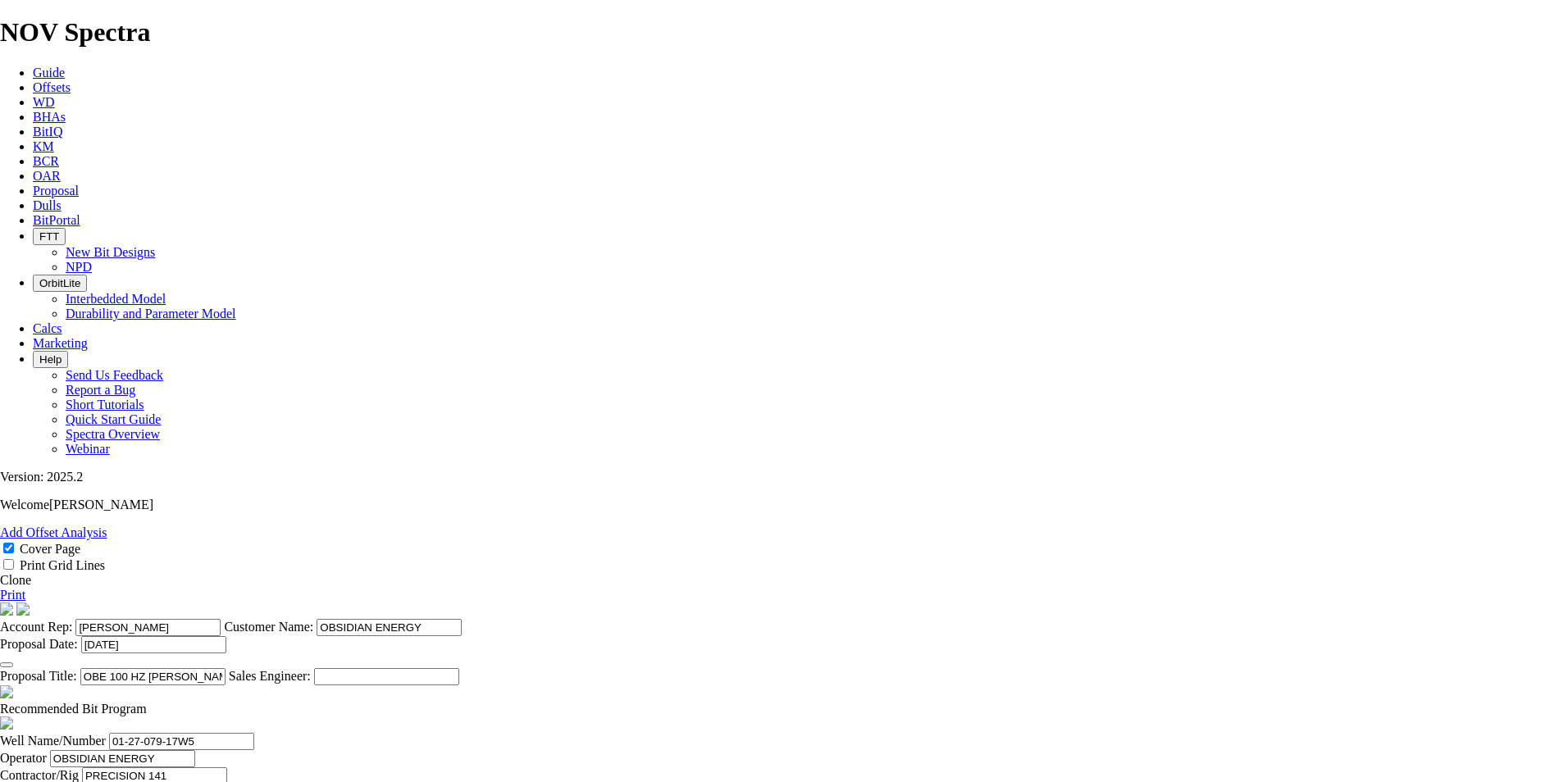
type input "1"
type input "375"
type input "NO BID"
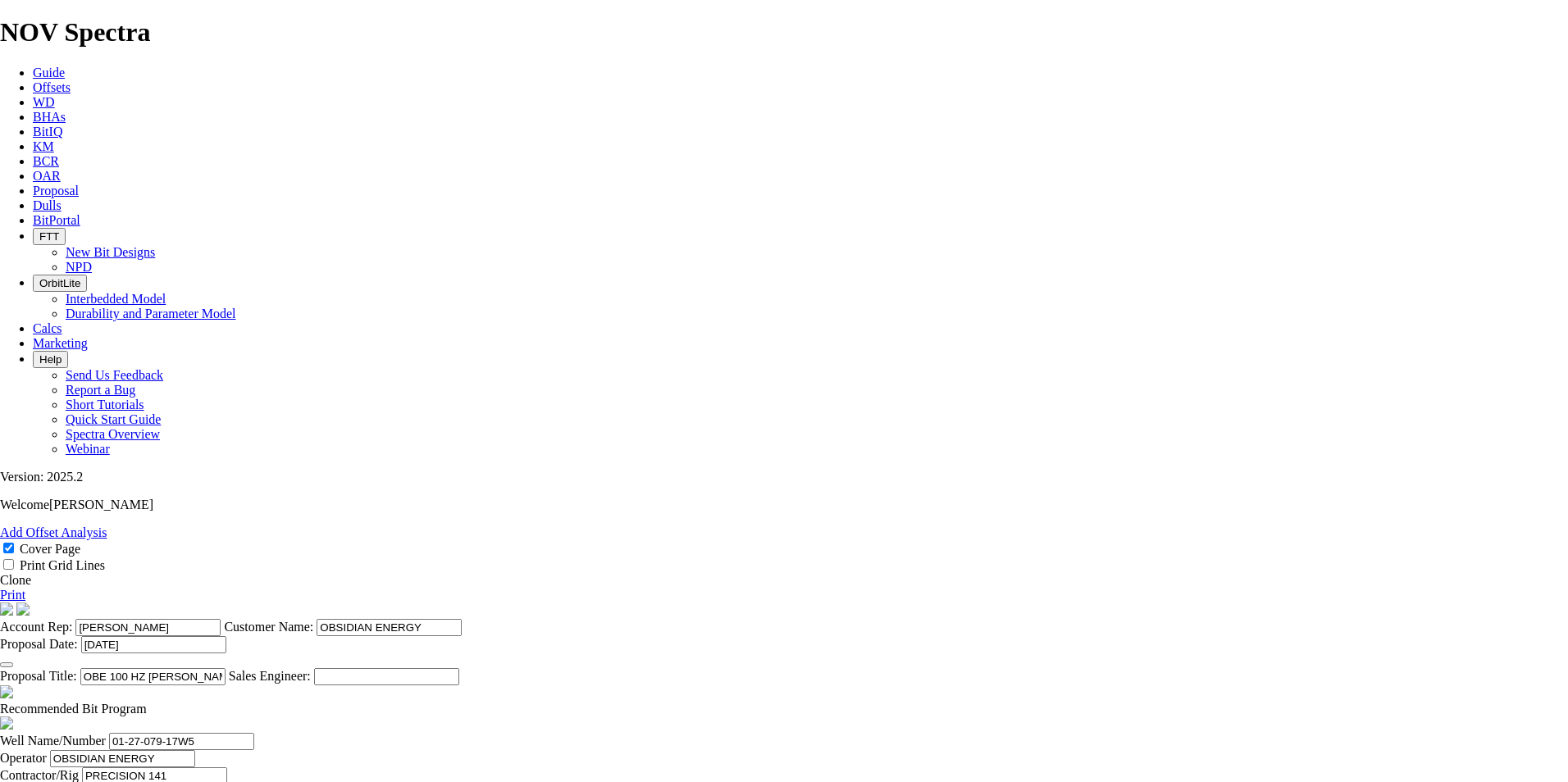
type input "2"
type input "270"
type input "NO BID"
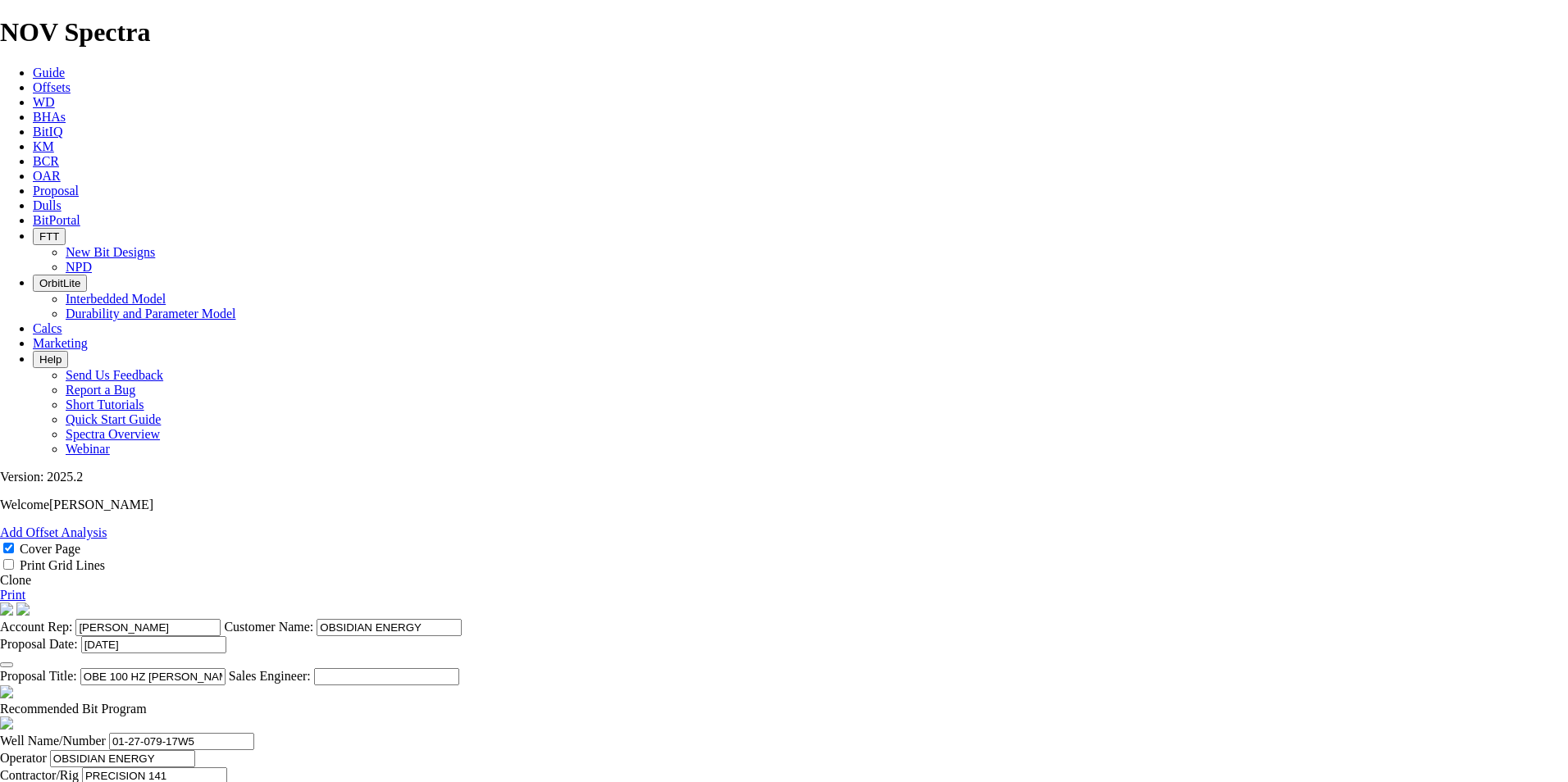
type input "3"
type input "200"
type input "TK56-J1"
type input "3.50"
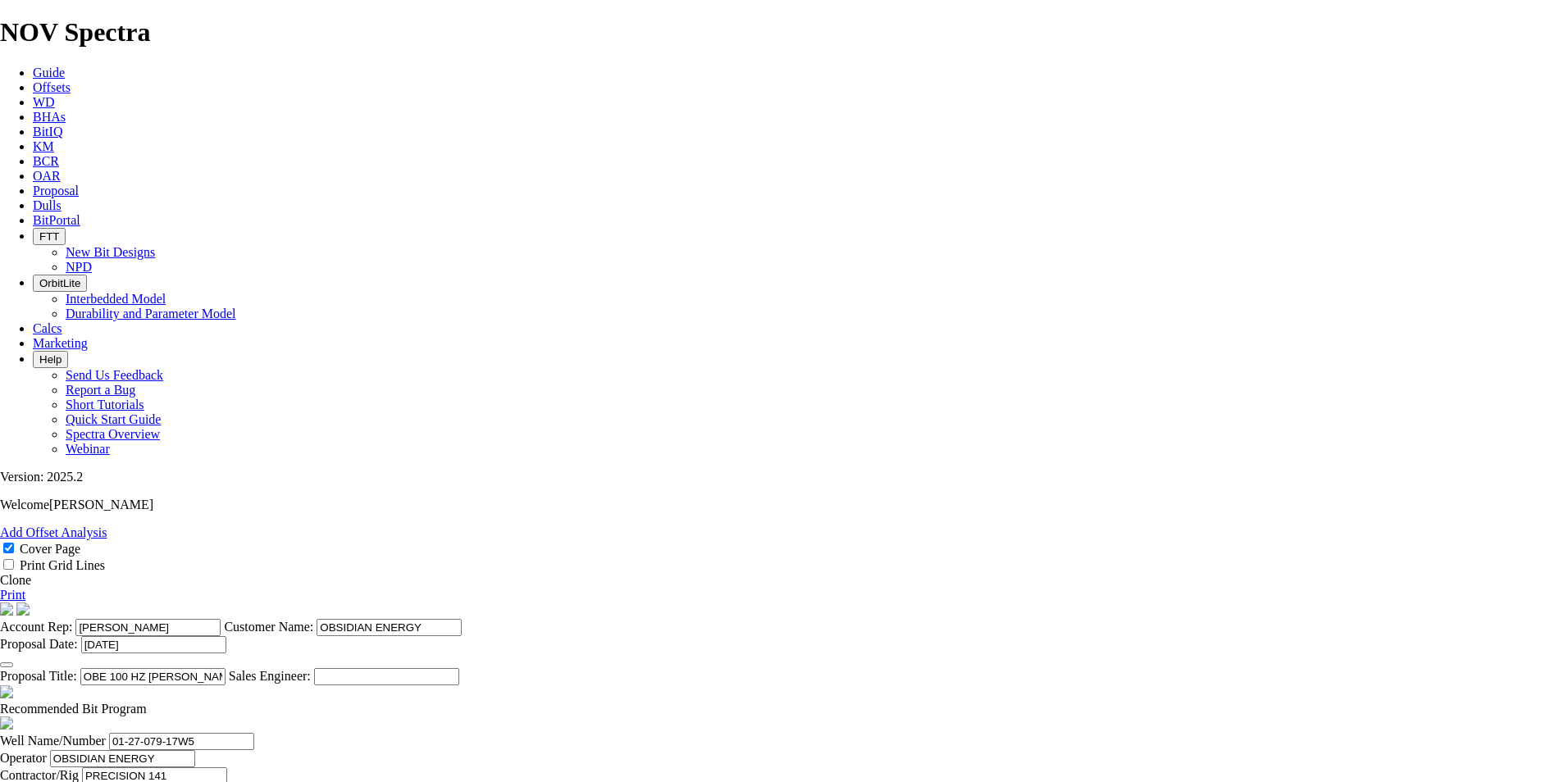
type input "28750"
type input "130"
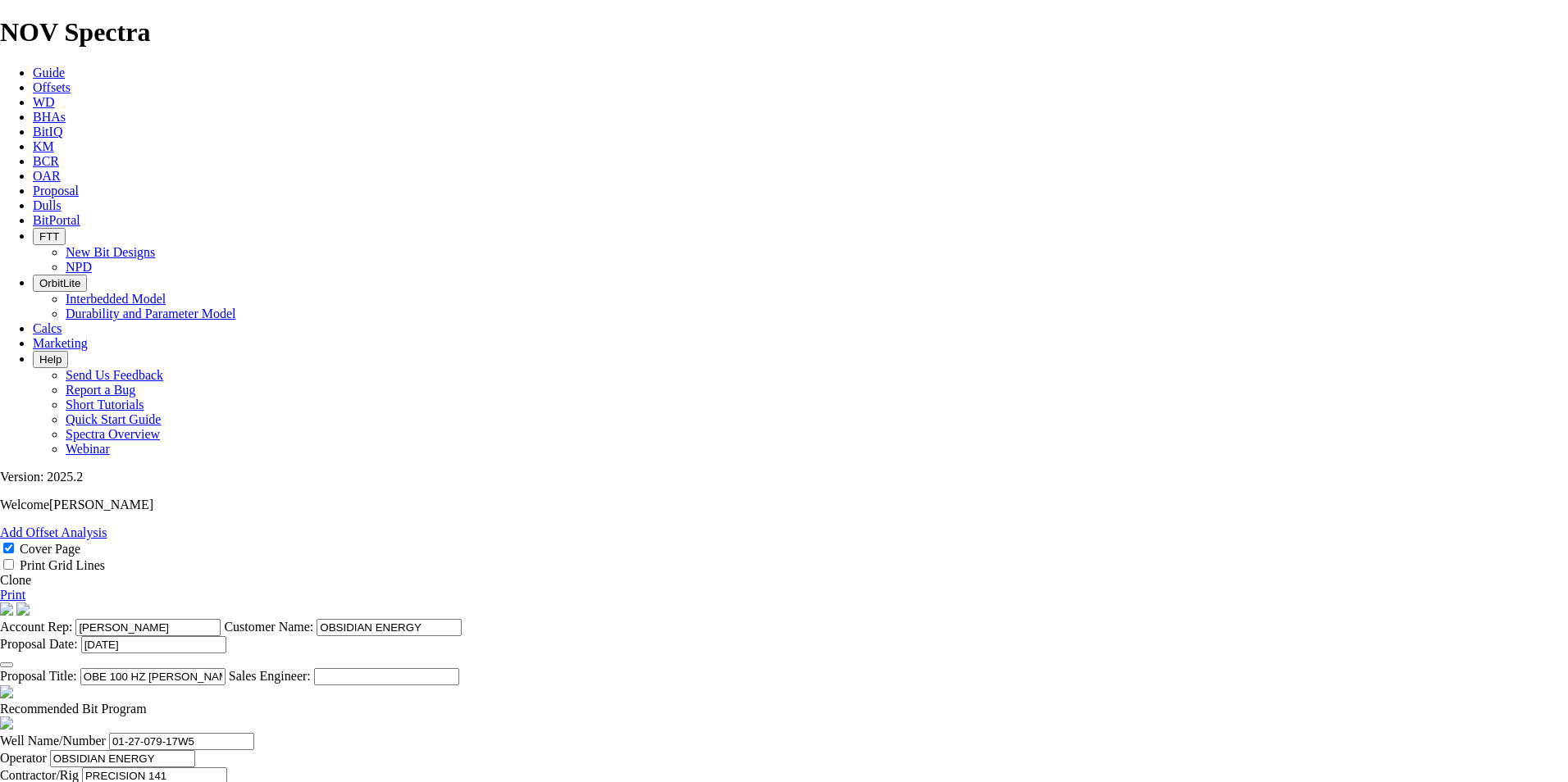
type input "793"
type input "2647"
type input "1854"
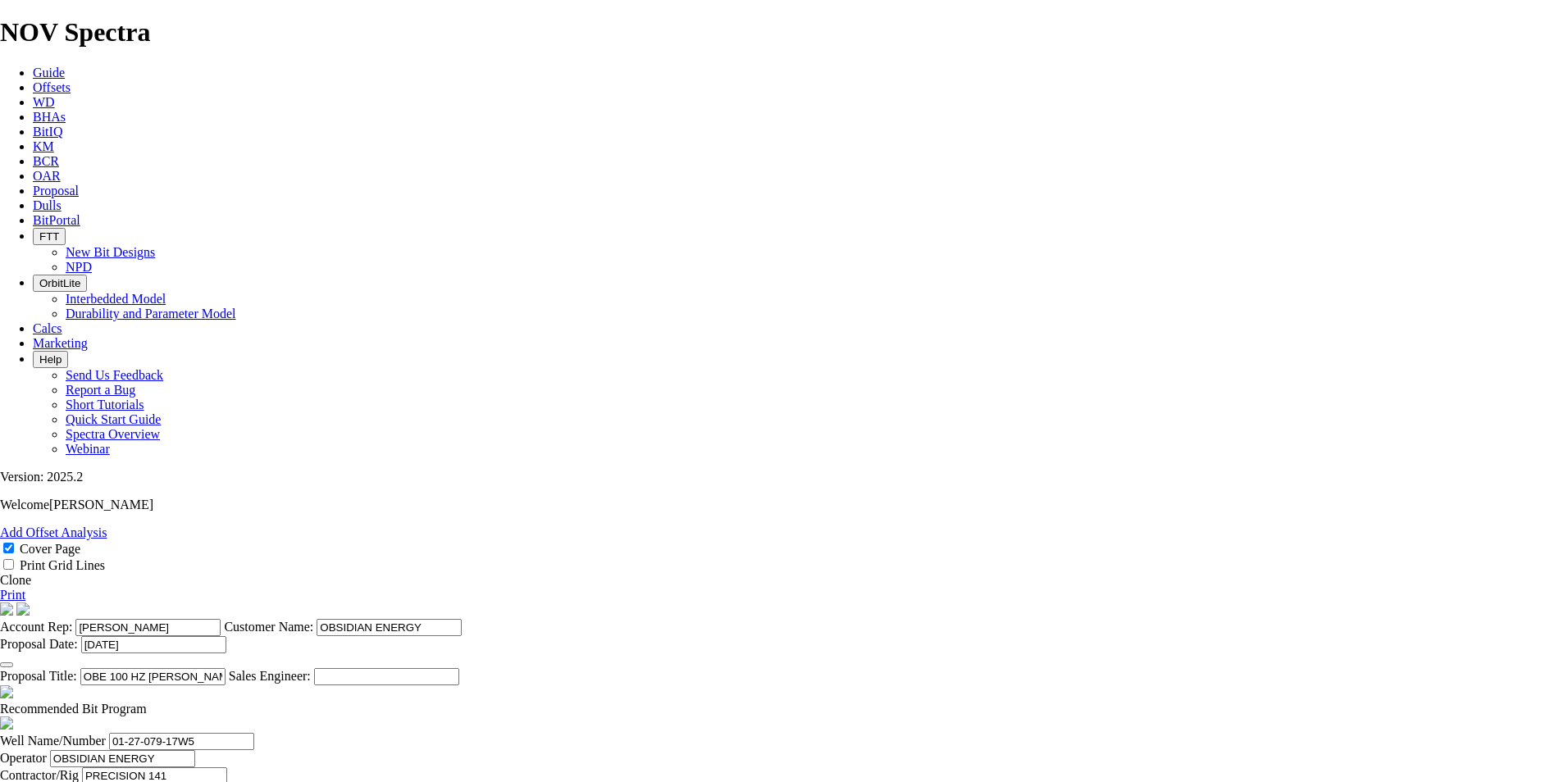
type input "LEG #1"
type input "4"
type input "200"
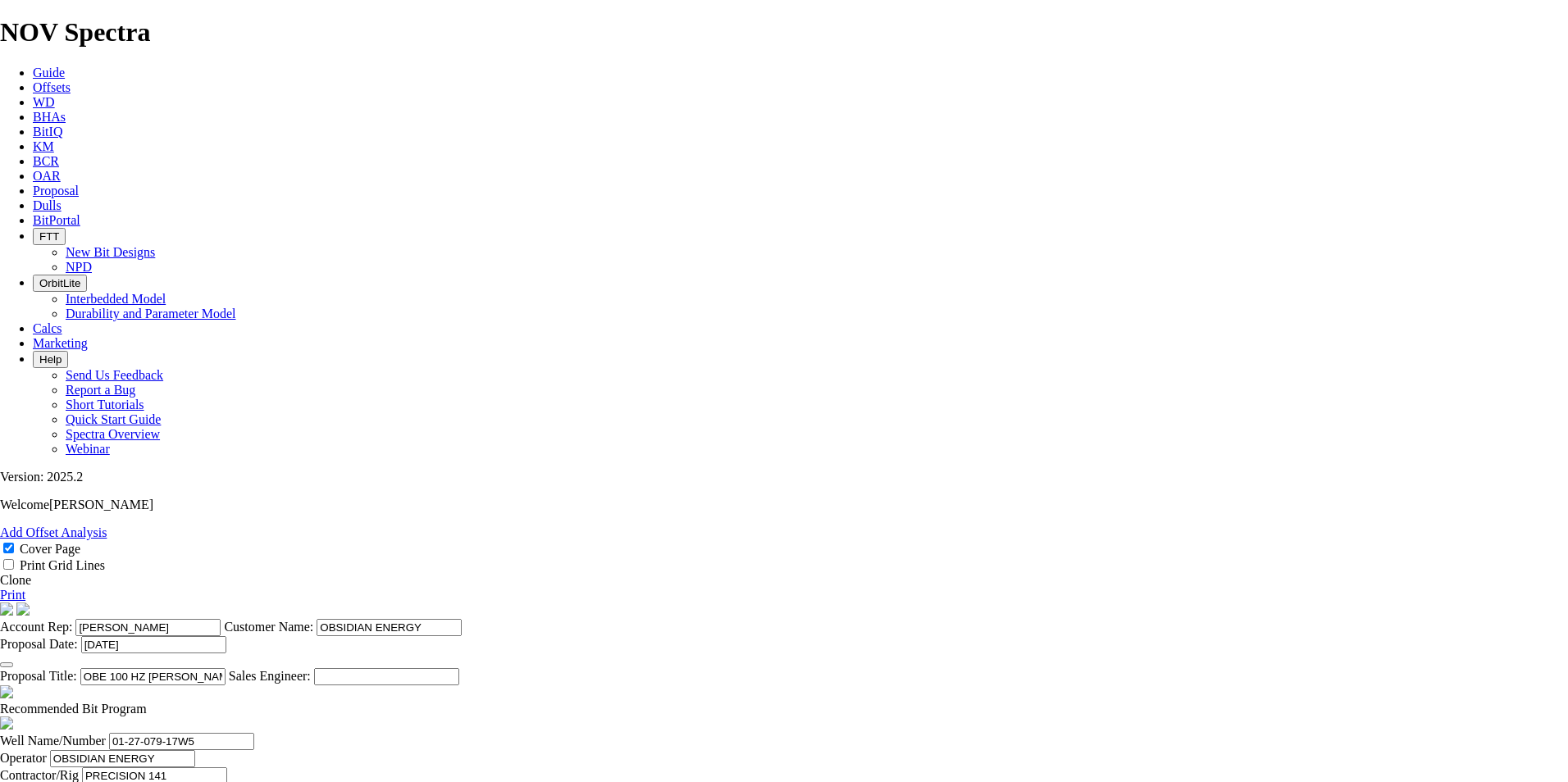
type input "TK56-J1"
type input "2550"
type input "-97"
type input "LEG #8"
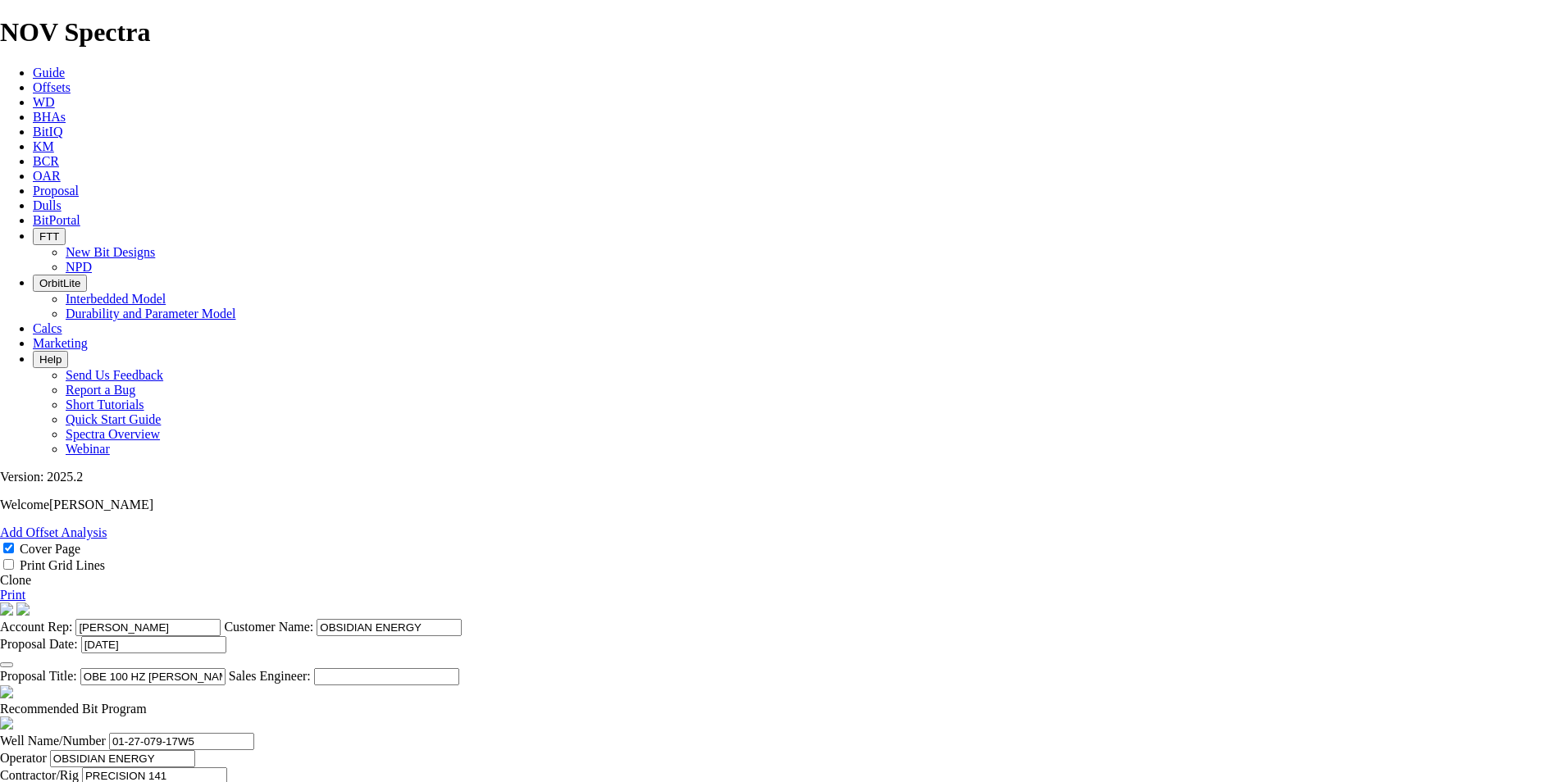
drag, startPoint x: 734, startPoint y: 568, endPoint x: 654, endPoint y: 563, distance: 80.2
type input "1757"
type input "150"
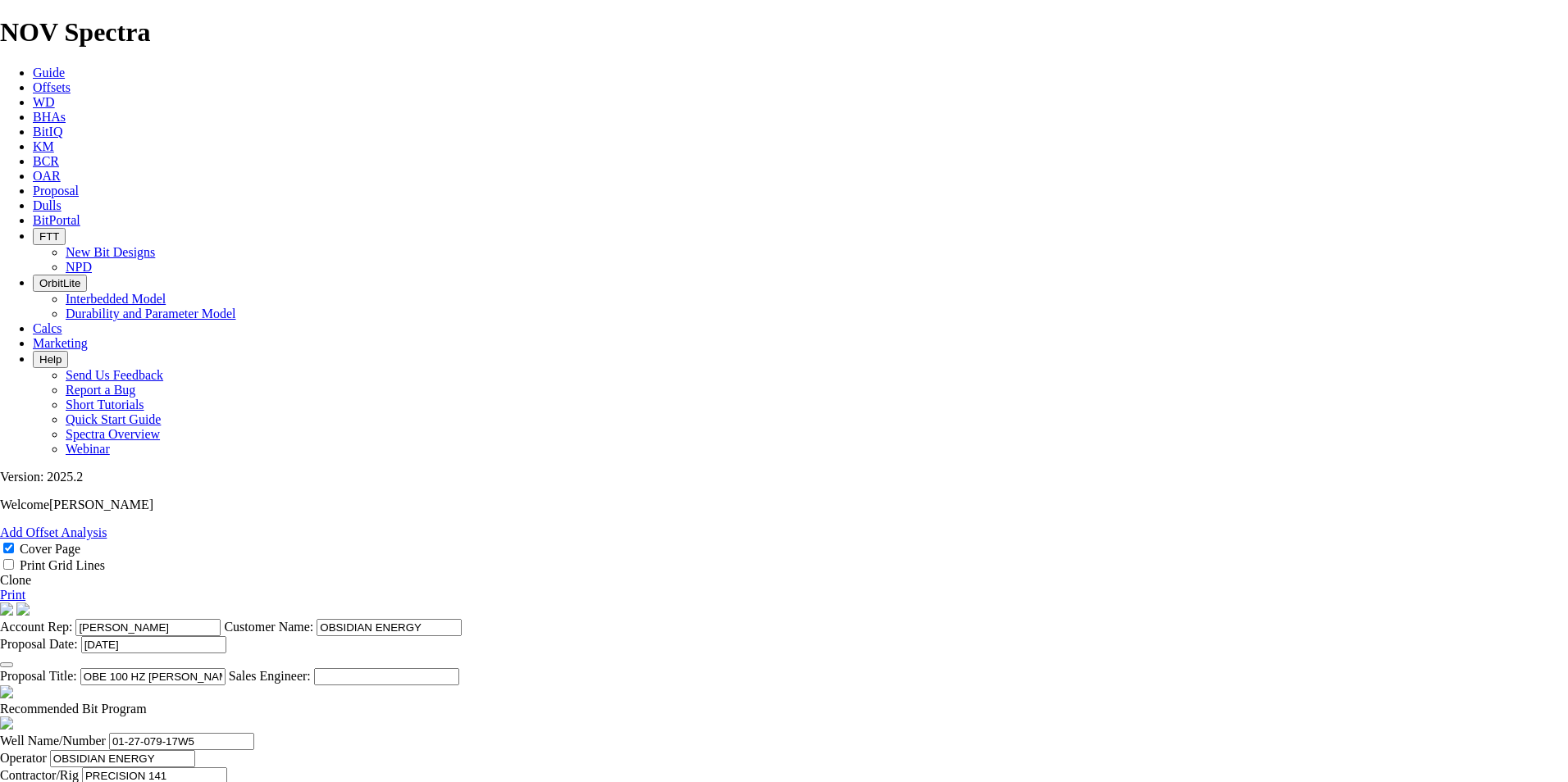
type input "150"
type input "11.7133"
type input "150"
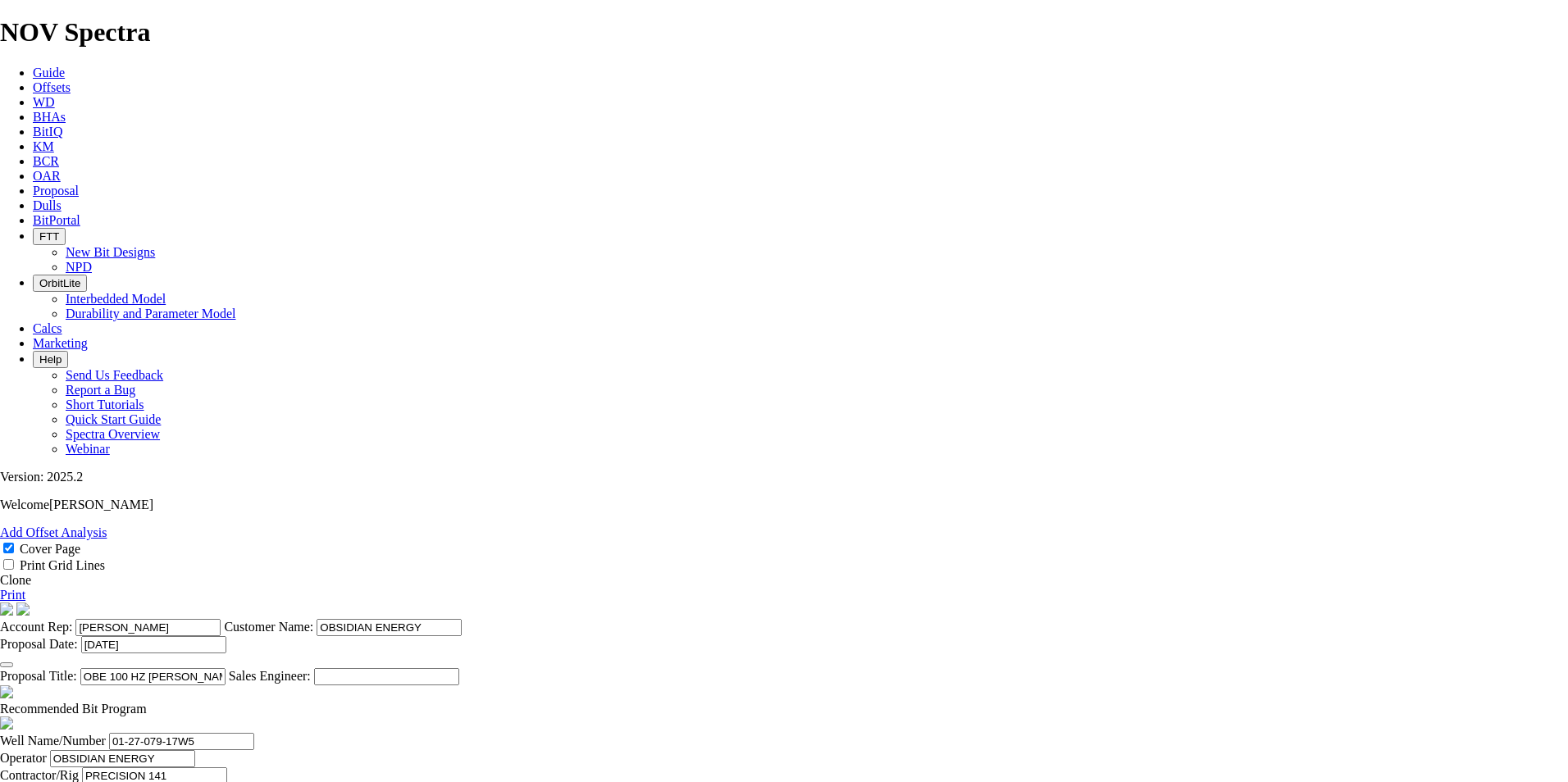
type textarea "LATERAL BITS WILL BE CHARGED AT $3.50 PER METER DRILLED"
